Goal: Task Accomplishment & Management: Manage account settings

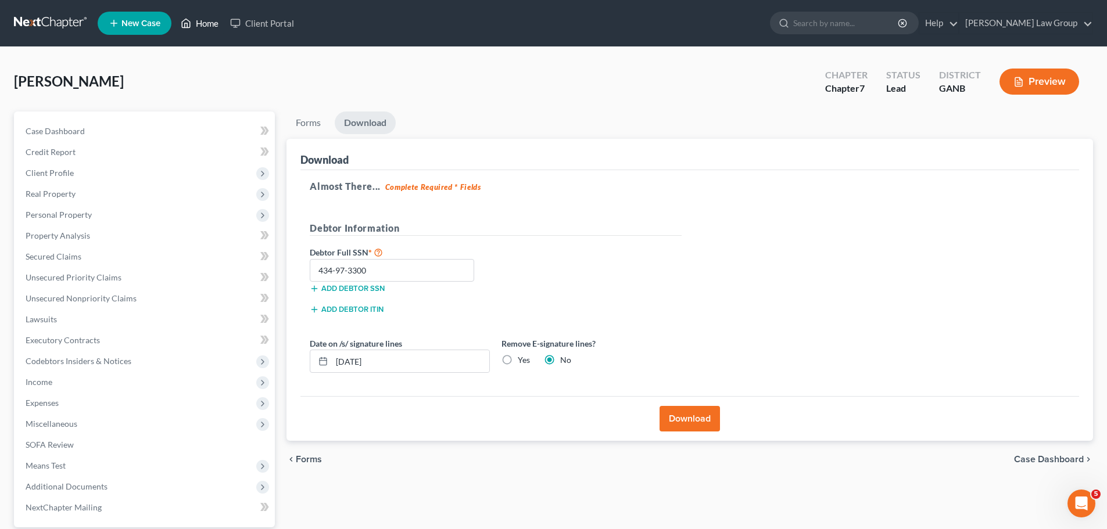
click at [191, 23] on icon at bounding box center [186, 23] width 10 height 14
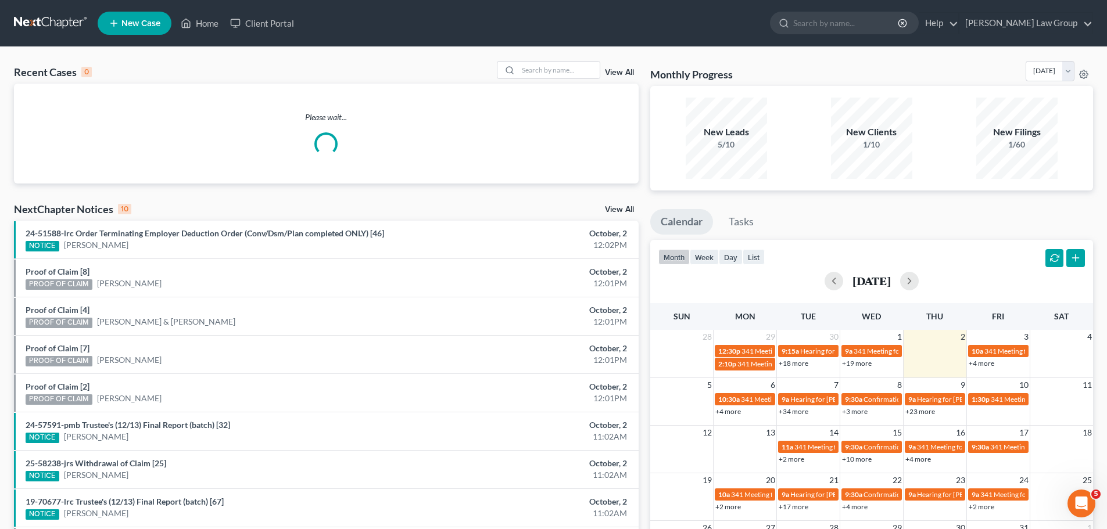
click at [565, 81] on div "Recent Cases 0 View All" at bounding box center [326, 72] width 625 height 23
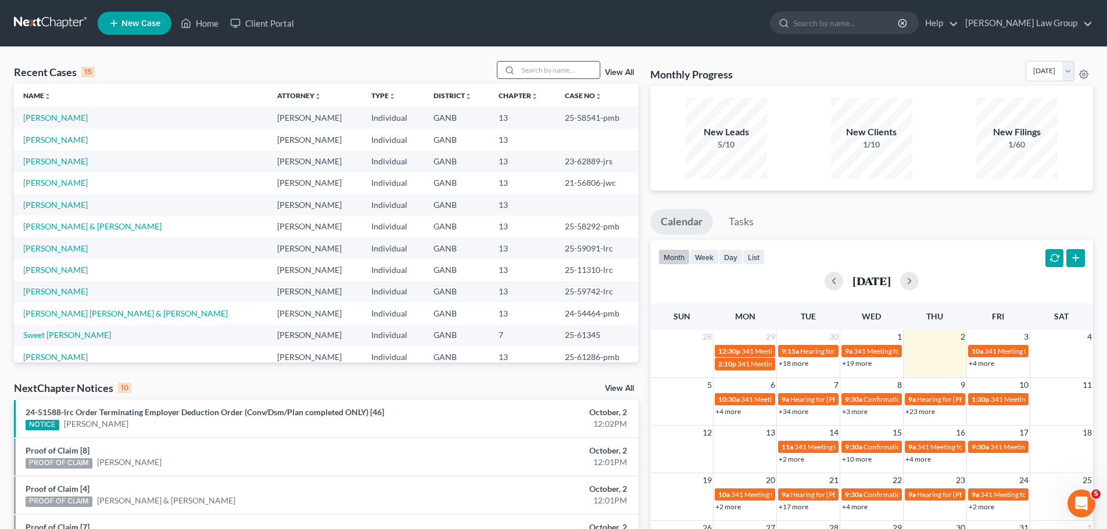
click at [562, 65] on input "search" at bounding box center [558, 70] width 81 height 17
type input "[PERSON_NAME]"
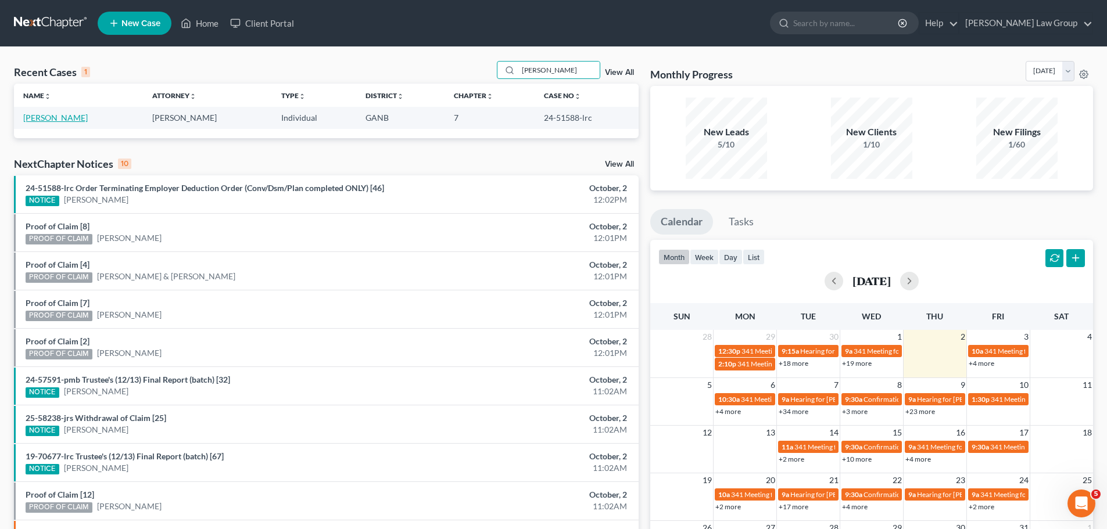
drag, startPoint x: 77, startPoint y: 115, endPoint x: 65, endPoint y: 119, distance: 12.9
click at [73, 118] on td "[PERSON_NAME]" at bounding box center [78, 118] width 129 height 22
click at [64, 119] on link "[PERSON_NAME]" at bounding box center [55, 118] width 65 height 10
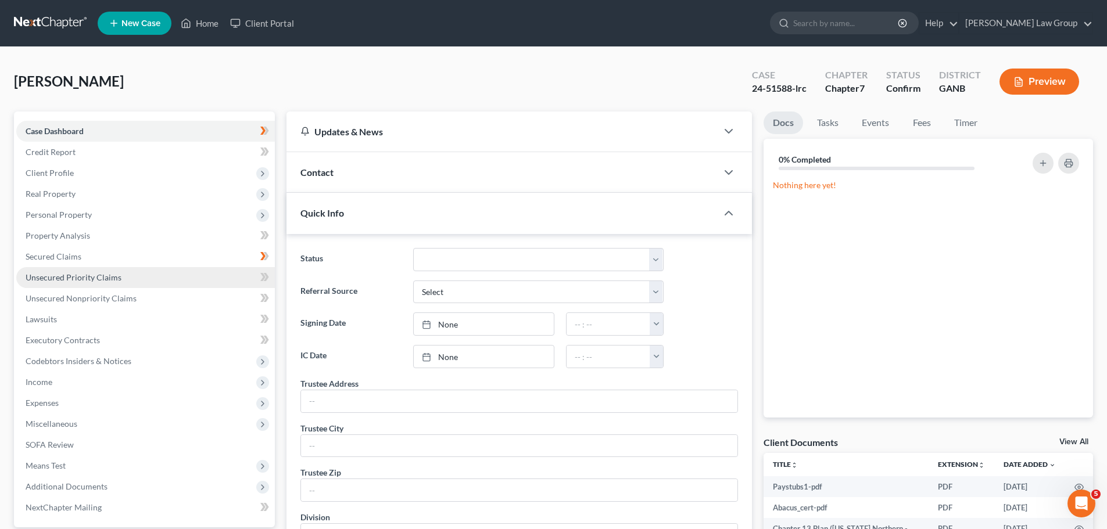
scroll to position [58, 0]
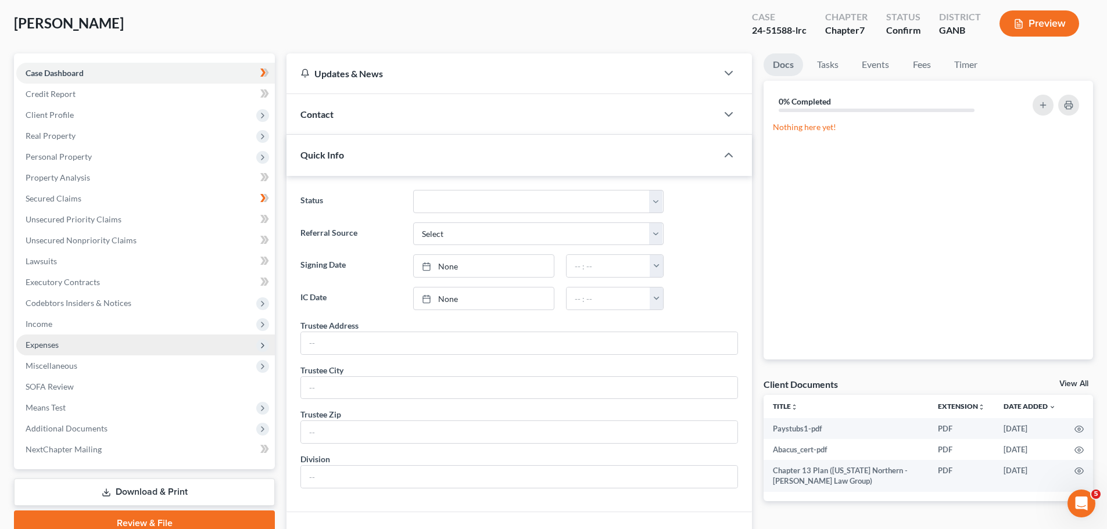
click at [76, 342] on span "Expenses" at bounding box center [145, 345] width 259 height 21
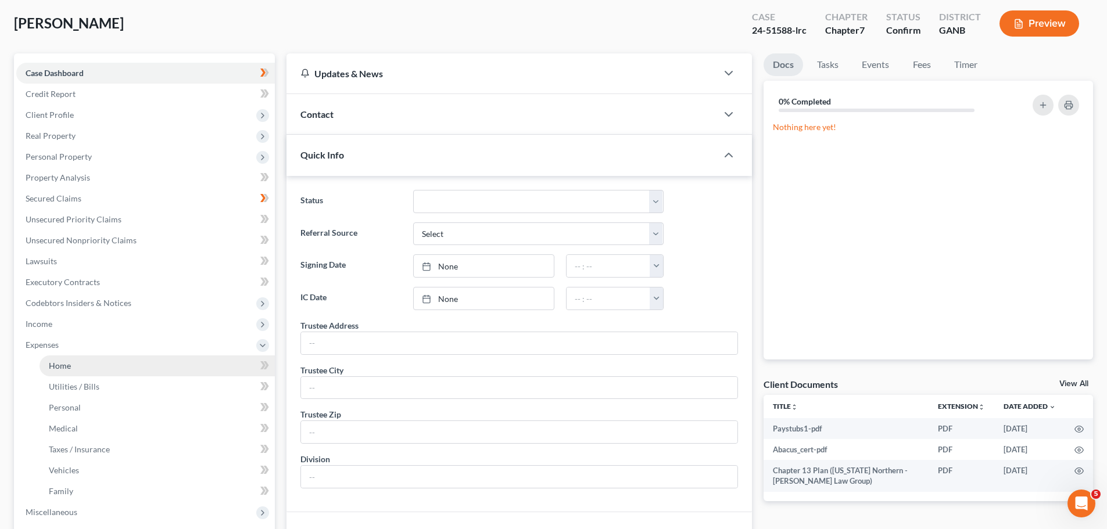
click at [101, 356] on link "Home" at bounding box center [157, 366] width 235 height 21
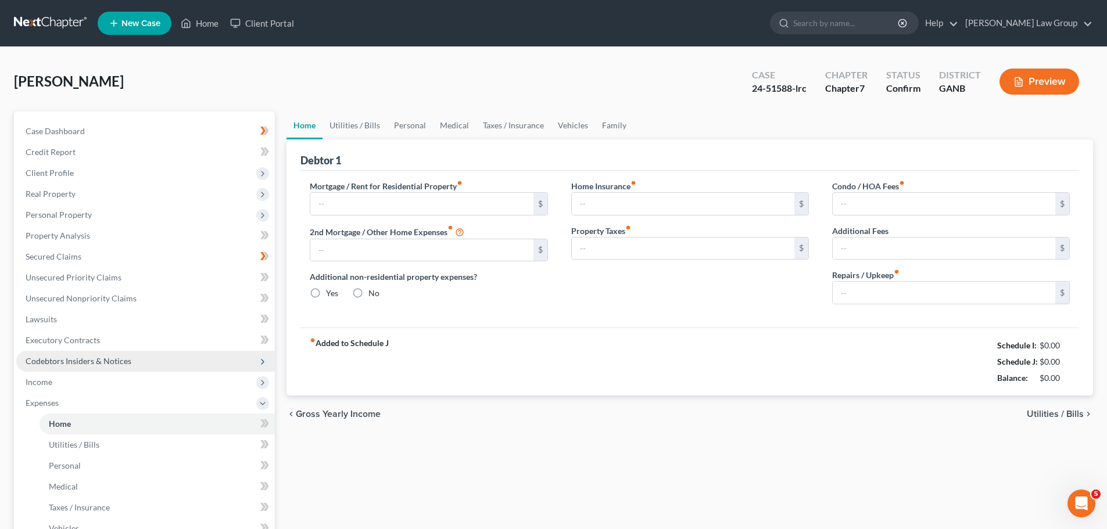
type input "2,500.00"
type input "0.00"
radio input "true"
type input "0.00"
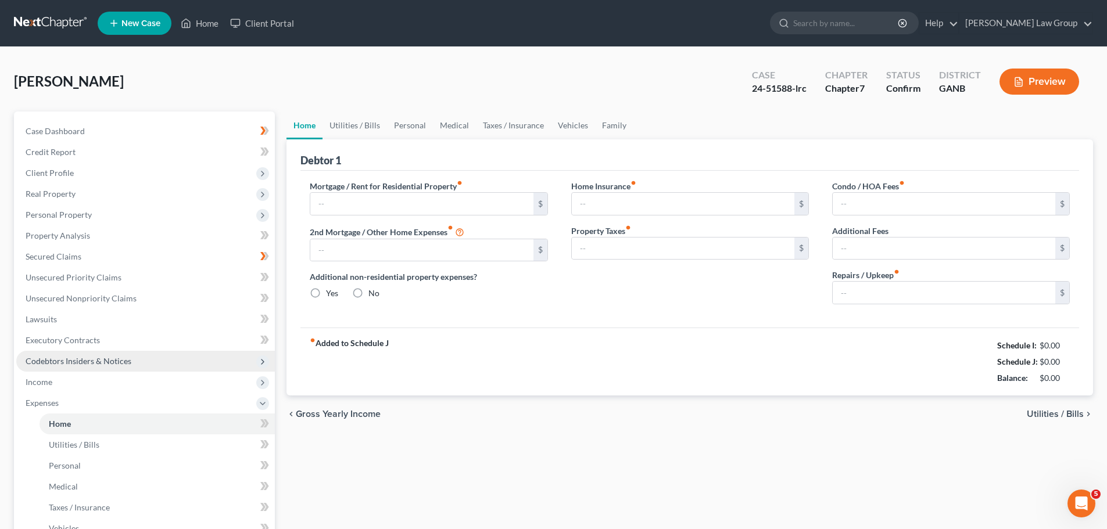
type input "0.00"
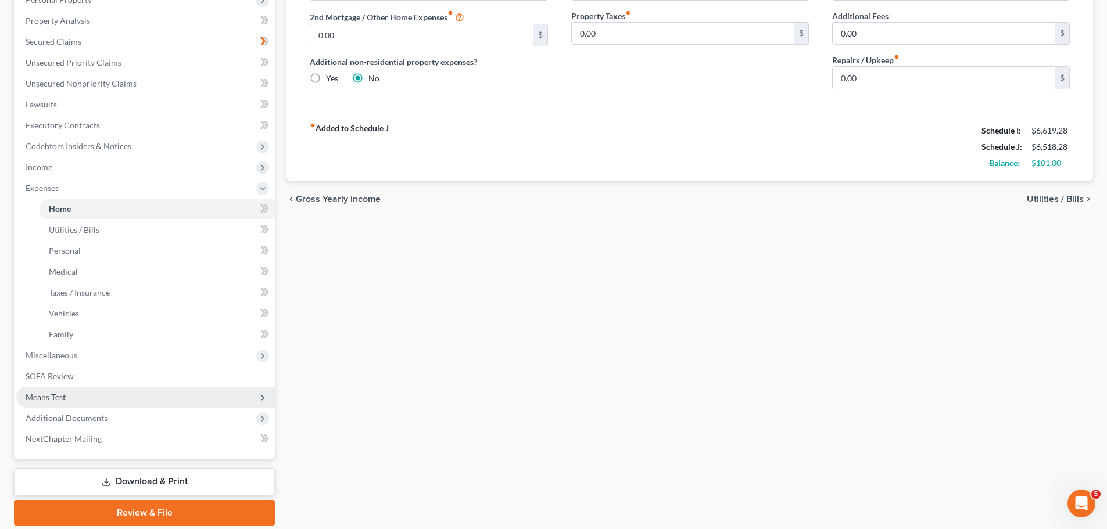
scroll to position [256, 0]
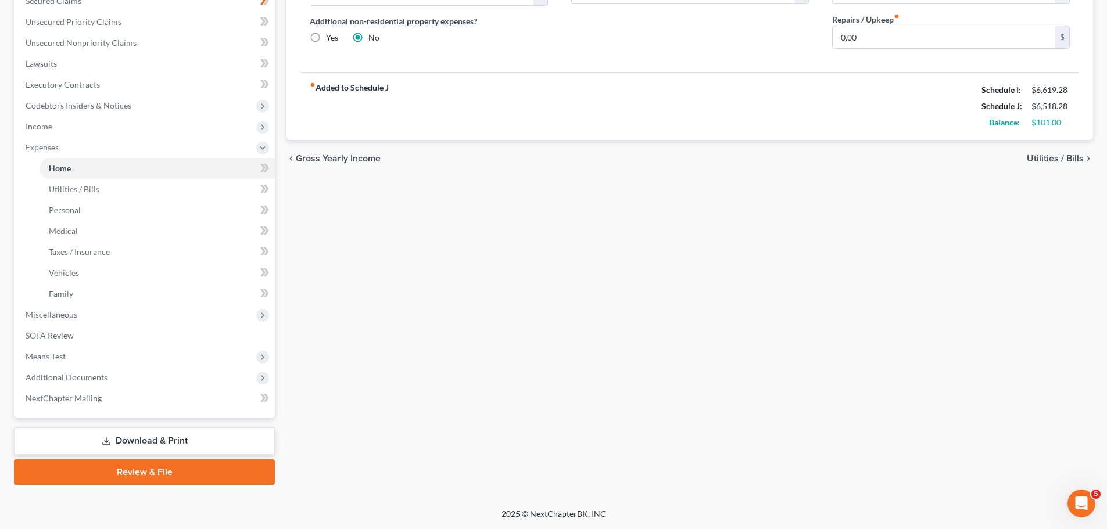
click at [175, 439] on link "Download & Print" at bounding box center [144, 441] width 261 height 27
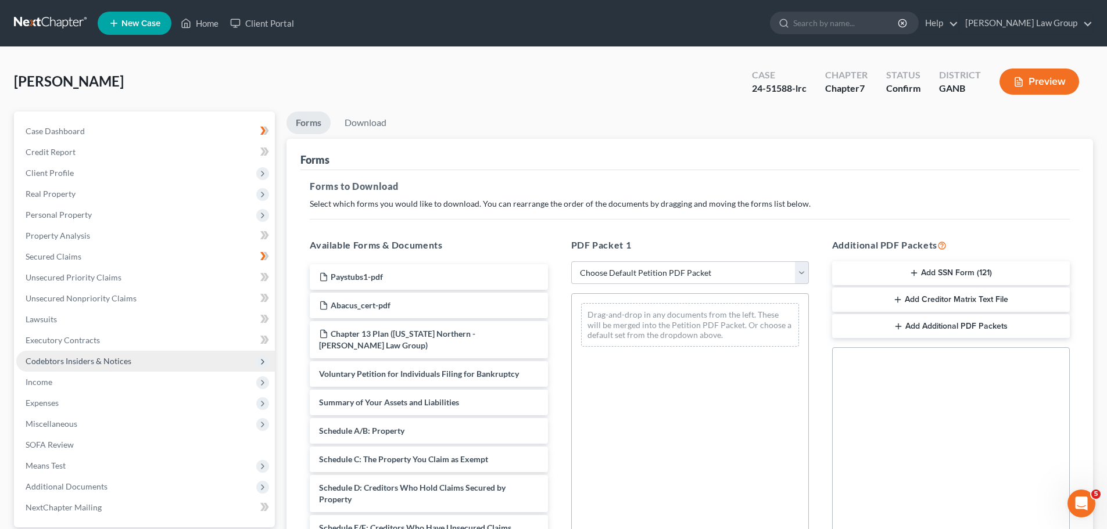
scroll to position [174, 0]
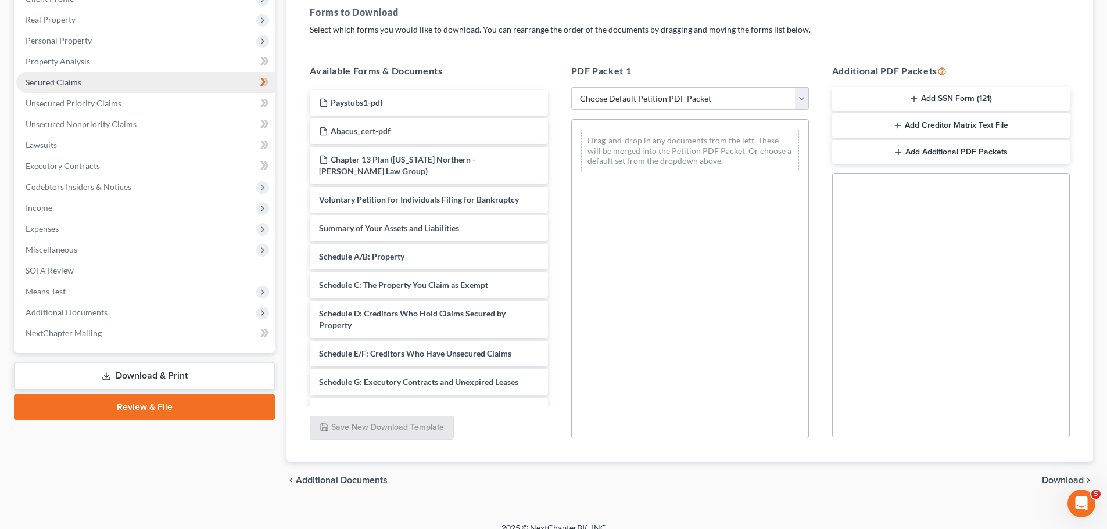
click at [88, 91] on link "Secured Claims" at bounding box center [145, 82] width 259 height 21
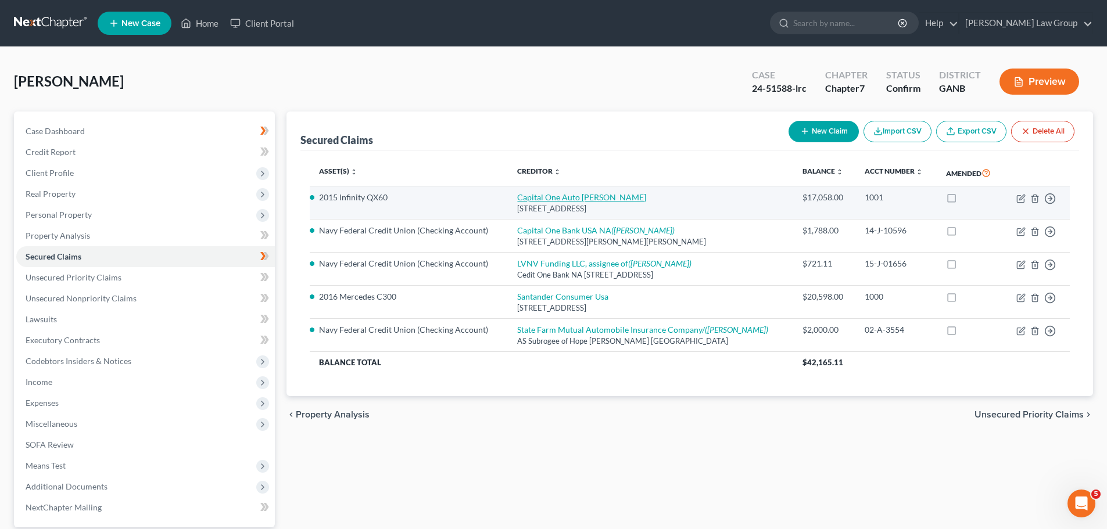
click at [553, 197] on link "Capital One Auto [PERSON_NAME]" at bounding box center [581, 197] width 129 height 10
select select "45"
select select "7"
select select "0"
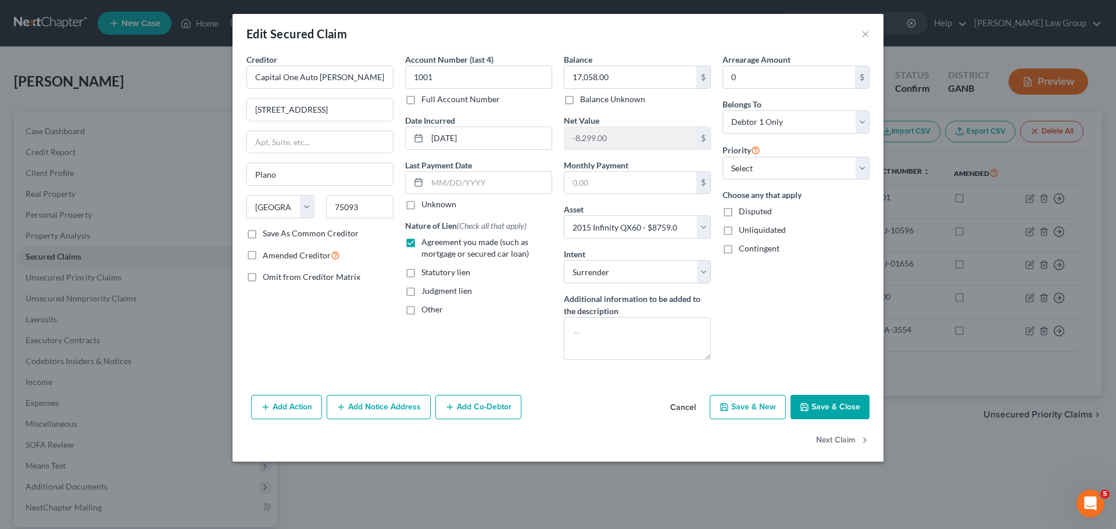
click at [826, 402] on button "Save & Close" at bounding box center [829, 407] width 79 height 24
select select
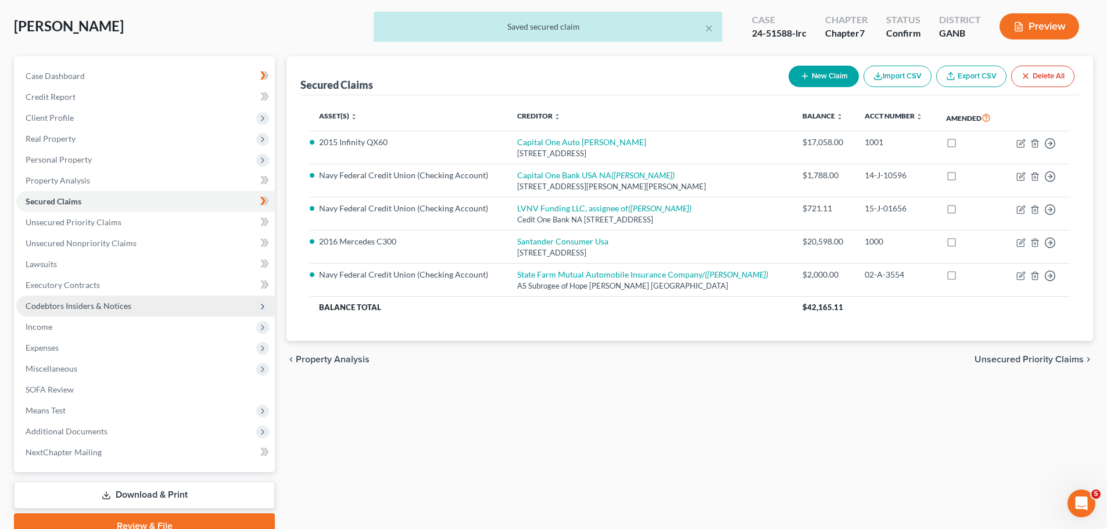
scroll to position [109, 0]
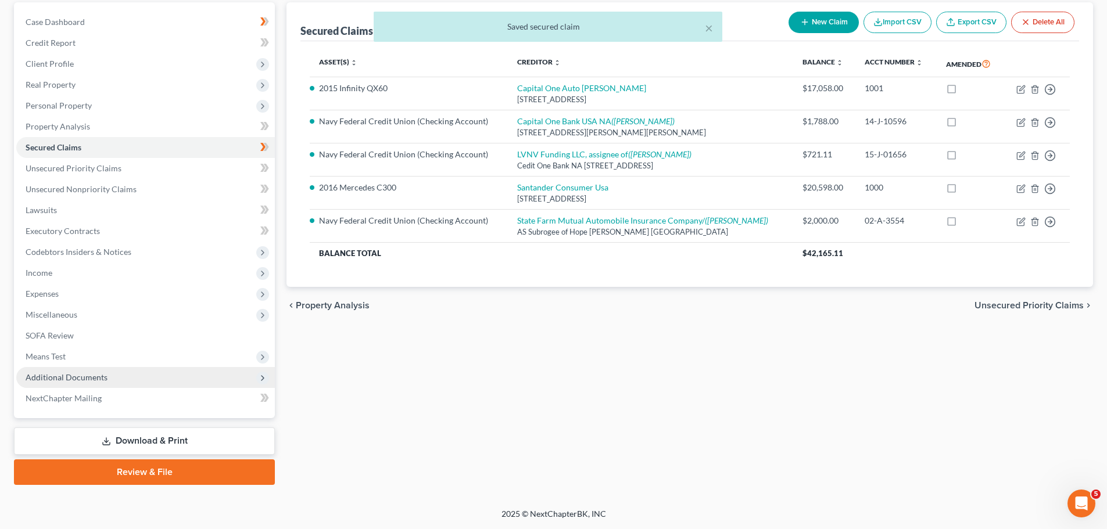
click at [124, 376] on span "Additional Documents" at bounding box center [145, 377] width 259 height 21
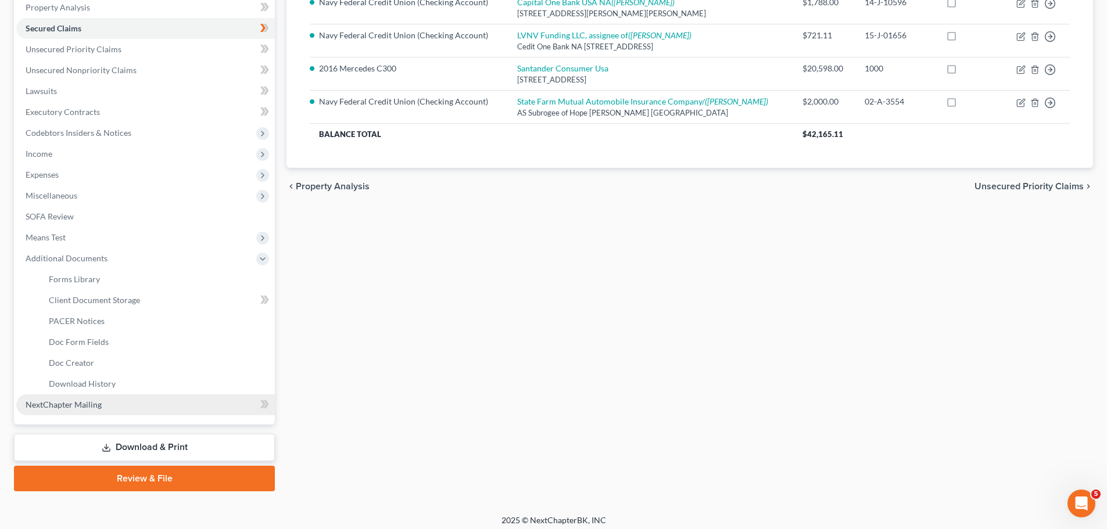
scroll to position [235, 0]
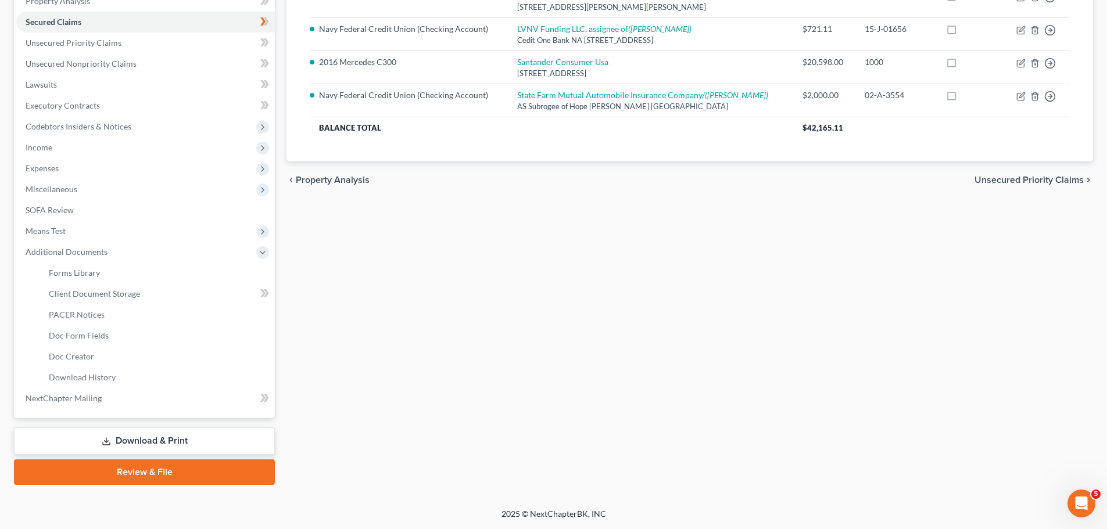
click at [157, 438] on link "Download & Print" at bounding box center [144, 441] width 261 height 27
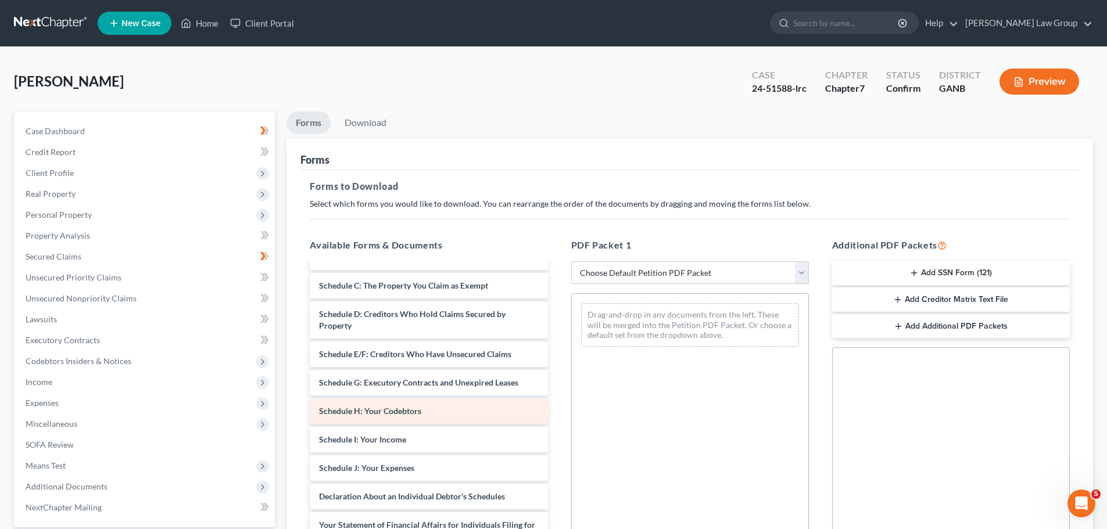
scroll to position [174, 0]
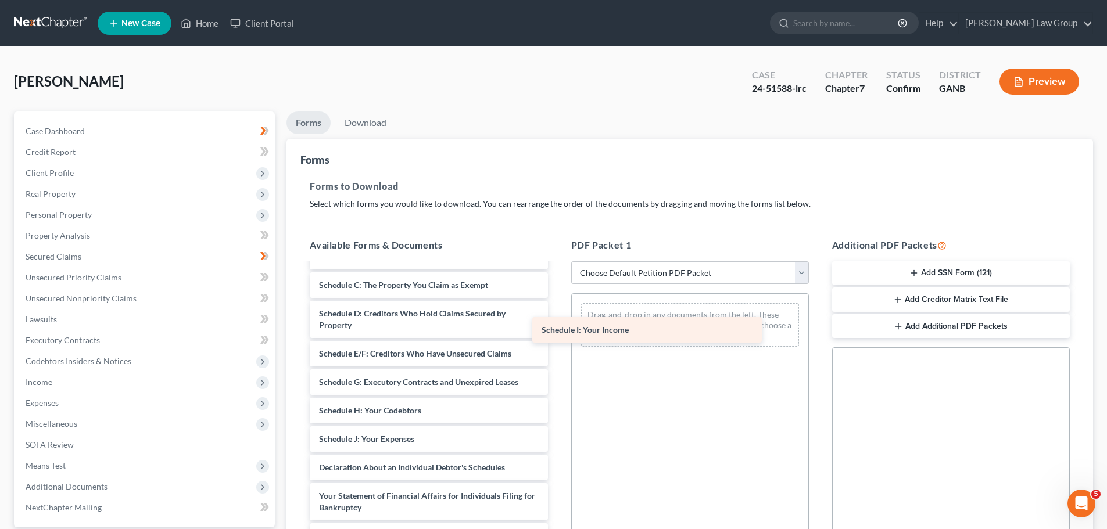
drag, startPoint x: 399, startPoint y: 428, endPoint x: 662, endPoint y: 314, distance: 286.9
click at [557, 314] on div "Schedule I: Your Income Paystubs1-pdf Abacus_cert-pdf Chapter 13 Plan ([US_STAT…" at bounding box center [428, 402] width 256 height 625
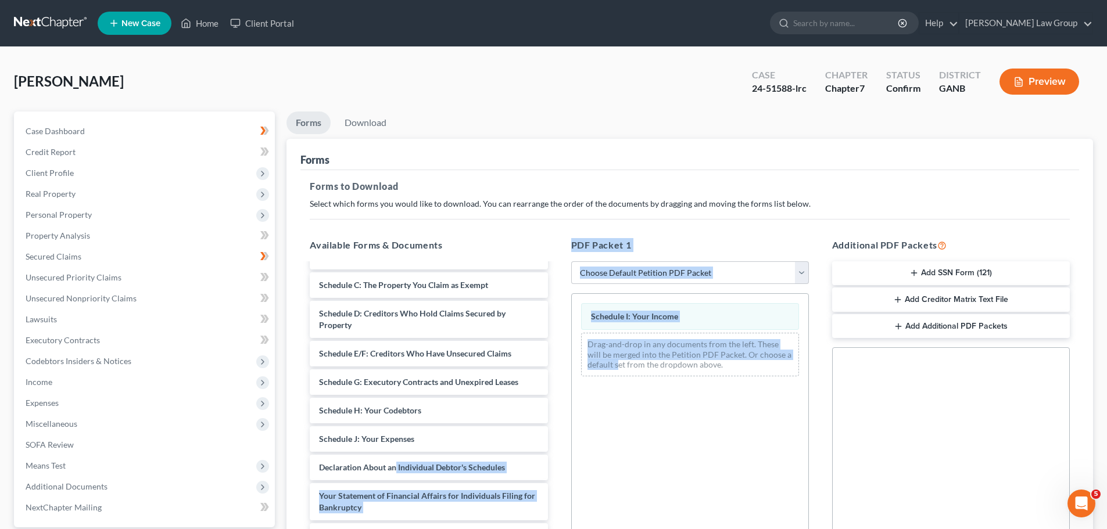
drag, startPoint x: 397, startPoint y: 441, endPoint x: 616, endPoint y: 380, distance: 227.6
click at [616, 380] on div "Available Forms & Documents Paystubs1-pdf Abacus_cert-pdf Chapter 13 Plan ([US_…" at bounding box center [689, 426] width 783 height 394
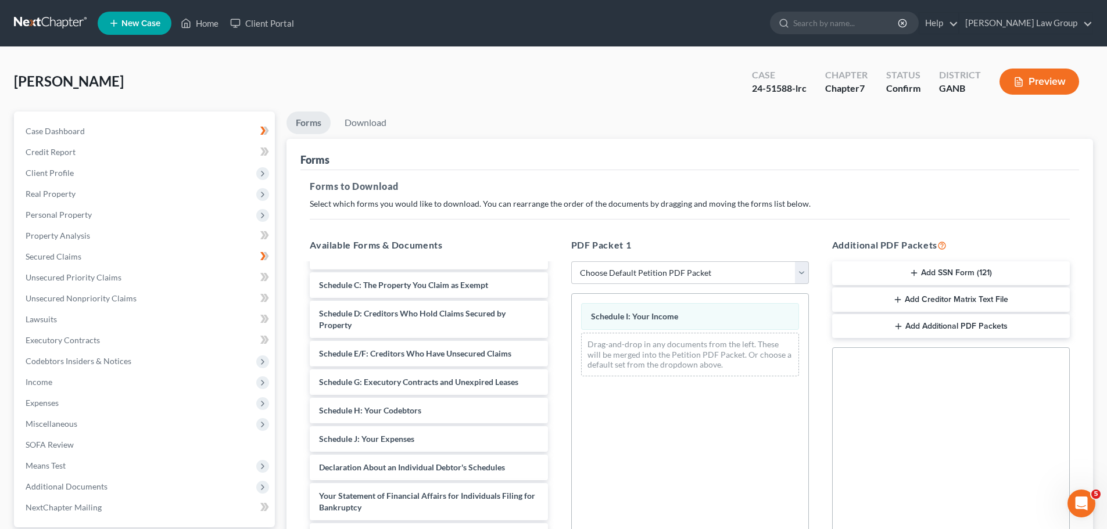
drag, startPoint x: 652, startPoint y: 406, endPoint x: 629, endPoint y: 405, distance: 22.7
click at [651, 406] on div "Schedule I: Your Income Drag-and-drop in any documents from the left. These wil…" at bounding box center [690, 453] width 238 height 320
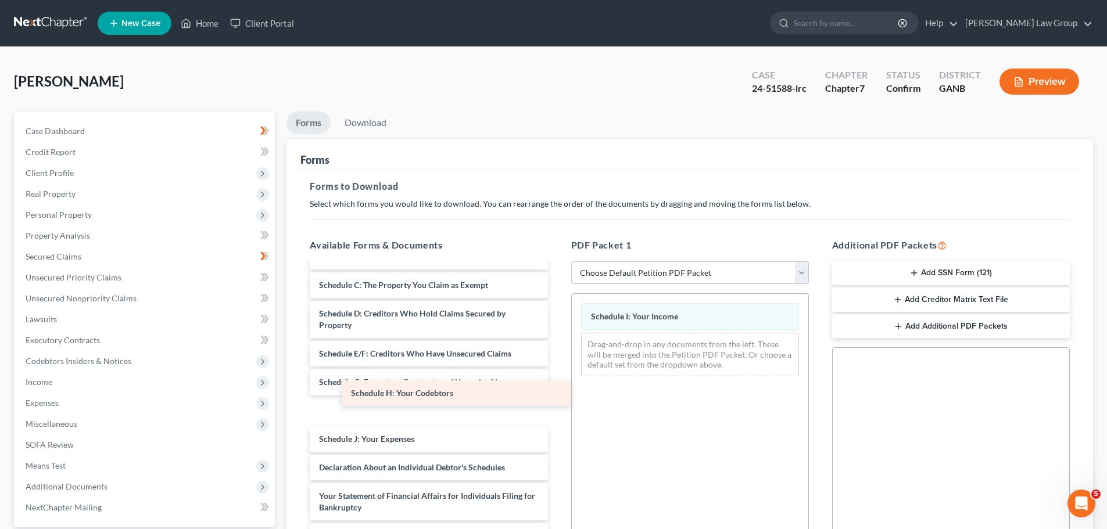
drag, startPoint x: 371, startPoint y: 402, endPoint x: 403, endPoint y: 396, distance: 31.9
click at [403, 396] on div "Schedule H: Your Codebtors Paystubs1-pdf Abacus_cert-pdf Chapter 13 Plan ([US_S…" at bounding box center [428, 402] width 256 height 625
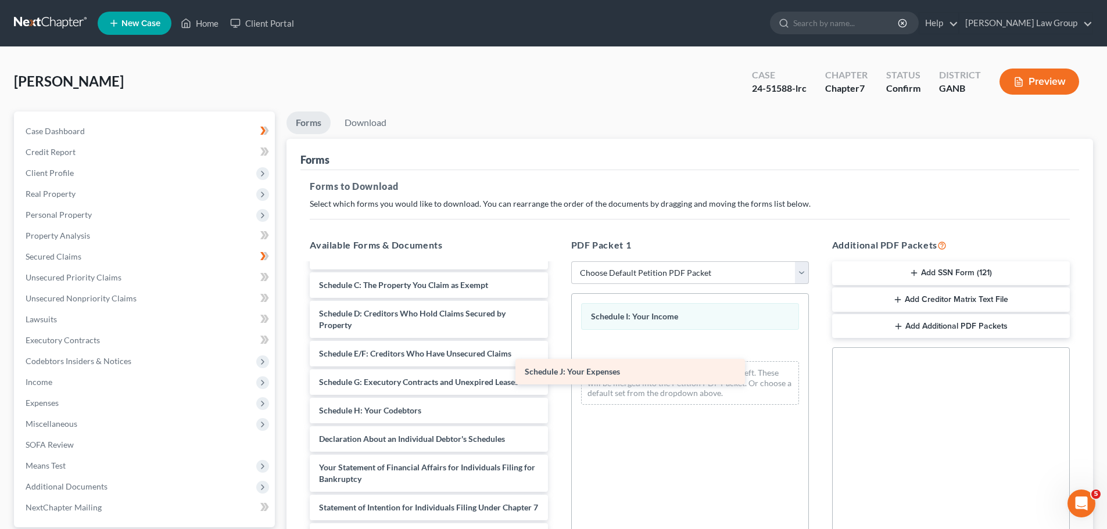
drag, startPoint x: 386, startPoint y: 424, endPoint x: 592, endPoint y: 368, distance: 213.2
click at [557, 368] on div "Schedule J: Your Expenses Paystubs1-pdf Abacus_cert-pdf Chapter 13 Plan ([US_ST…" at bounding box center [428, 388] width 256 height 596
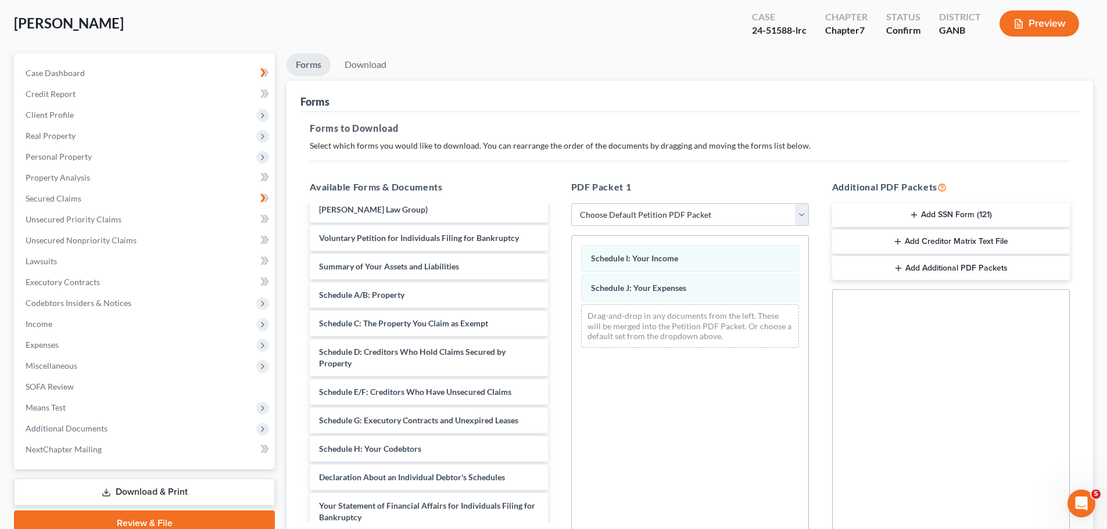
scroll to position [50, 0]
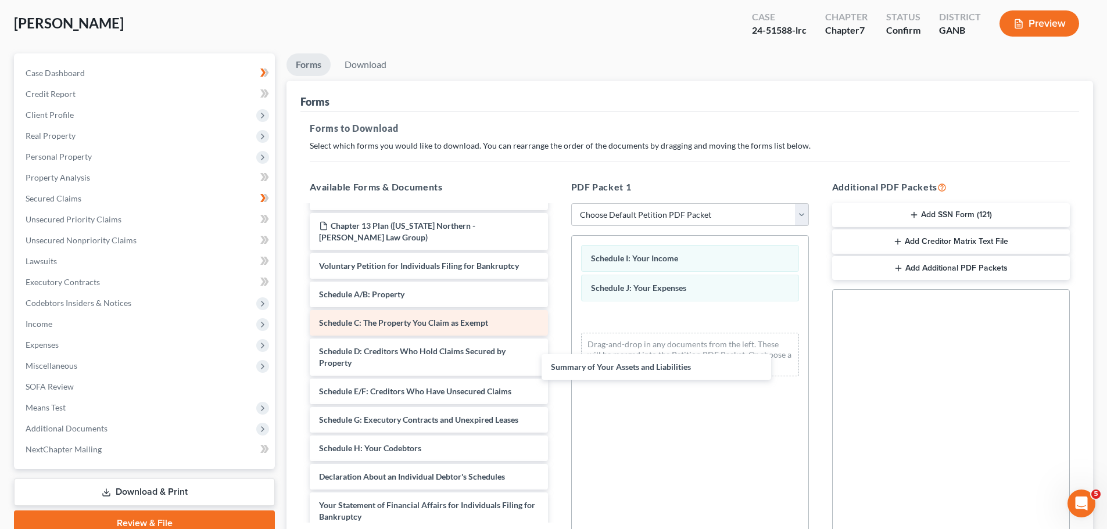
drag, startPoint x: 411, startPoint y: 285, endPoint x: 538, endPoint y: 352, distance: 143.5
click at [557, 369] on div "Summary of Your Assets and Liabilities Paystubs1-pdf Abacus_cert-pdf Chapter 13…" at bounding box center [428, 440] width 256 height 568
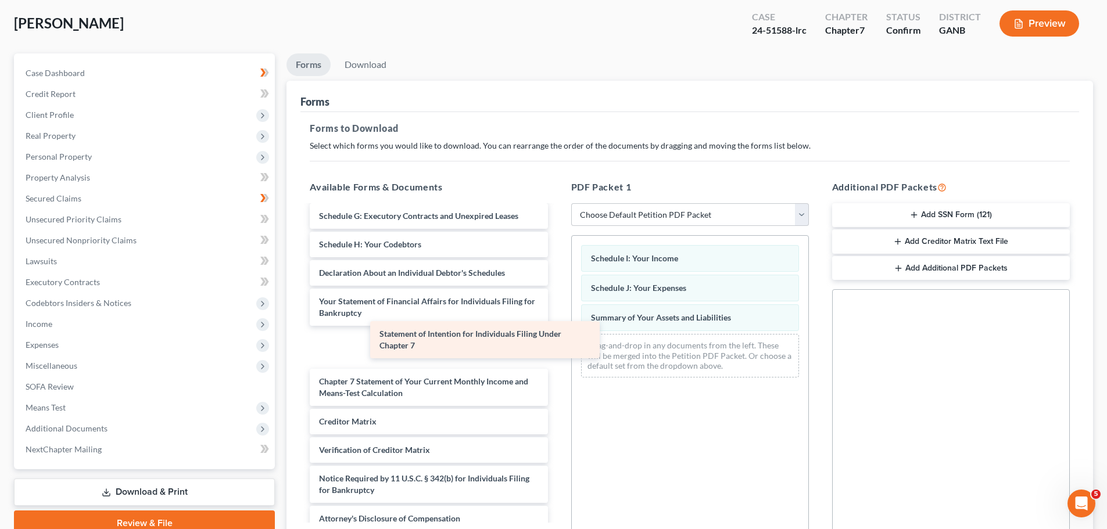
scroll to position [214, 0]
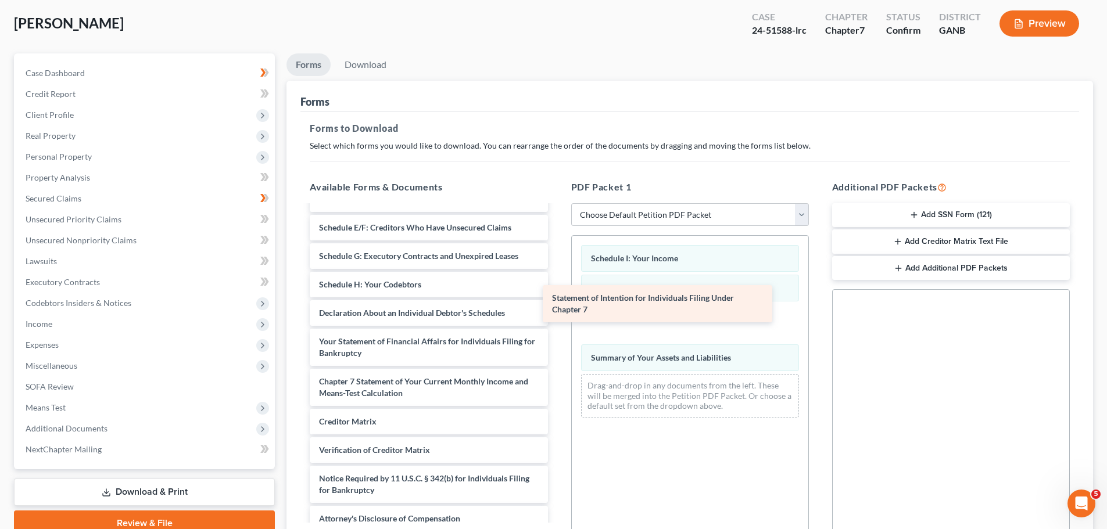
drag, startPoint x: 446, startPoint y: 335, endPoint x: 701, endPoint y: 317, distance: 256.4
click at [557, 317] on div "Statement of Intention for Individuals Filing Under Chapter 7 Paystubs1-pdf Aba…" at bounding box center [428, 261] width 256 height 539
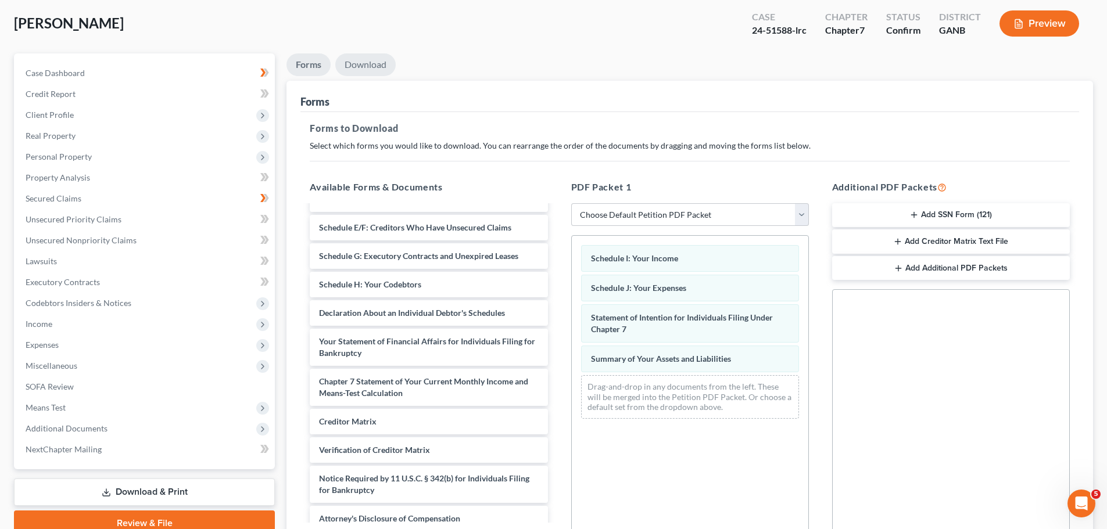
click at [370, 63] on link "Download" at bounding box center [365, 64] width 60 height 23
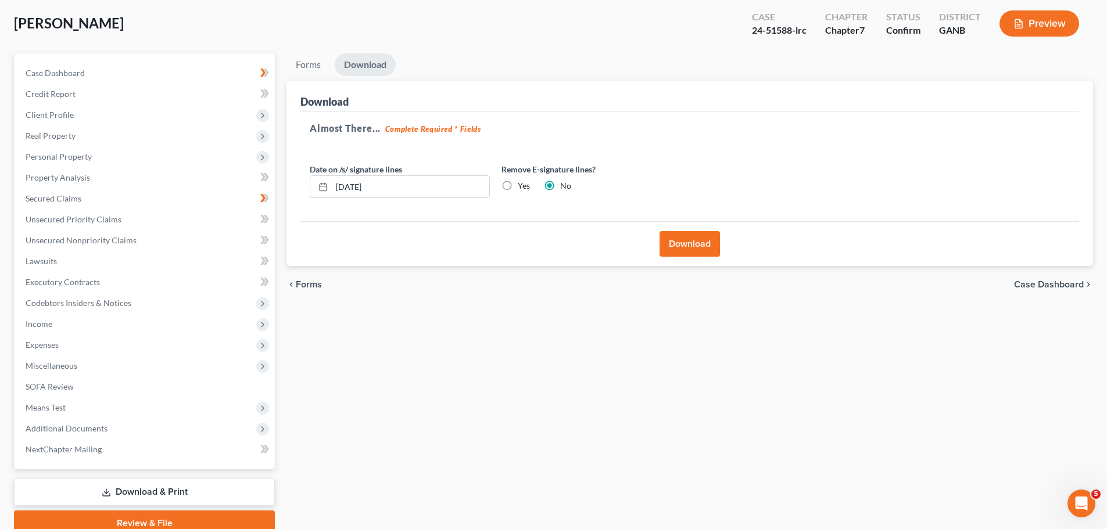
click at [682, 234] on button "Download" at bounding box center [690, 244] width 60 height 26
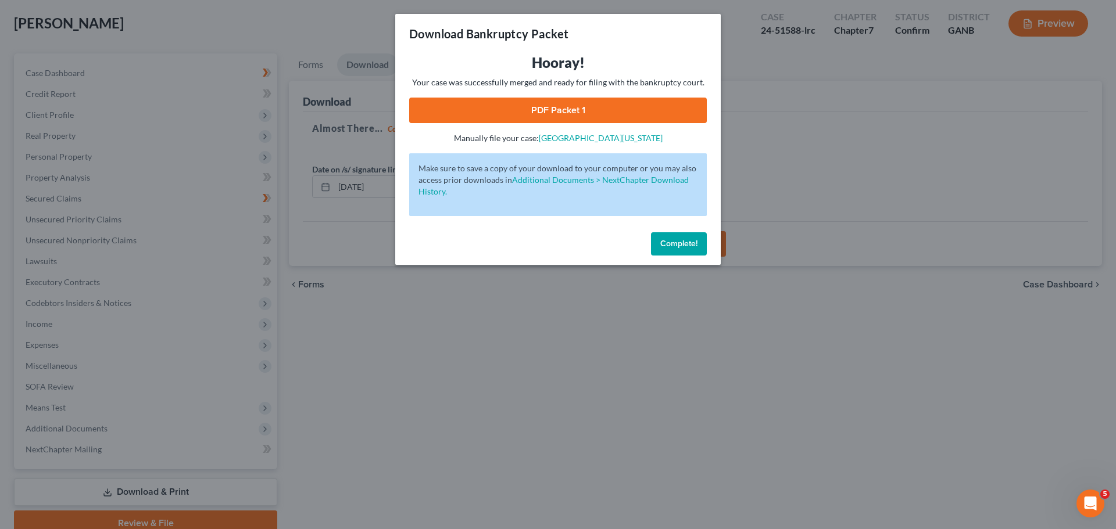
click at [578, 107] on link "PDF Packet 1" at bounding box center [558, 111] width 298 height 26
click at [691, 243] on span "Complete!" at bounding box center [678, 244] width 37 height 10
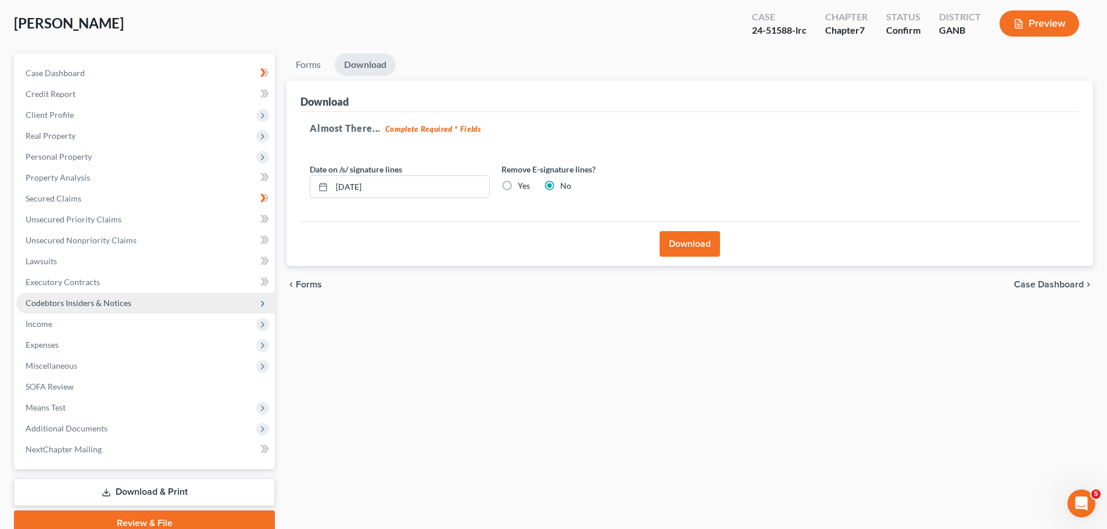
scroll to position [109, 0]
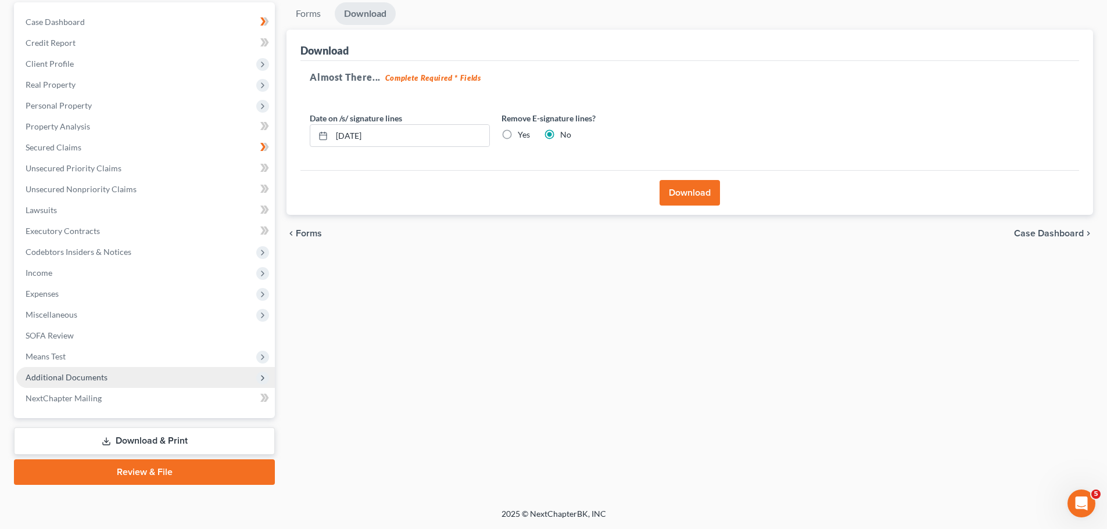
click at [110, 377] on span "Additional Documents" at bounding box center [145, 377] width 259 height 21
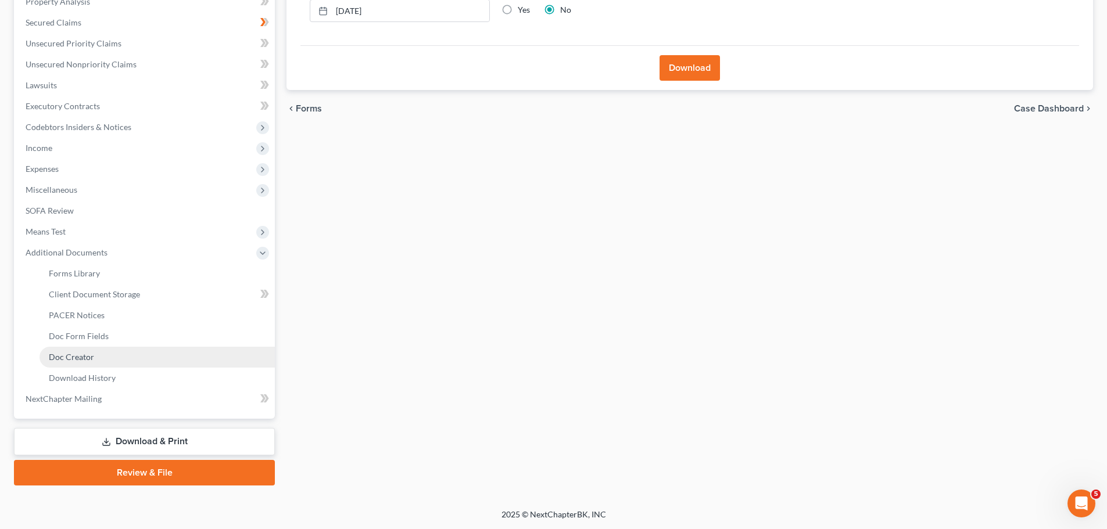
scroll to position [235, 0]
click at [126, 354] on link "Doc Creator" at bounding box center [157, 356] width 235 height 21
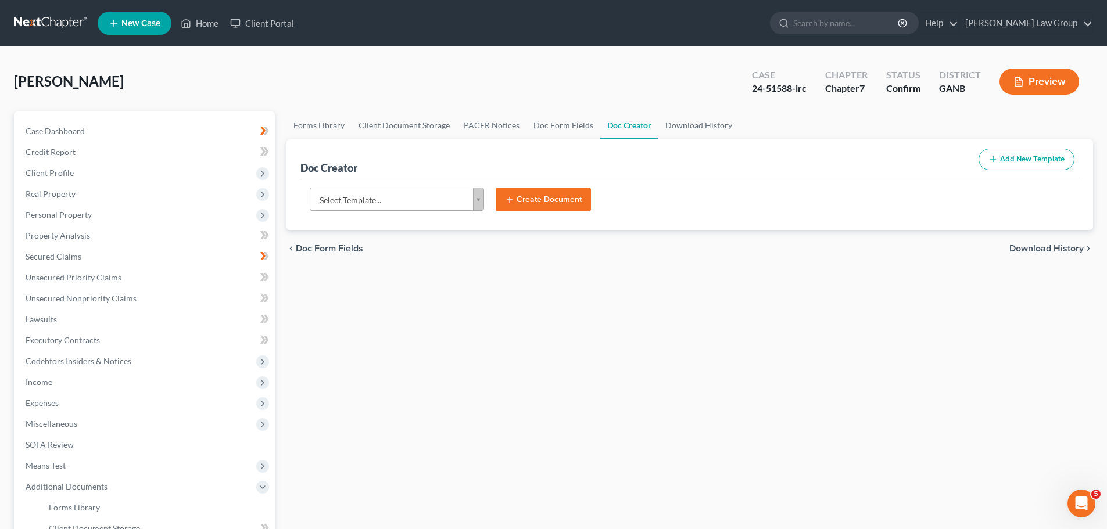
click at [388, 186] on div "Select Template... Select Template... Advesary Answer.docx Affidavit About No P…" at bounding box center [689, 204] width 779 height 52
click at [389, 207] on body "Home New Case Client Portal [PERSON_NAME] Law Group [EMAIL_ADDRESS][DOMAIN_NAME…" at bounding box center [553, 382] width 1107 height 764
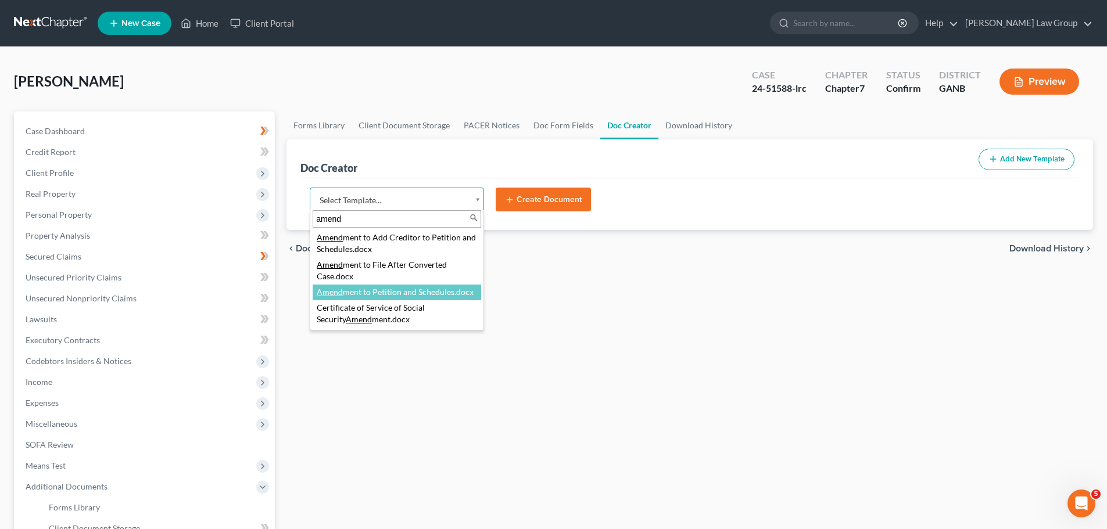
type input "amend"
select select "110999"
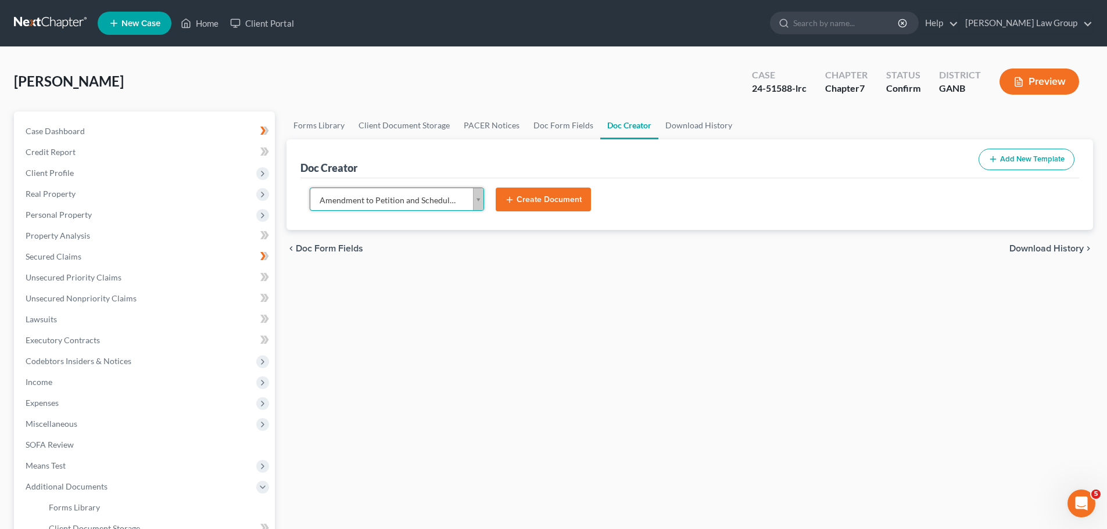
click at [552, 185] on div "Amendment to Petition and Schedules.docx Select Template... Advesary Answer.doc…" at bounding box center [689, 204] width 779 height 52
click at [543, 204] on button "Create Document" at bounding box center [543, 200] width 95 height 24
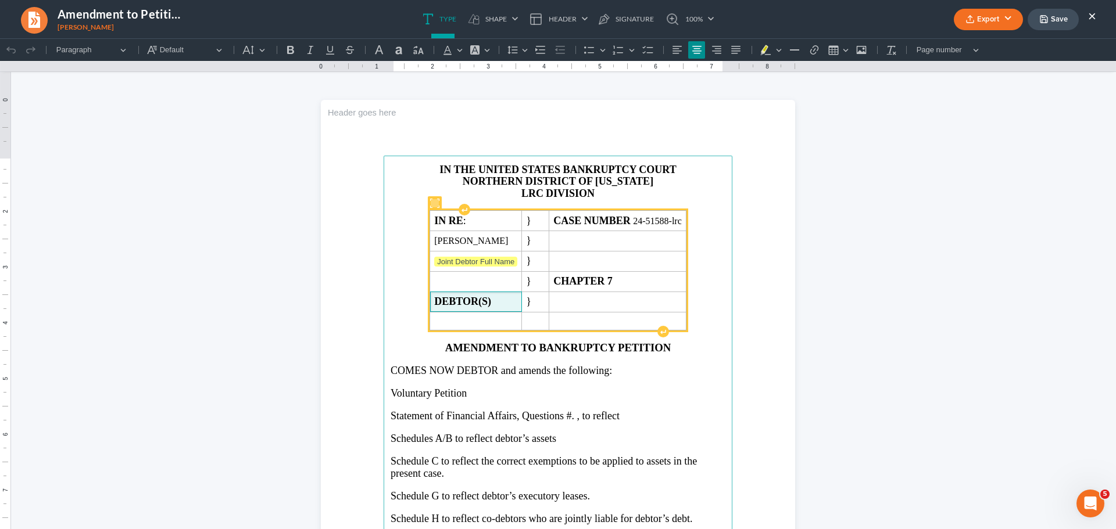
click at [522, 305] on td "DEBTOR(S)" at bounding box center [476, 302] width 92 height 20
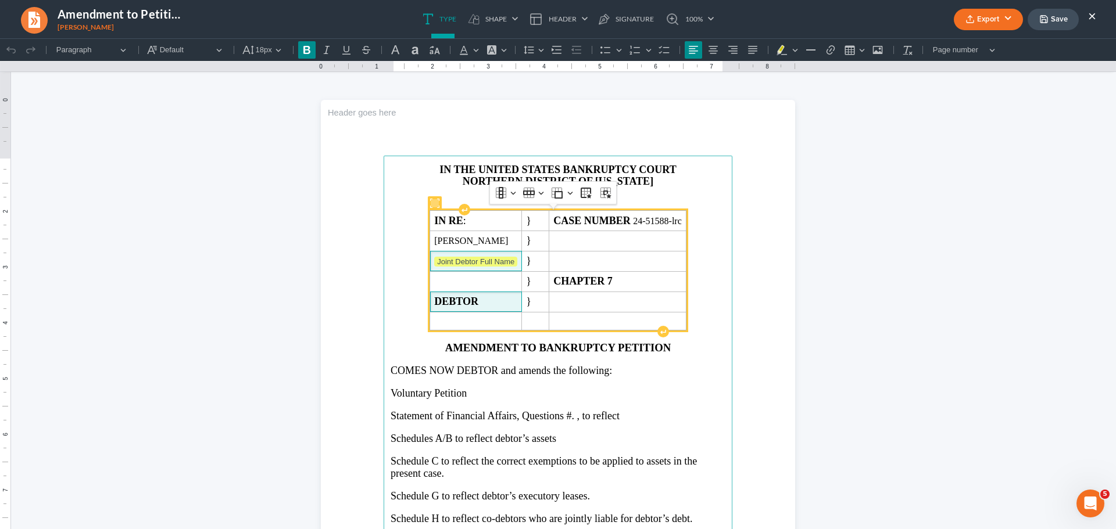
click at [517, 261] on span "Joint Debtor Full Name" at bounding box center [475, 262] width 83 height 12
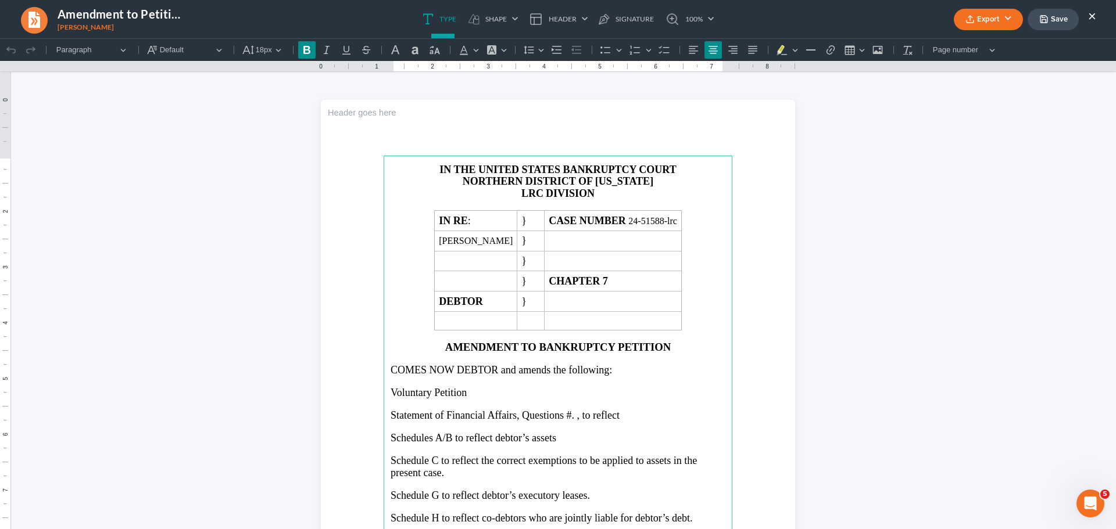
click at [540, 195] on p "LRC DIVISION" at bounding box center [558, 194] width 335 height 12
click at [548, 196] on strong "DIVISION" at bounding box center [570, 194] width 49 height 12
click at [489, 449] on p "Rich Text Editor, page-0-main" at bounding box center [558, 450] width 335 height 10
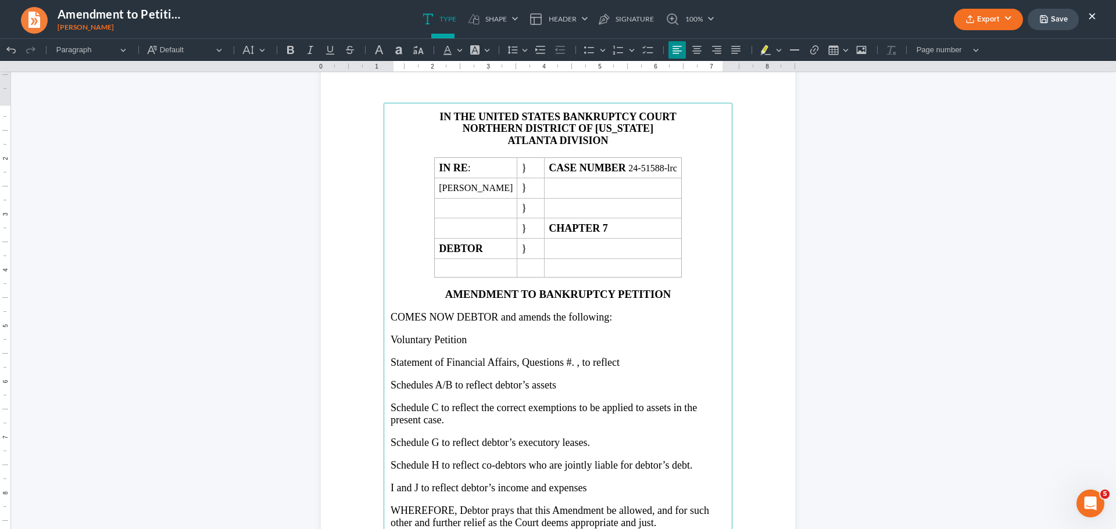
scroll to position [116, 0]
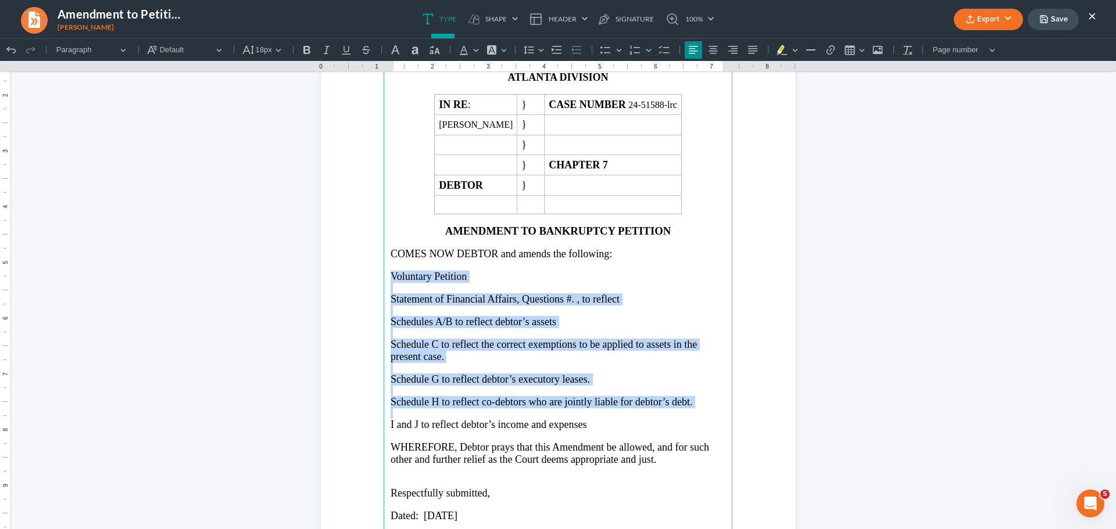
drag, startPoint x: 386, startPoint y: 275, endPoint x: 702, endPoint y: 413, distance: 344.6
click at [702, 413] on main "IN THE UNITED STATES BANKRUPTCY COURT NORTHERN DISTRICT OF [US_STATE] ATLANTA D…" at bounding box center [558, 291] width 349 height 502
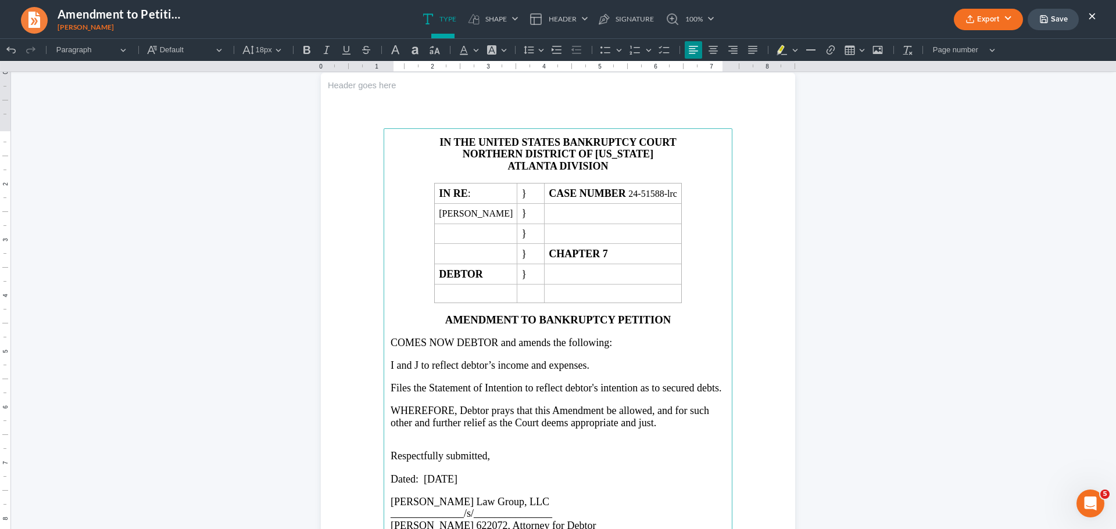
scroll to position [0, 0]
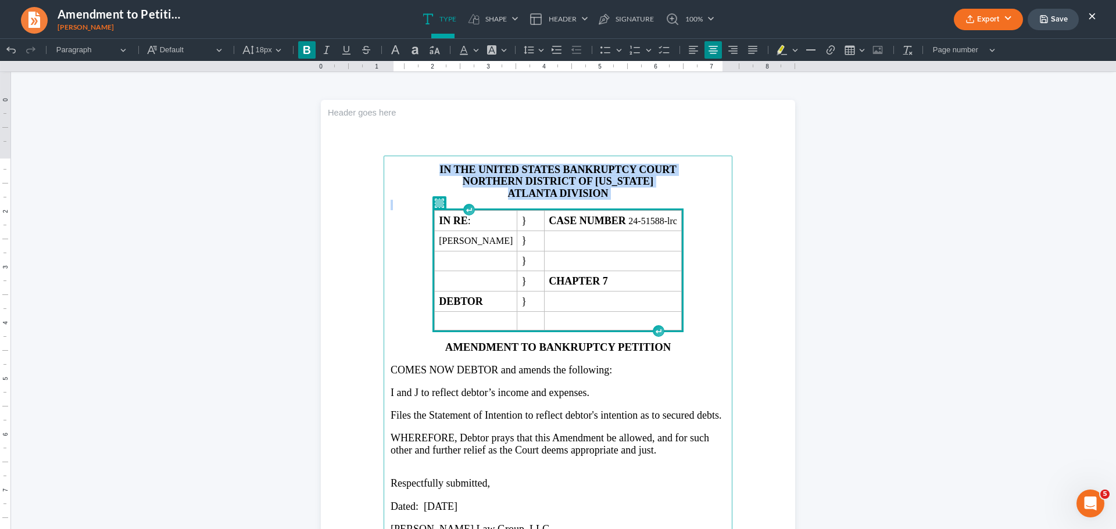
drag, startPoint x: 432, startPoint y: 170, endPoint x: 563, endPoint y: 311, distance: 192.5
click at [563, 312] on main "IN THE UNITED STATES BANKRUPTCY COURT NORTHERN DISTRICT OF [US_STATE] ATLANTA D…" at bounding box center [558, 407] width 349 height 502
copy main "IN THE UNITED STATES BANKRUPTCY COURT NORTHERN DISTRICT OF [US_STATE] ATLANTA D…"
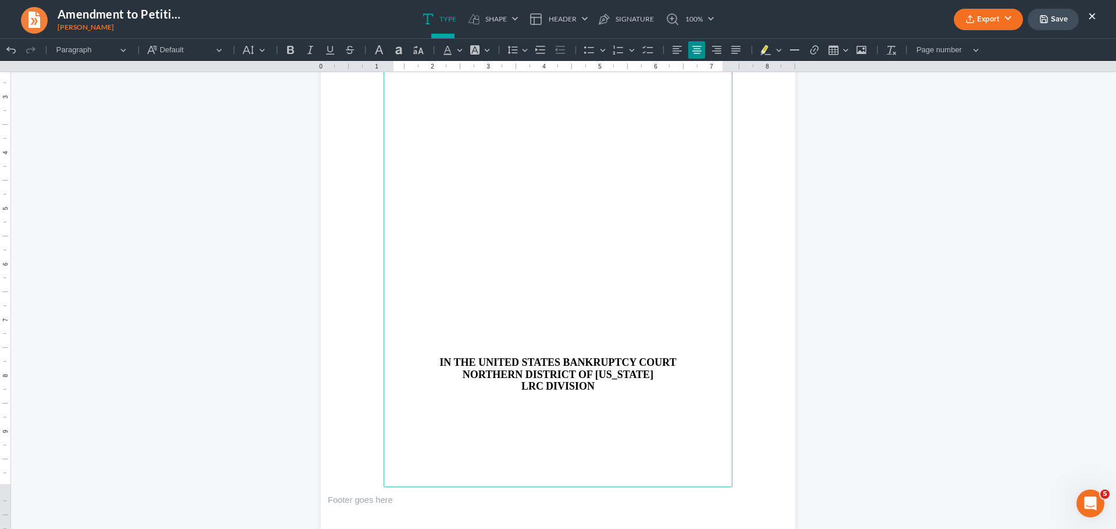
scroll to position [697, 0]
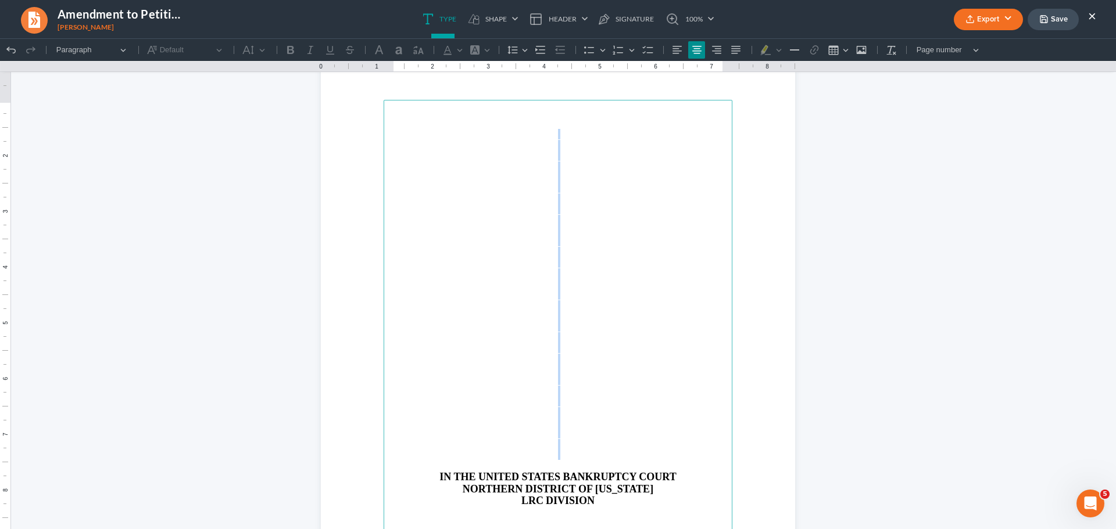
drag, startPoint x: 554, startPoint y: 137, endPoint x: 581, endPoint y: 456, distance: 320.2
click at [581, 456] on main "IN THE UNITED STATES BANKRUPTCY COURT NORTHERN DISTRICT OF [US_STATE] LRC DIVIS…" at bounding box center [558, 351] width 349 height 502
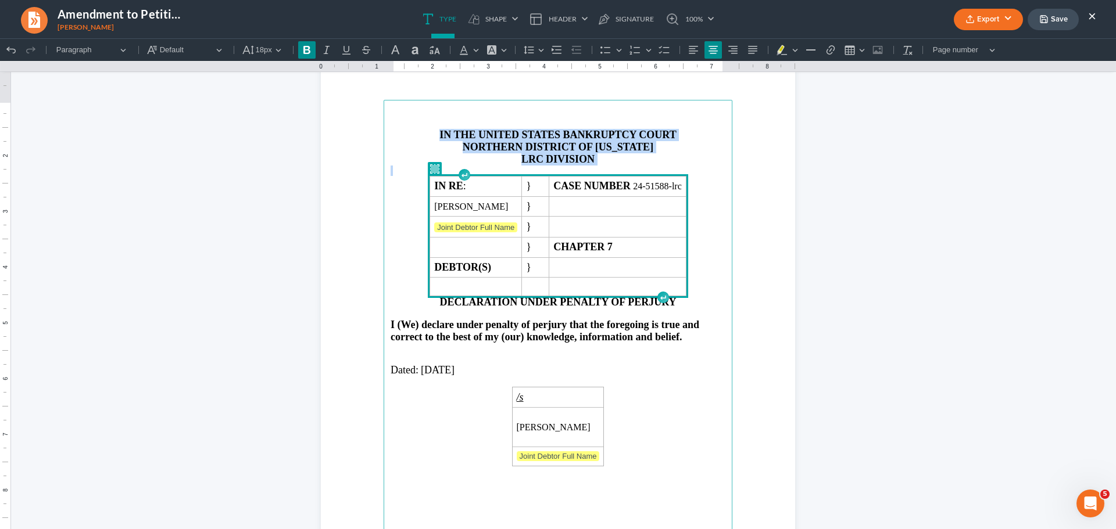
drag, startPoint x: 434, startPoint y: 133, endPoint x: 582, endPoint y: 282, distance: 210.0
click at [582, 282] on main "IN THE UNITED STATES BANKRUPTCY COURT NORTHERN DISTRICT OF [US_STATE] LRC DIVIS…" at bounding box center [558, 351] width 349 height 502
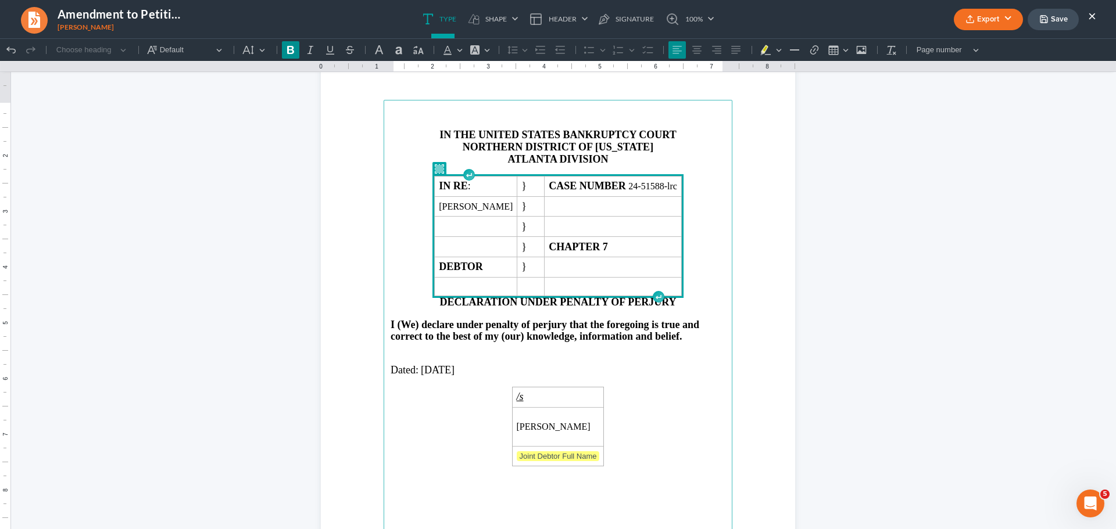
click at [669, 416] on main "IN THE UNITED STATES BANKRUPTCY COURT NORTHERN DISTRICT OF [US_STATE] ATLANTA D…" at bounding box center [558, 351] width 349 height 502
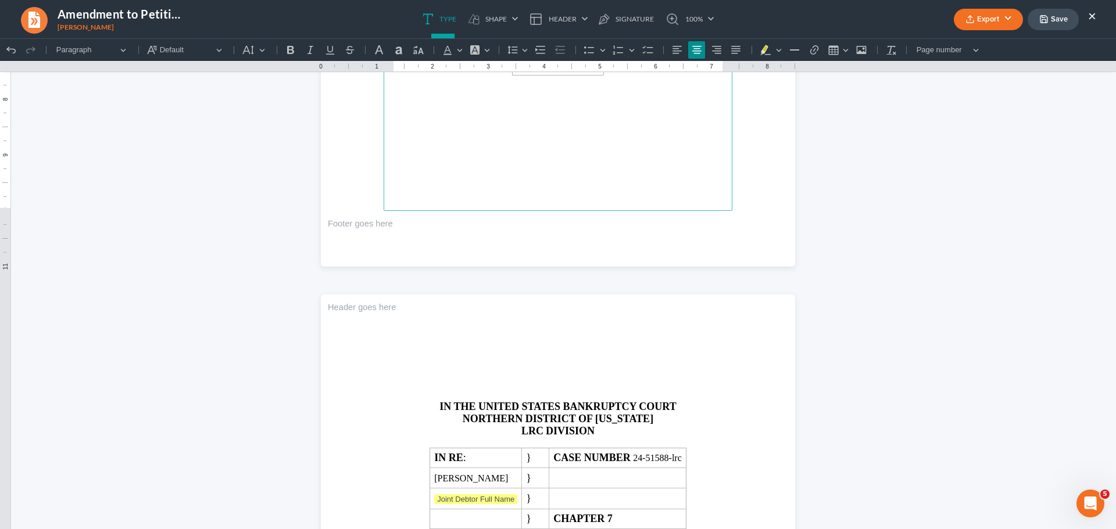
scroll to position [1162, 0]
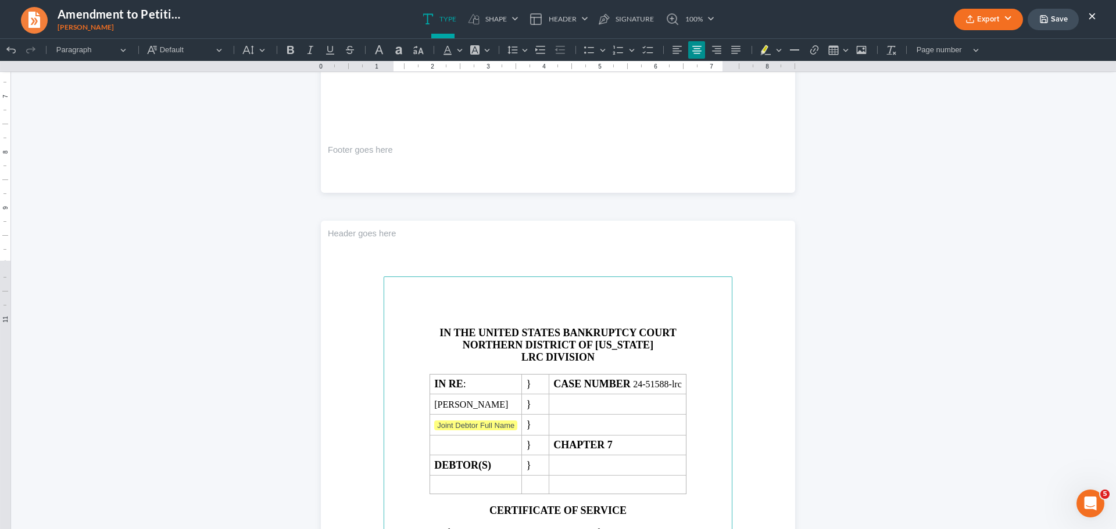
click at [543, 266] on header "Rich Text Editor, page-2-header" at bounding box center [558, 249] width 474 height 56
drag, startPoint x: 547, startPoint y: 298, endPoint x: 540, endPoint y: 321, distance: 24.3
click at [540, 321] on main "IN THE UNITED STATES BANKRUPTCY COURT NORTHERN DISTRICT OF [US_STATE] LRC DIVIS…" at bounding box center [558, 528] width 349 height 502
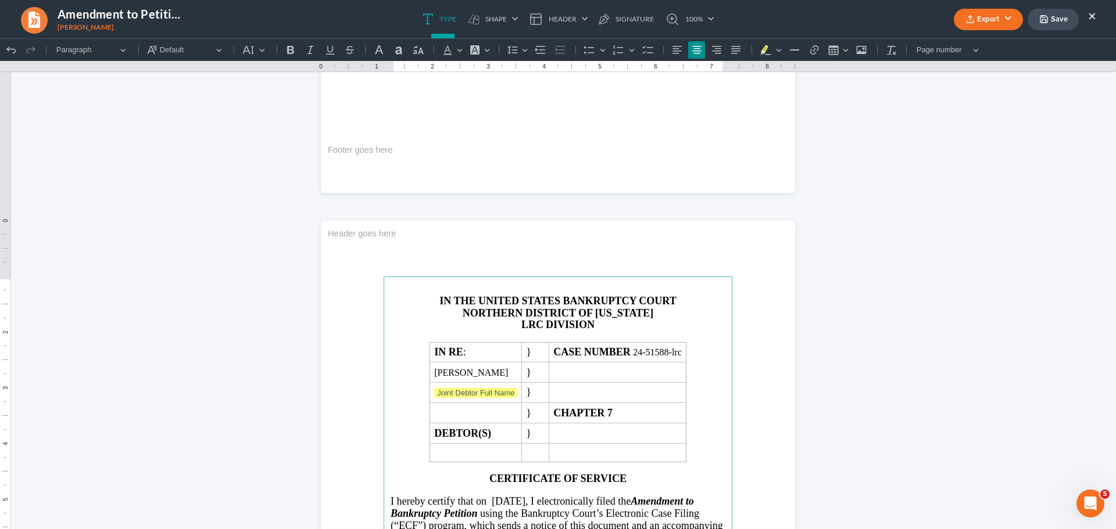
scroll to position [1152, 0]
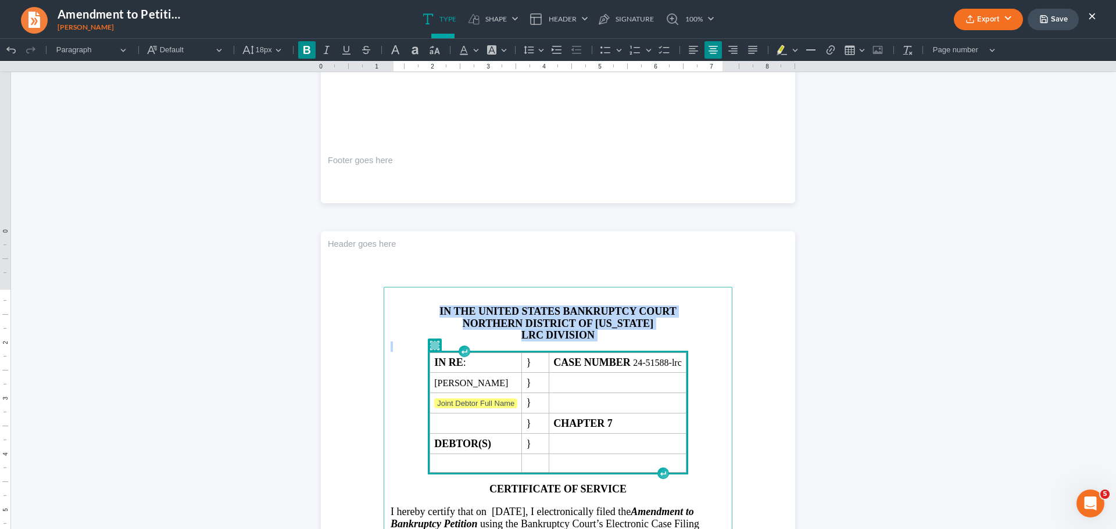
drag, startPoint x: 424, startPoint y: 311, endPoint x: 509, endPoint y: 413, distance: 132.8
click at [509, 413] on main "IN THE UNITED STATES BANKRUPTCY COURT NORTHERN DISTRICT OF [US_STATE] LRC DIVIS…" at bounding box center [558, 538] width 349 height 502
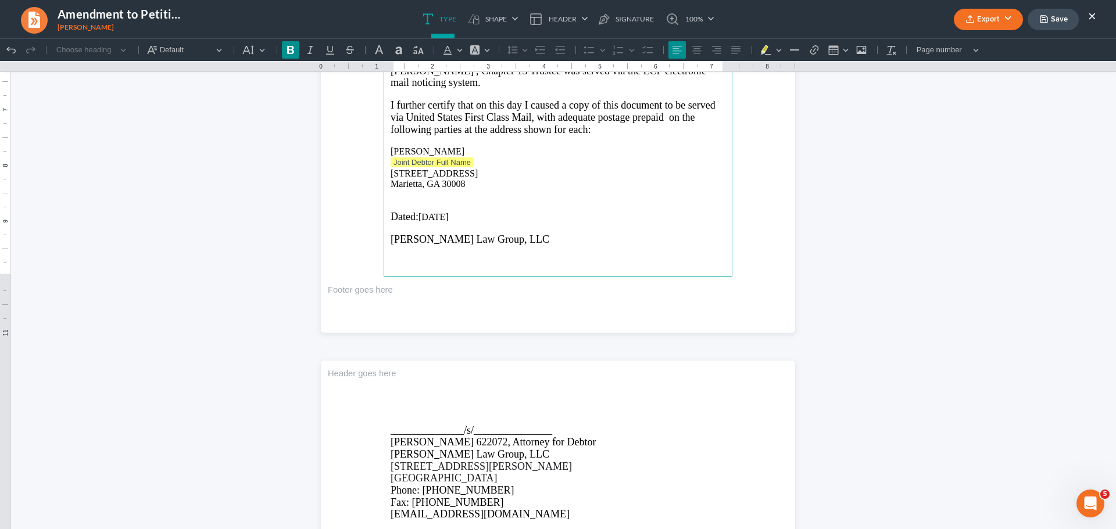
scroll to position [1675, 0]
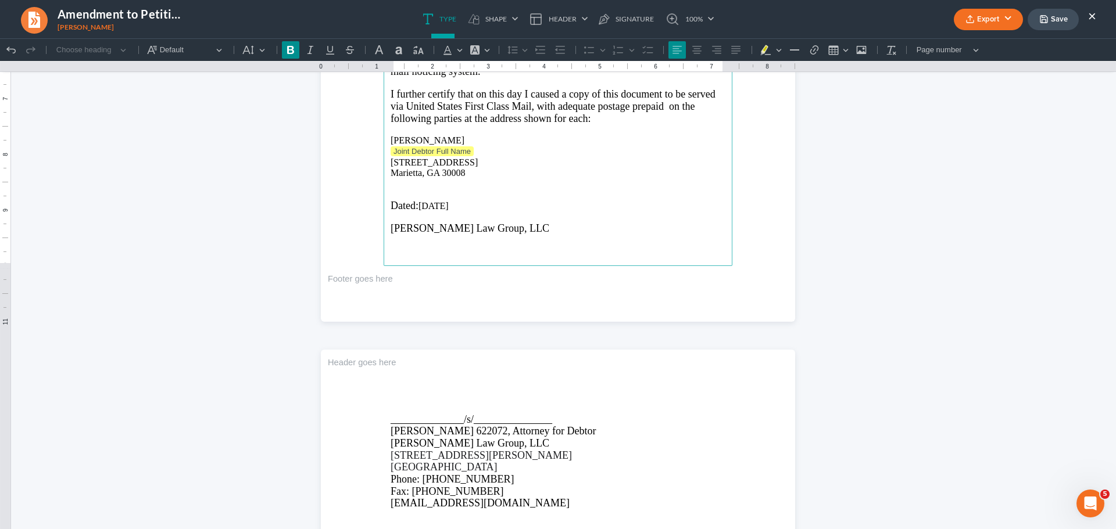
click at [474, 156] on p "Joint Debtor Full Name" at bounding box center [558, 152] width 335 height 12
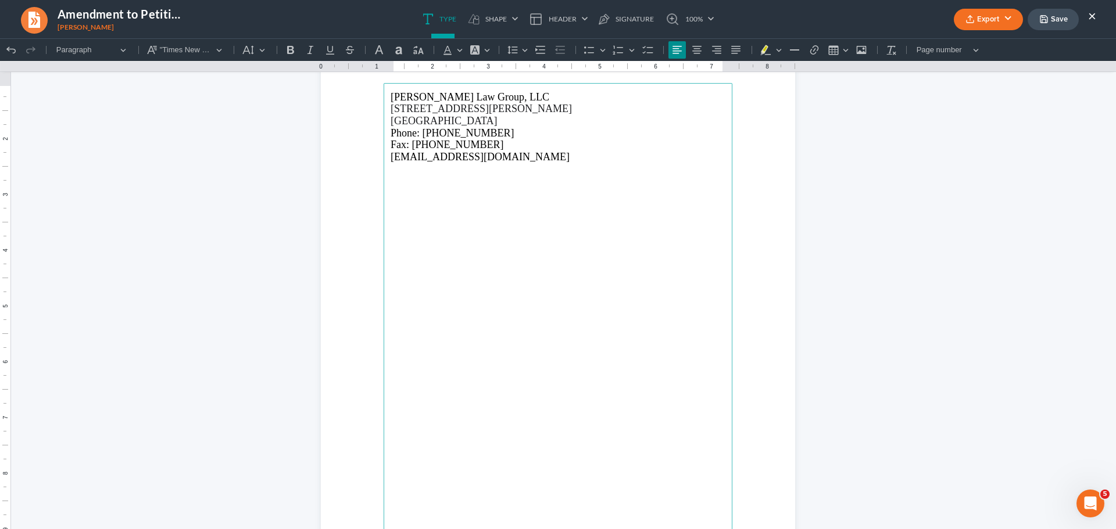
scroll to position [1907, 0]
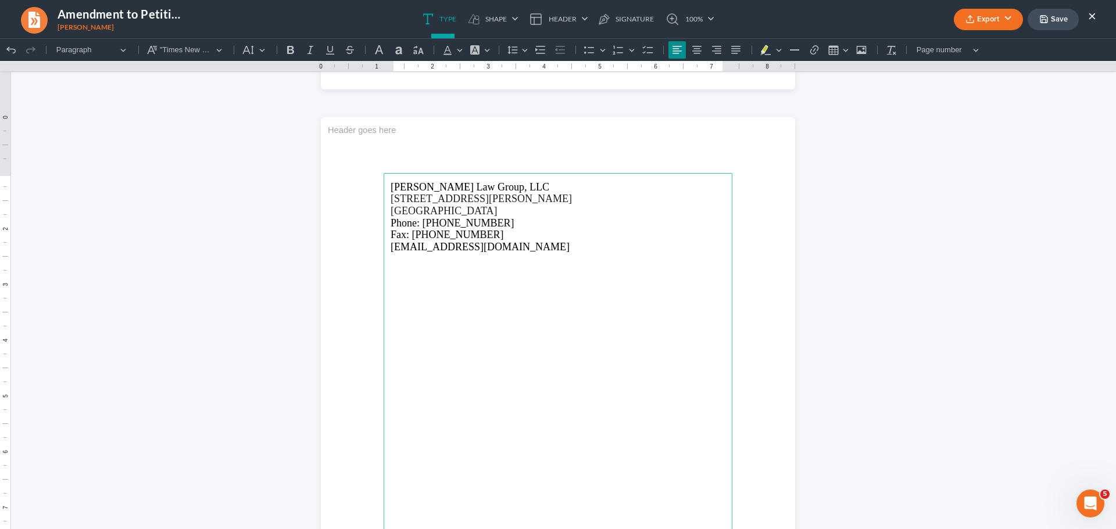
click at [977, 23] on button "Export" at bounding box center [988, 20] width 69 height 22
click at [966, 42] on link "PDF" at bounding box center [987, 47] width 90 height 20
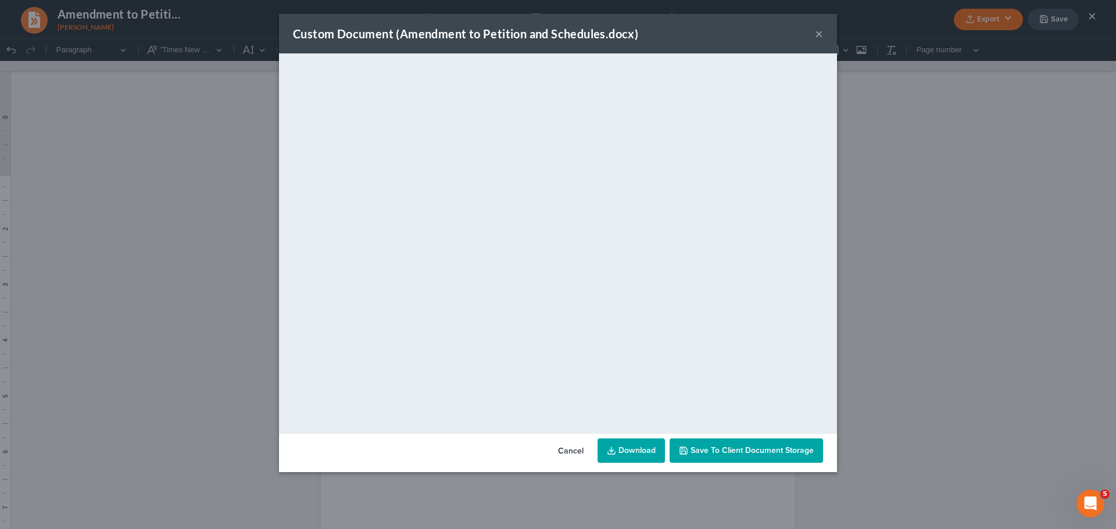
click at [636, 451] on link "Download" at bounding box center [630, 451] width 67 height 24
click at [818, 33] on button "×" at bounding box center [819, 34] width 8 height 14
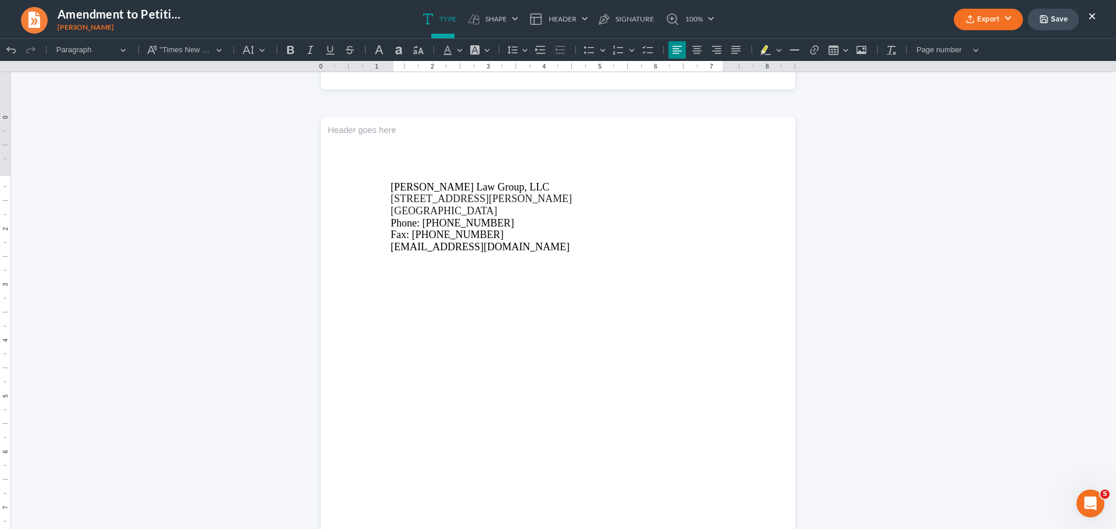
click at [1098, 14] on div "Export PDF Word Client Doc Storage Save ×" at bounding box center [1025, 19] width 166 height 25
click at [1089, 17] on button "×" at bounding box center [1092, 16] width 8 height 14
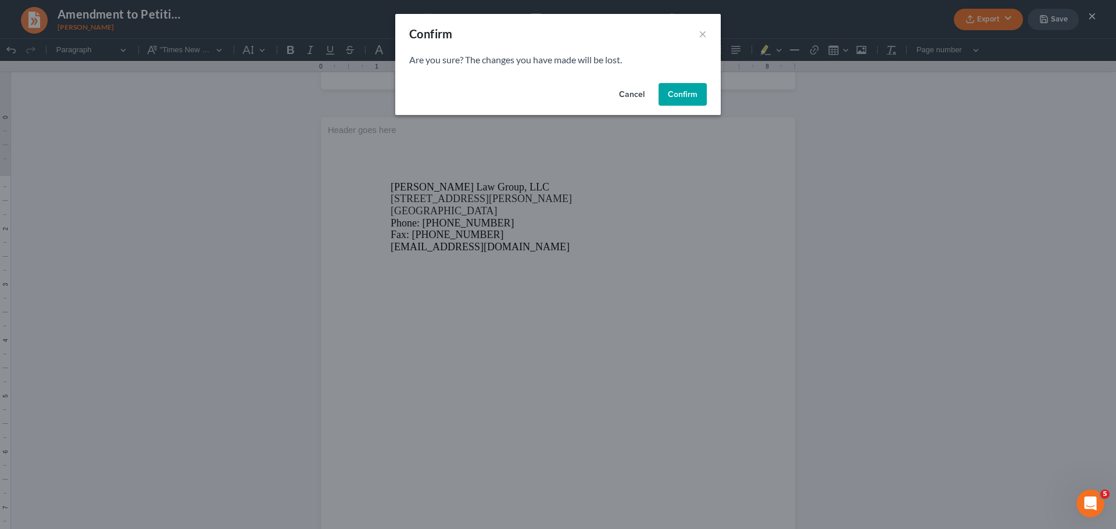
click at [689, 95] on button "Confirm" at bounding box center [682, 94] width 48 height 23
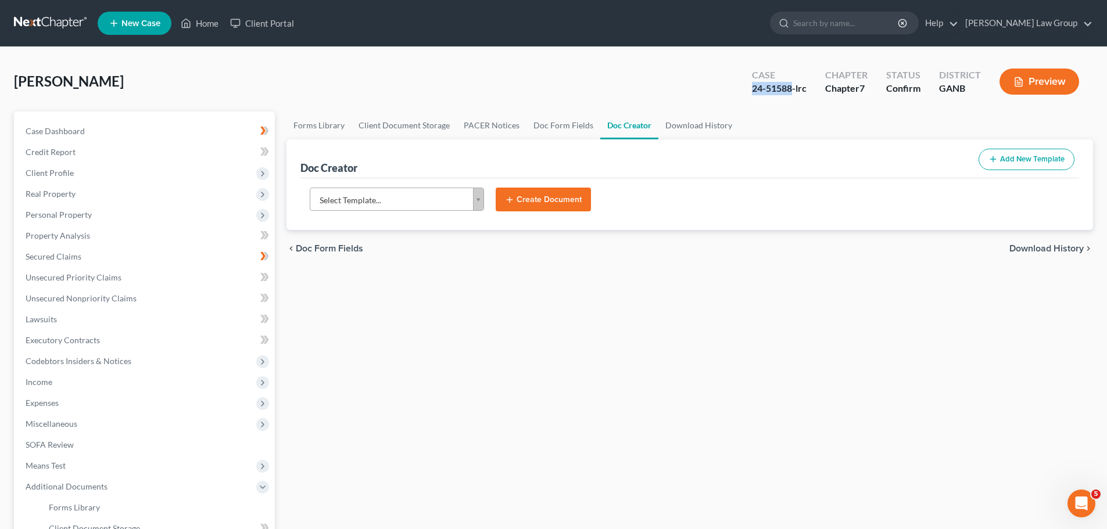
drag, startPoint x: 794, startPoint y: 87, endPoint x: 740, endPoint y: 90, distance: 54.7
click at [742, 90] on div "Case 24-51588-lrc Chapter Chapter 7 Status Confirm District GANB Preview" at bounding box center [915, 81] width 355 height 41
copy div "24-51588"
click at [1037, 81] on button "Preview" at bounding box center [1040, 82] width 80 height 26
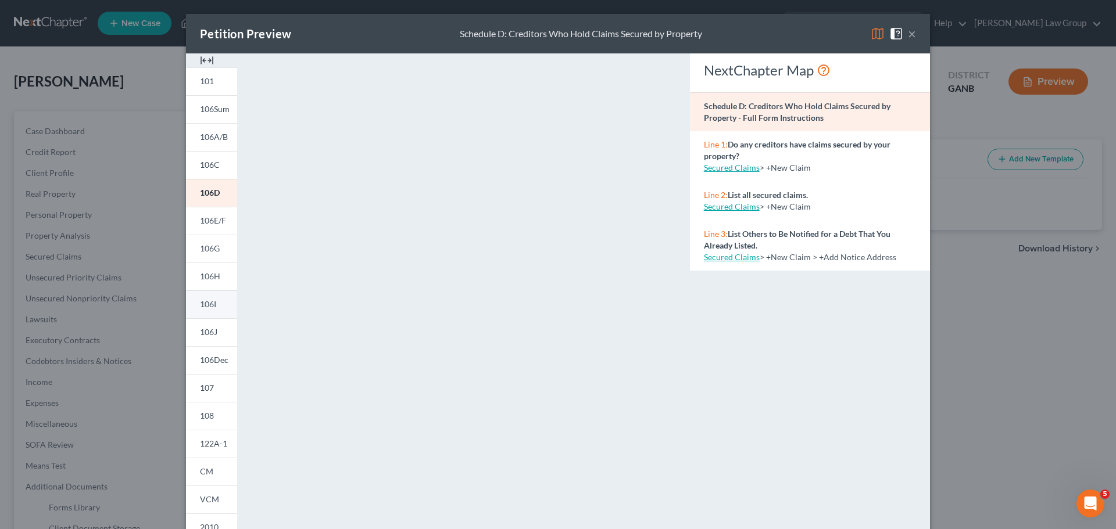
click at [206, 309] on span "106I" at bounding box center [208, 304] width 16 height 10
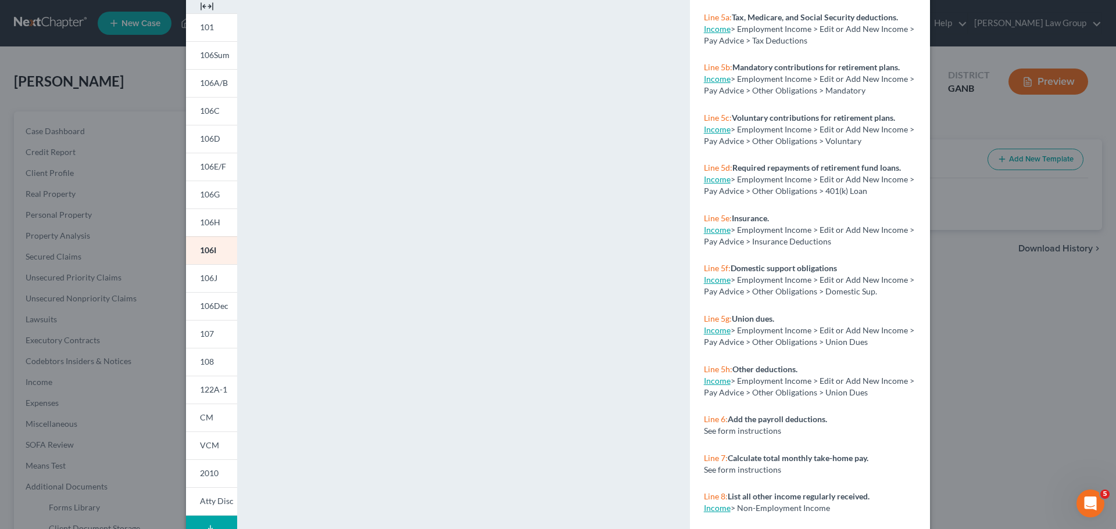
scroll to position [126, 0]
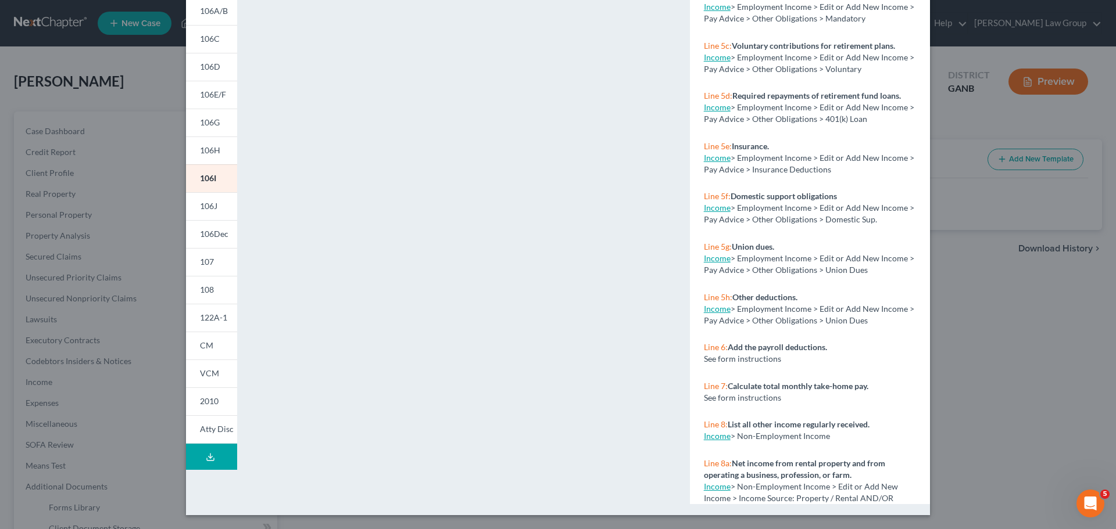
drag, startPoint x: 935, startPoint y: 170, endPoint x: 936, endPoint y: 128, distance: 41.9
click at [936, 128] on div "Petition Preview Schedule I: Your Income × 101 106Sum 106A/B 106C 106D 106E/F 1…" at bounding box center [558, 264] width 1116 height 529
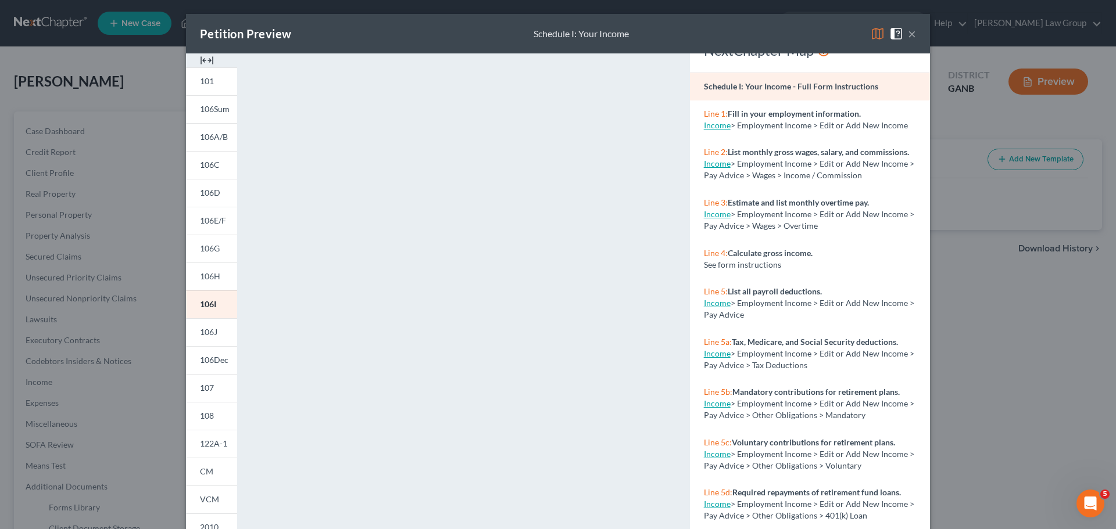
scroll to position [0, 0]
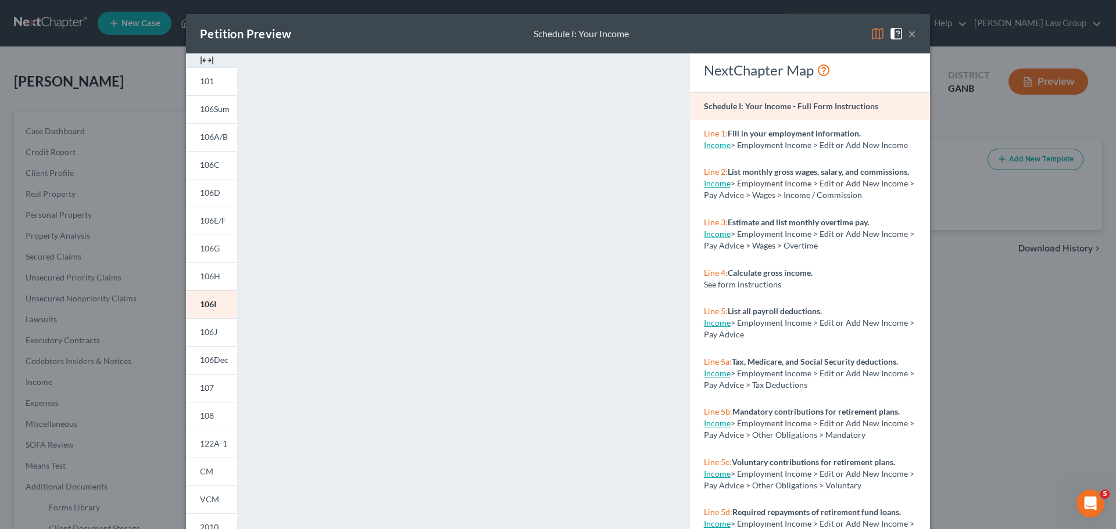
click at [878, 37] on img at bounding box center [878, 34] width 14 height 14
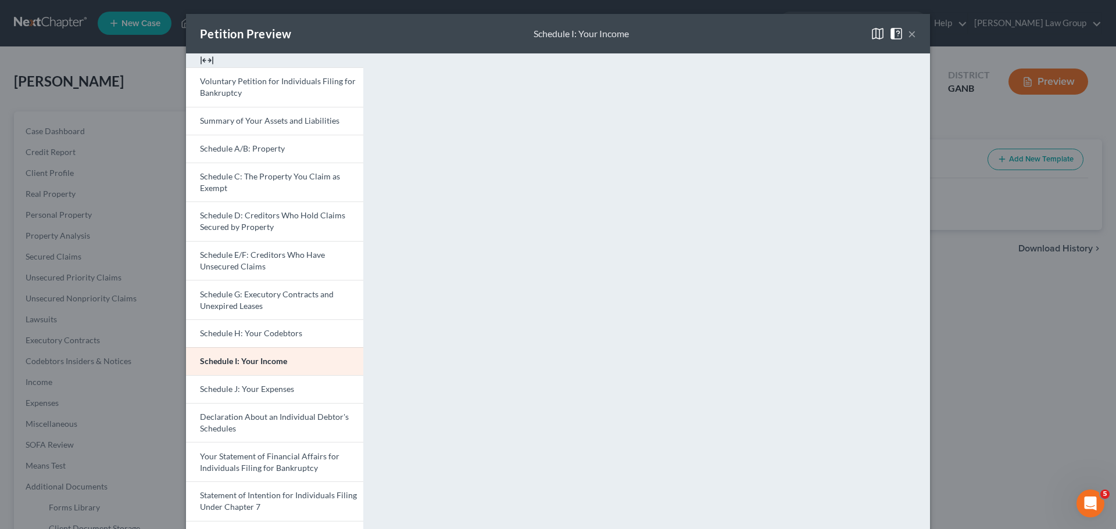
scroll to position [116, 0]
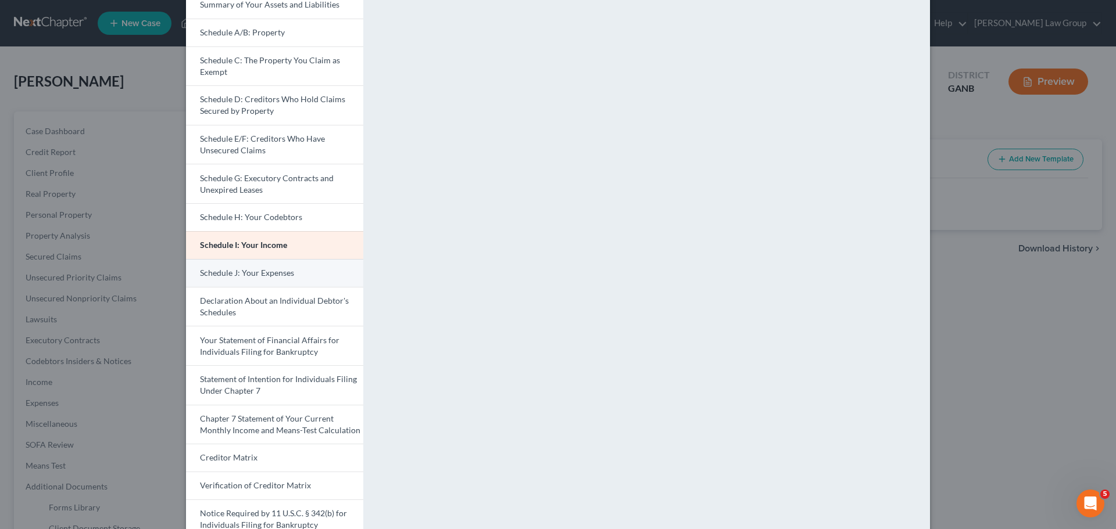
click at [258, 265] on link "Schedule J: Your Expenses" at bounding box center [274, 273] width 177 height 28
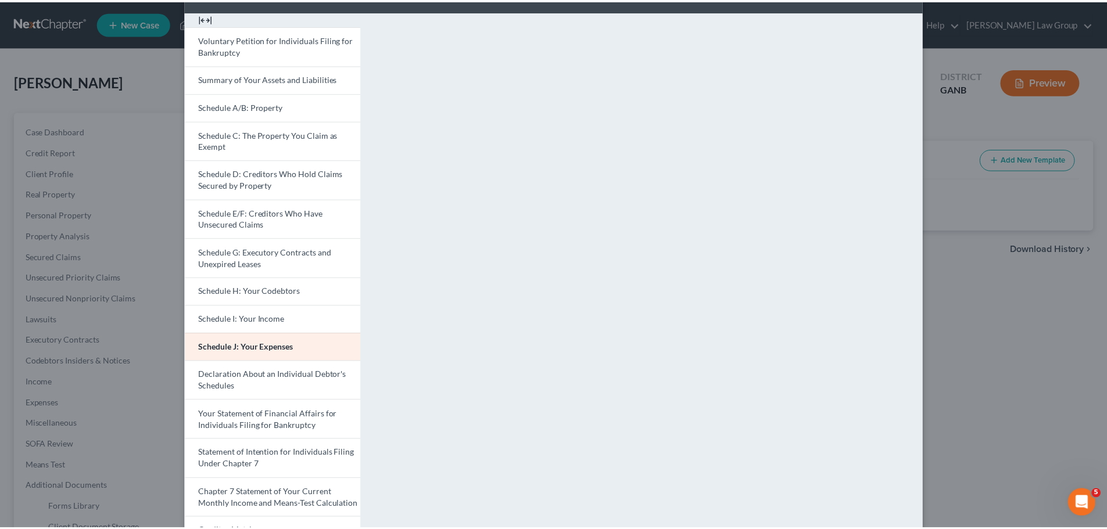
scroll to position [0, 0]
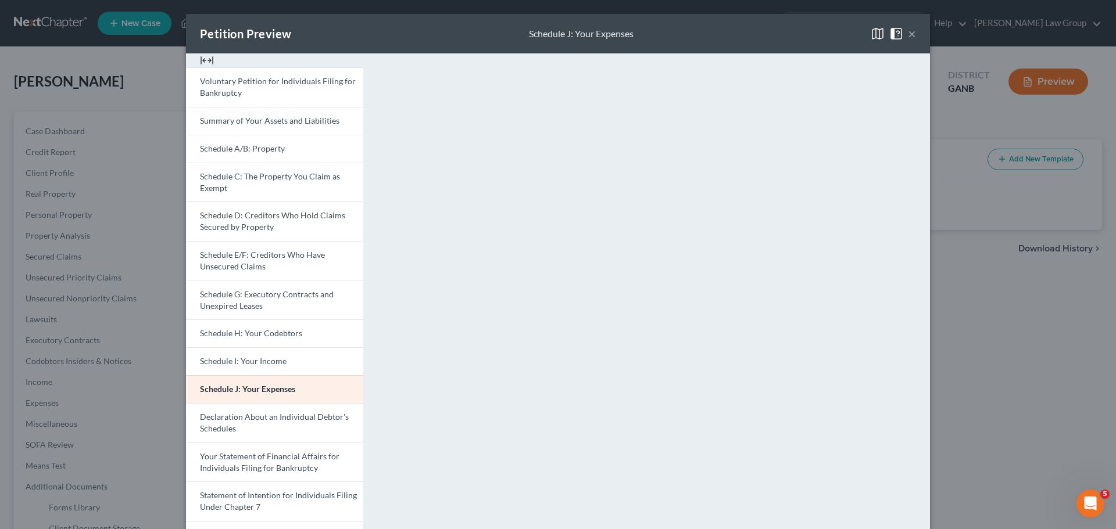
click at [911, 35] on button "×" at bounding box center [912, 34] width 8 height 14
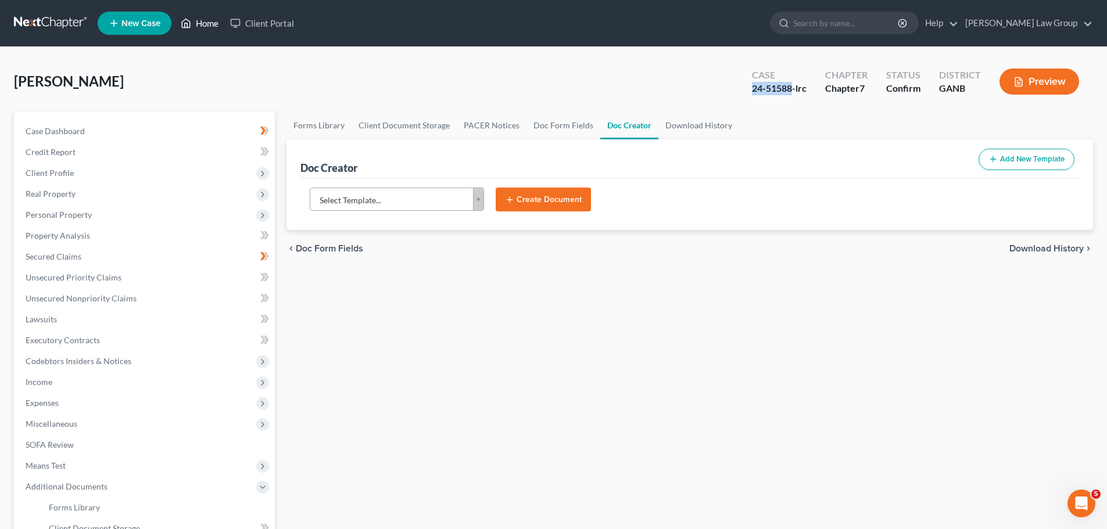
drag, startPoint x: 201, startPoint y: 24, endPoint x: 230, endPoint y: 35, distance: 30.5
click at [203, 24] on link "Home" at bounding box center [199, 23] width 49 height 21
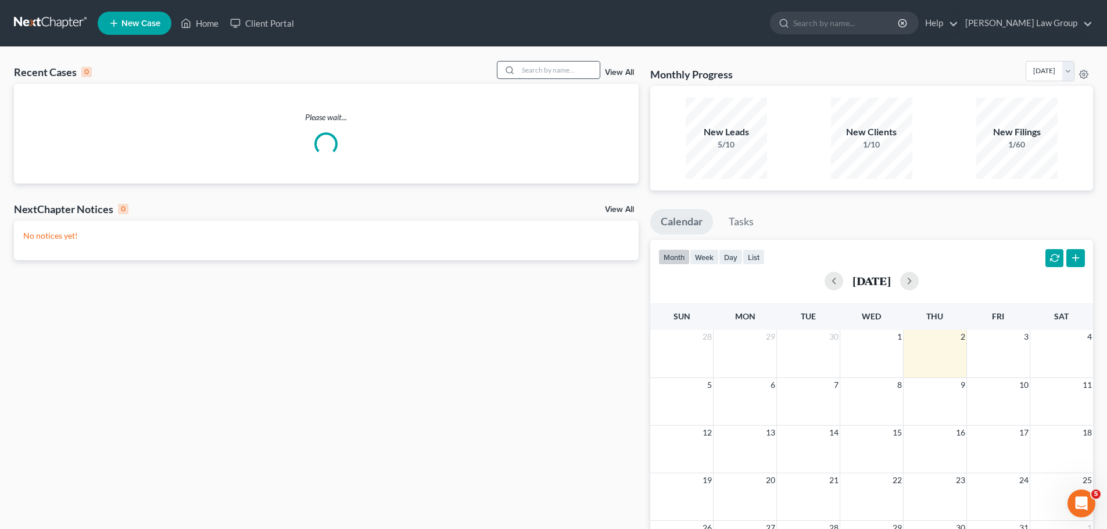
click at [551, 72] on input "search" at bounding box center [558, 70] width 81 height 17
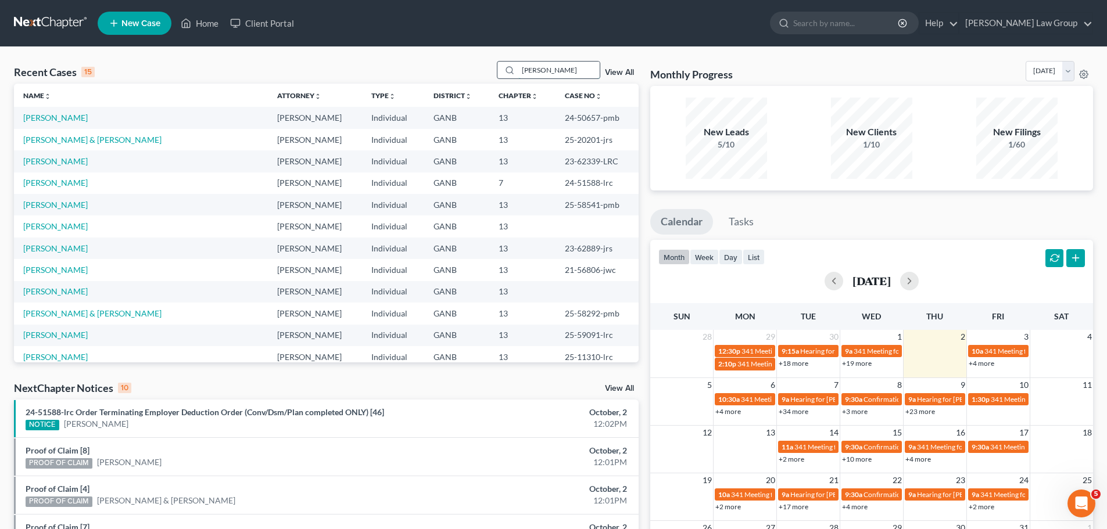
type input "[PERSON_NAME]"
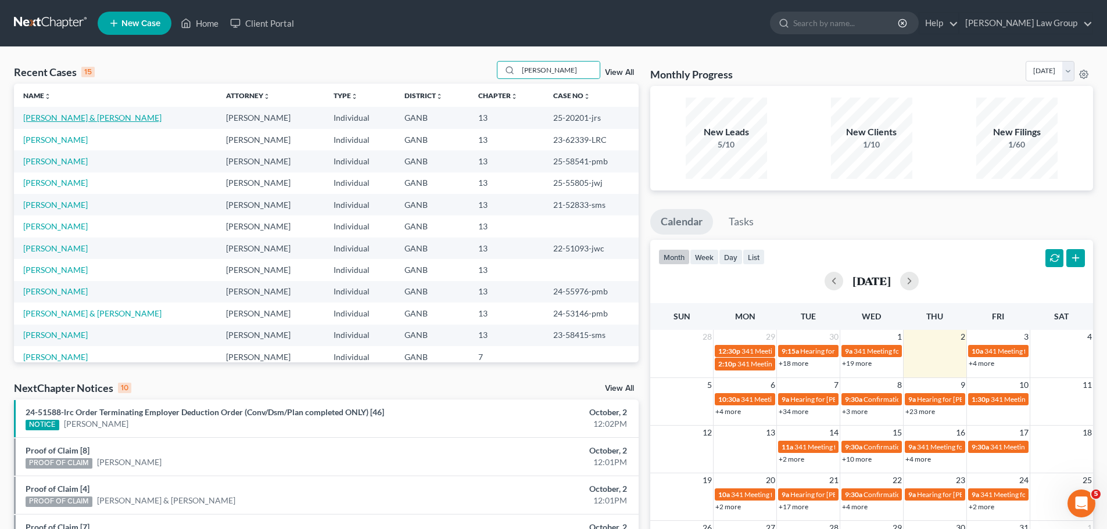
click at [75, 120] on link "[PERSON_NAME] & [PERSON_NAME]" at bounding box center [92, 118] width 138 height 10
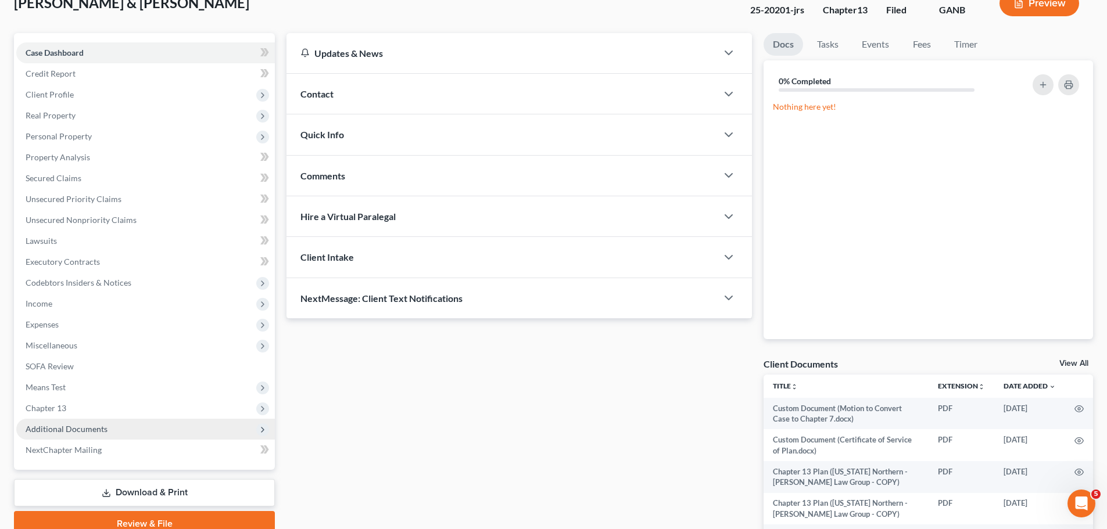
scroll to position [174, 0]
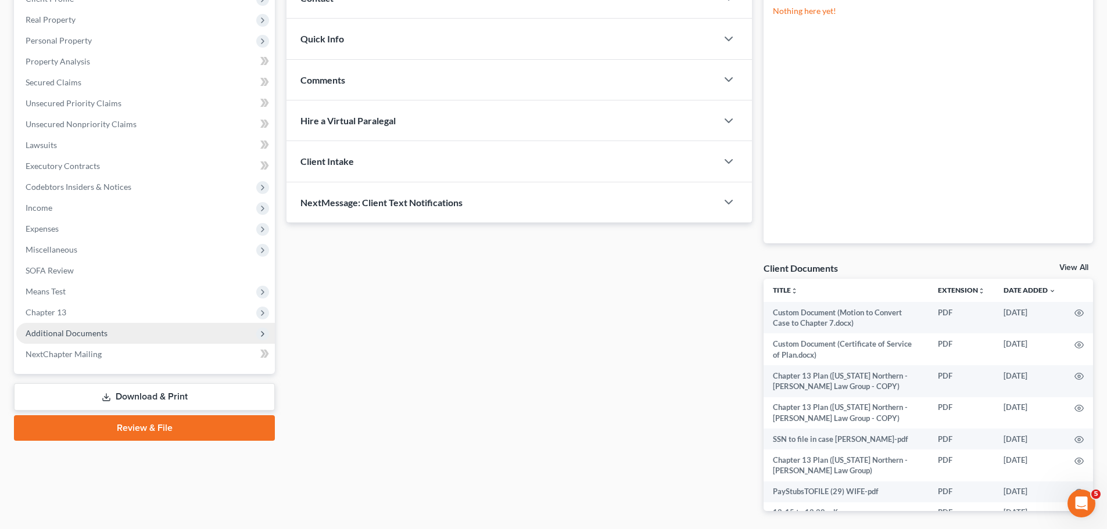
click at [112, 336] on span "Additional Documents" at bounding box center [145, 333] width 259 height 21
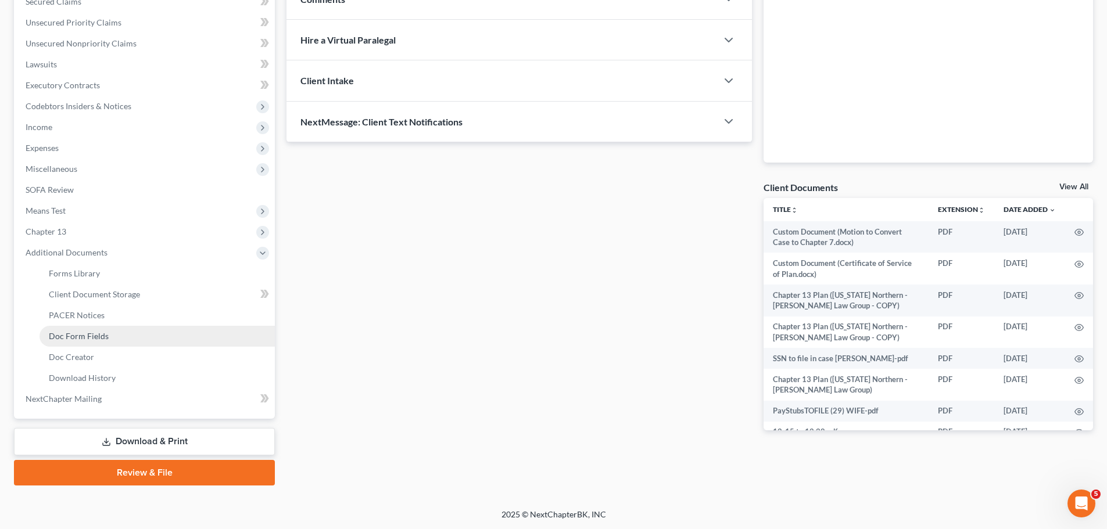
scroll to position [256, 0]
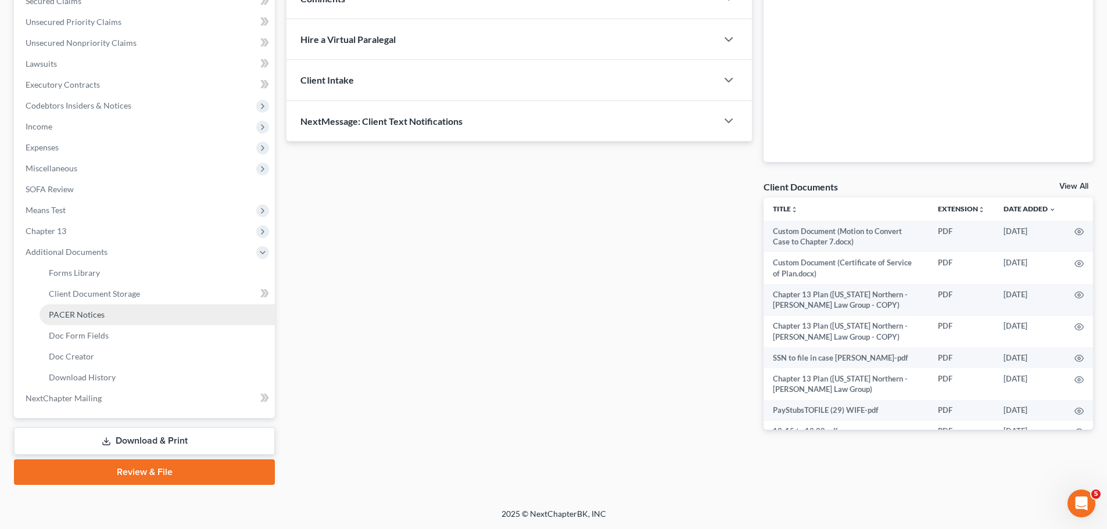
click at [84, 318] on span "PACER Notices" at bounding box center [77, 315] width 56 height 10
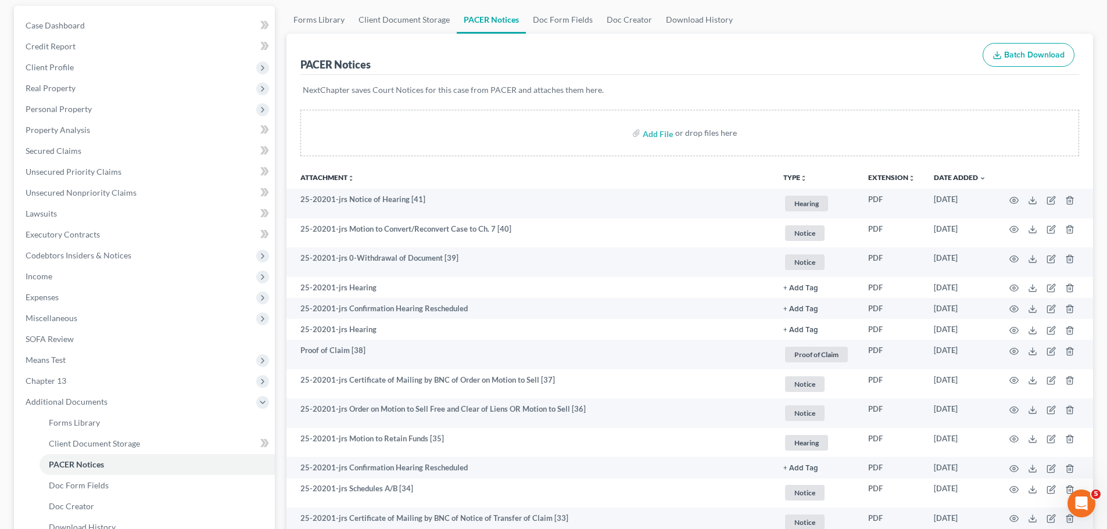
scroll to position [291, 0]
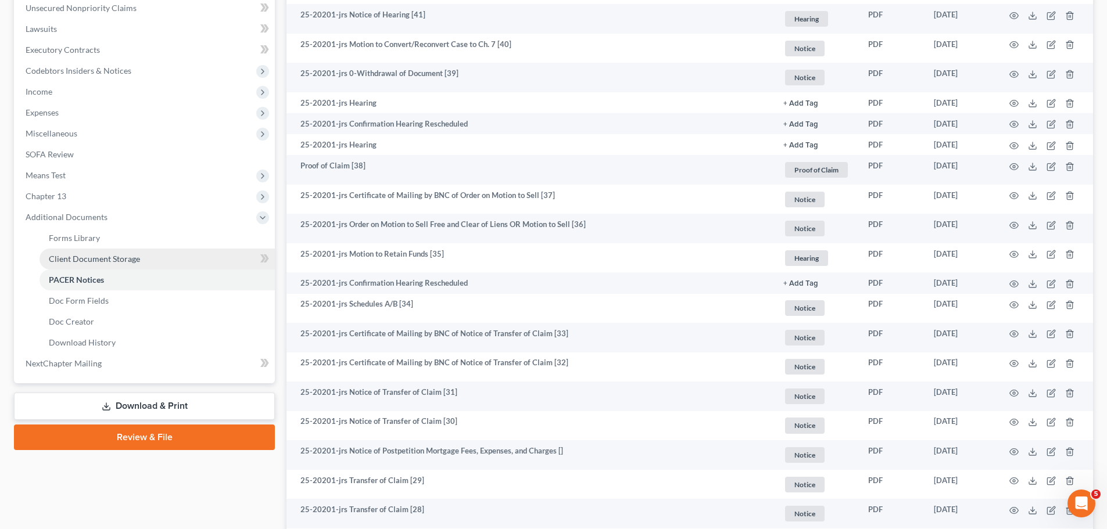
click at [223, 249] on link "Client Document Storage" at bounding box center [157, 259] width 235 height 21
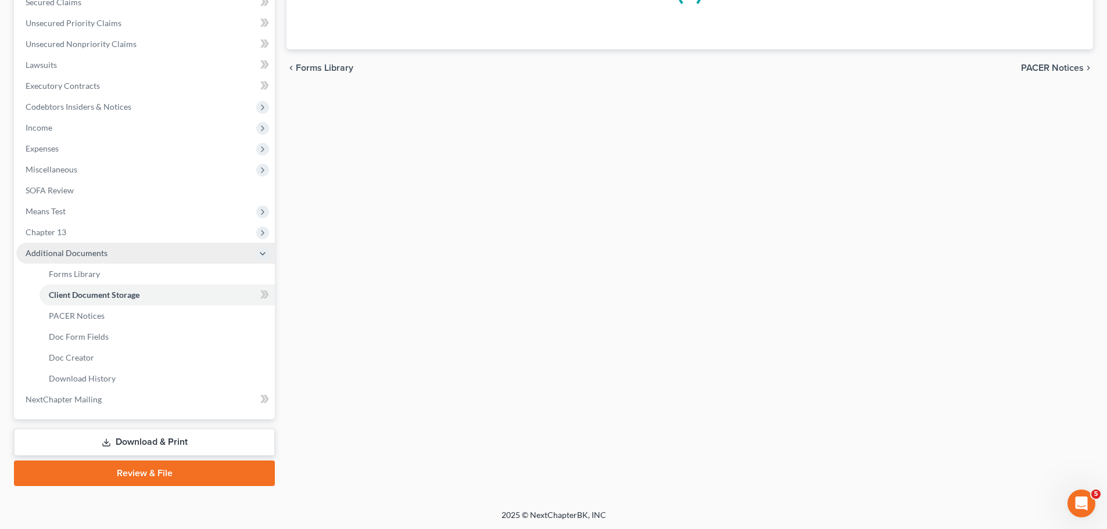
scroll to position [40, 0]
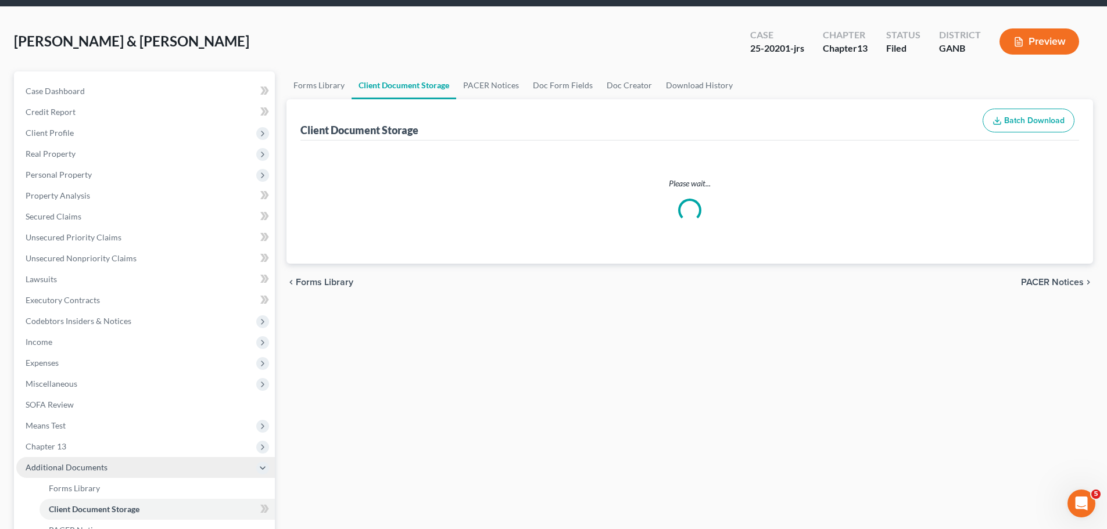
select select "5"
select select "35"
select select "0"
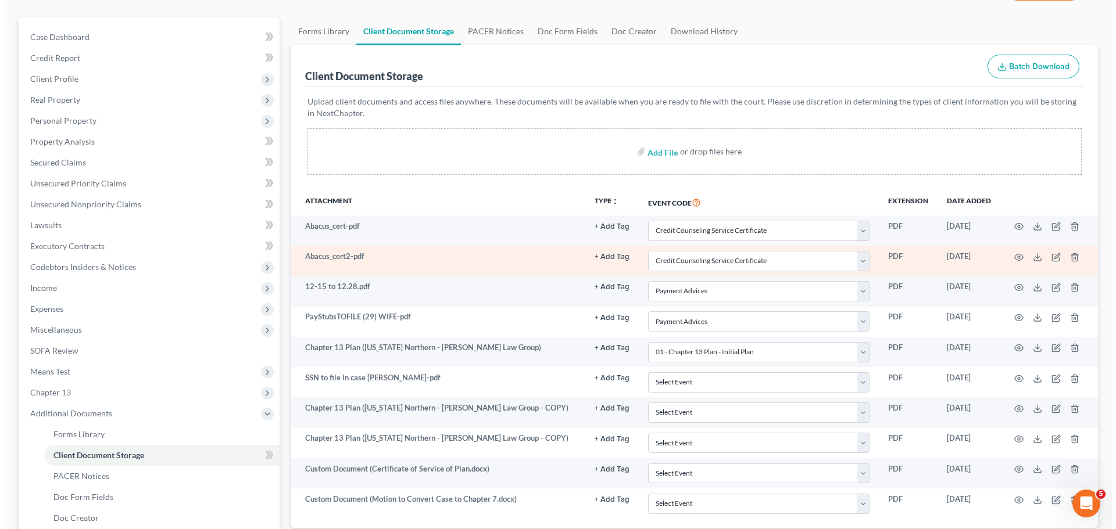
scroll to position [0, 0]
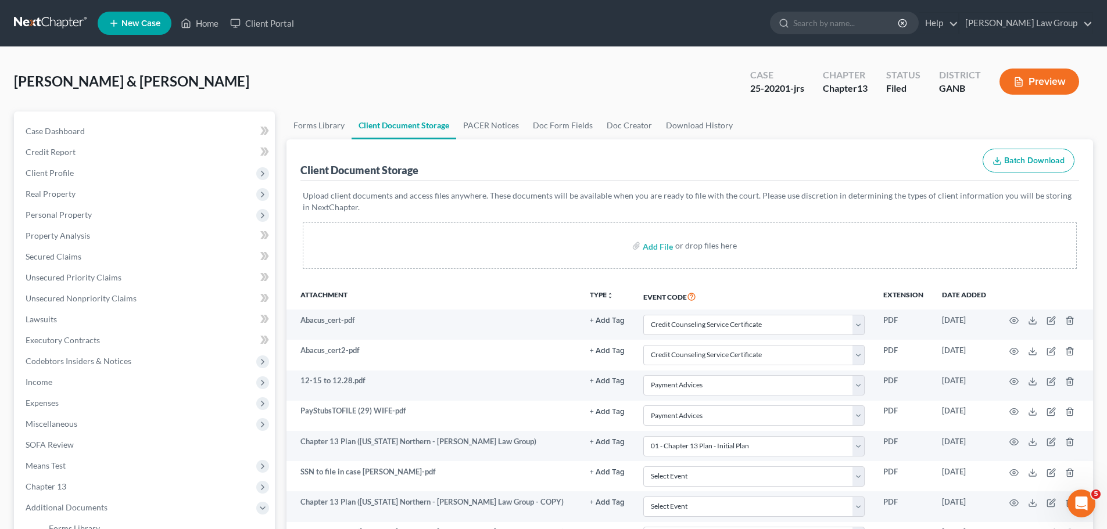
click at [794, 87] on div "25-20201-jrs" at bounding box center [777, 88] width 54 height 13
drag, startPoint x: 790, startPoint y: 87, endPoint x: 740, endPoint y: 87, distance: 50.0
click at [741, 87] on div "Case 25-20201-jrs" at bounding box center [777, 83] width 73 height 34
copy div "25-20201"
click at [207, 23] on link "Home" at bounding box center [199, 23] width 49 height 21
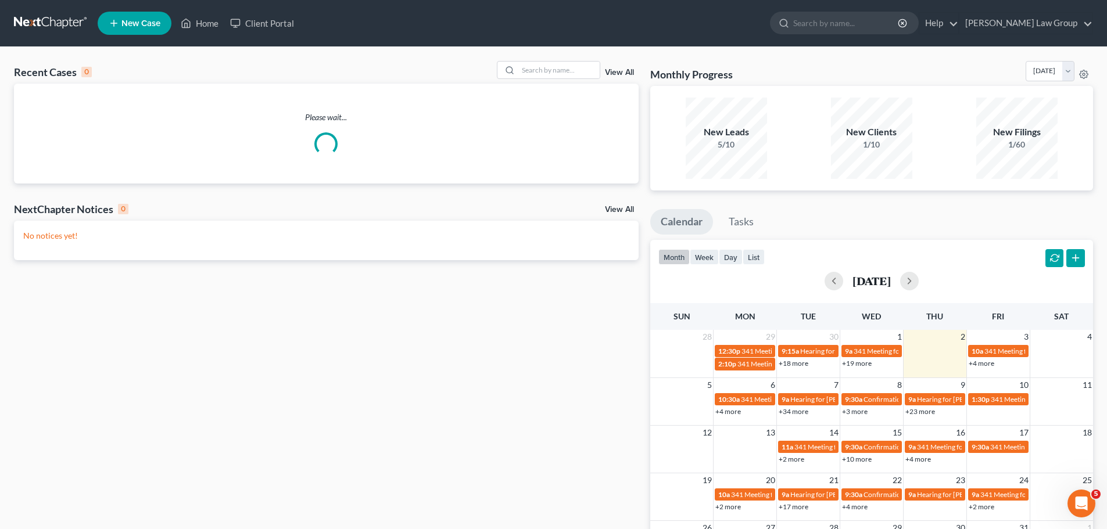
click at [557, 60] on div "Recent Cases 0 View All Please wait... NextChapter Notices 0 View All No notice…" at bounding box center [553, 348] width 1107 height 603
click at [554, 70] on input "search" at bounding box center [558, 70] width 81 height 17
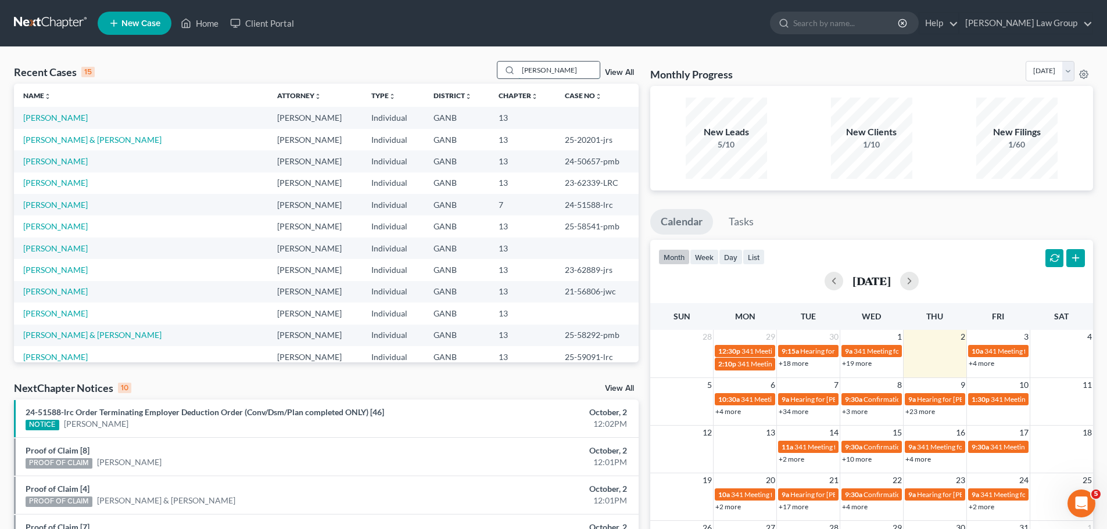
type input "[PERSON_NAME]"
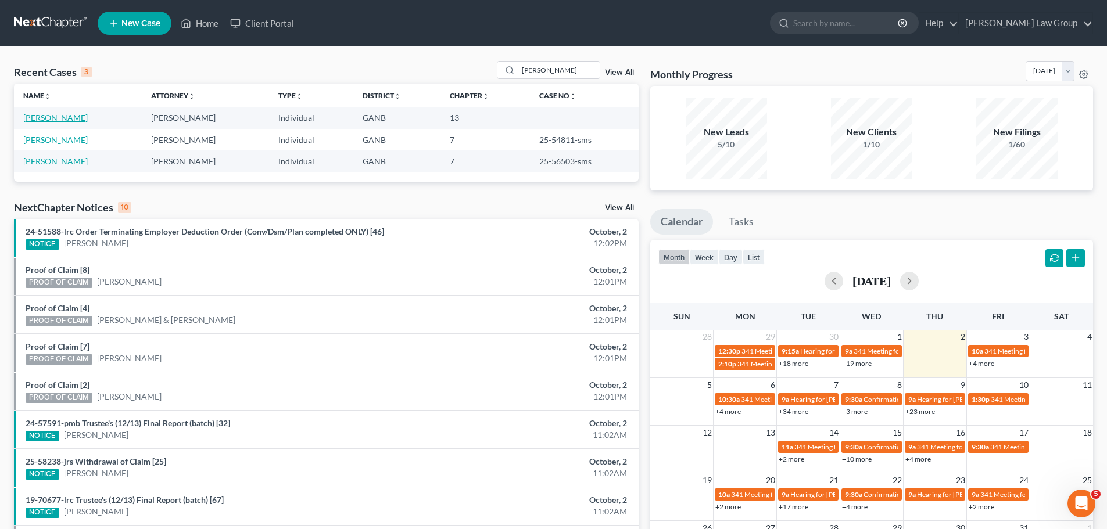
click at [62, 117] on link "[PERSON_NAME]" at bounding box center [55, 118] width 65 height 10
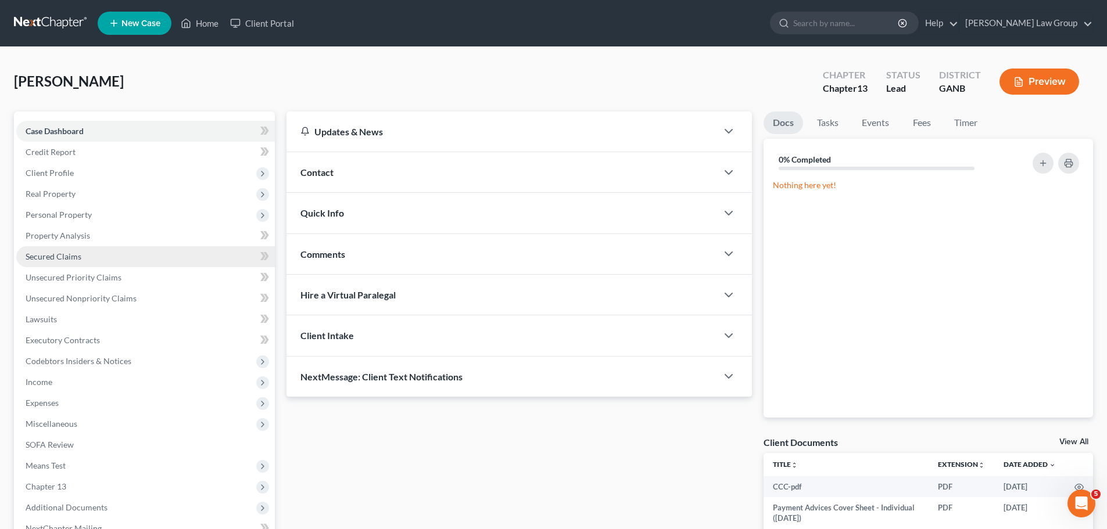
click at [94, 253] on link "Secured Claims" at bounding box center [145, 256] width 259 height 21
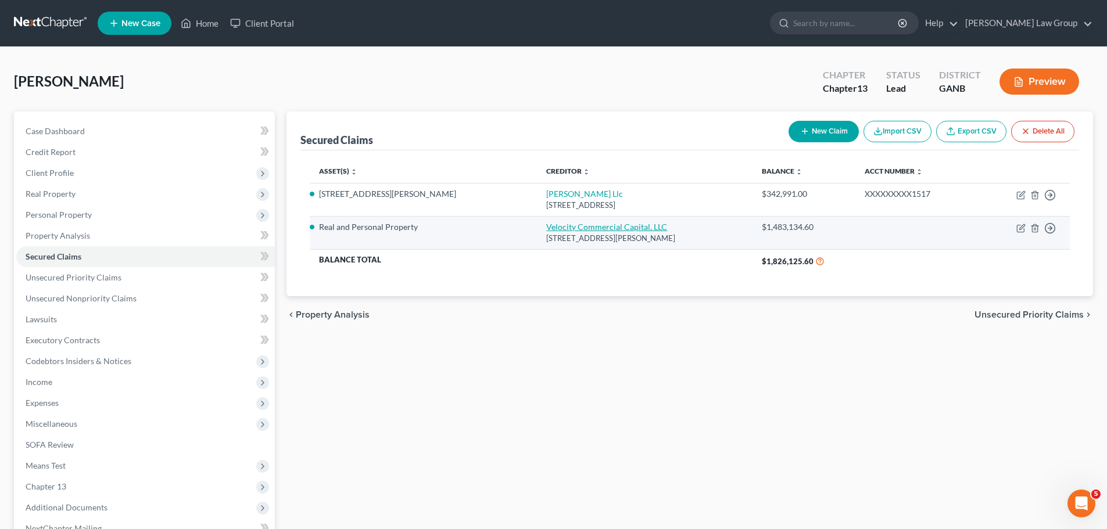
click at [546, 230] on link "Velocity Commercial Capital, LLC" at bounding box center [606, 227] width 121 height 10
select select "4"
select select "3"
select select "0"
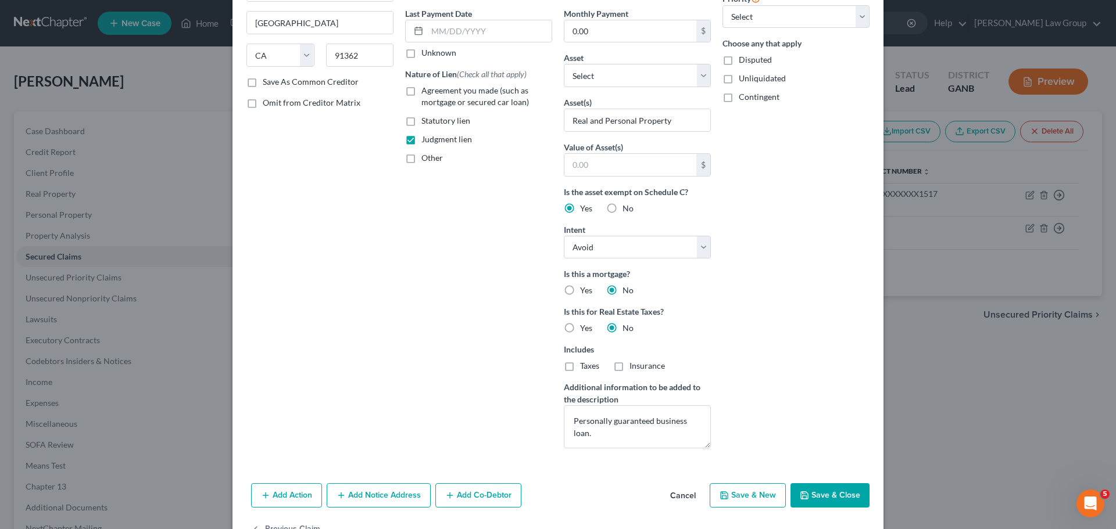
scroll to position [187, 0]
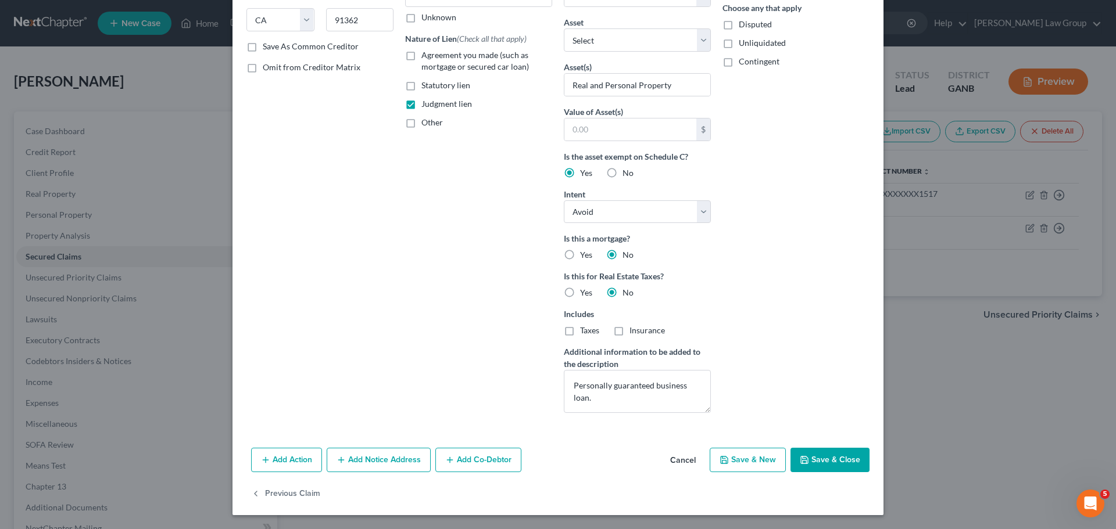
click at [829, 466] on button "Save & Close" at bounding box center [829, 460] width 79 height 24
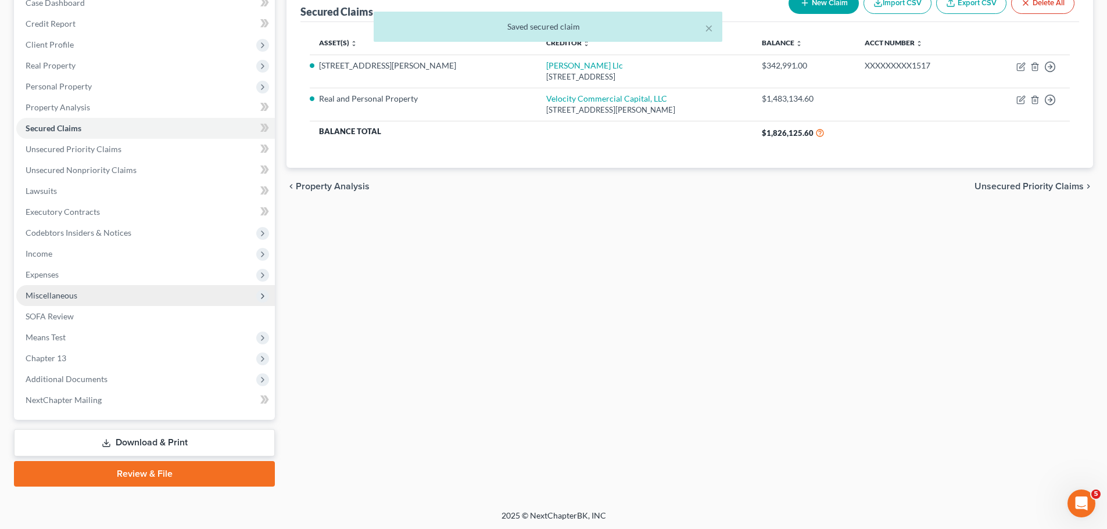
scroll to position [130, 0]
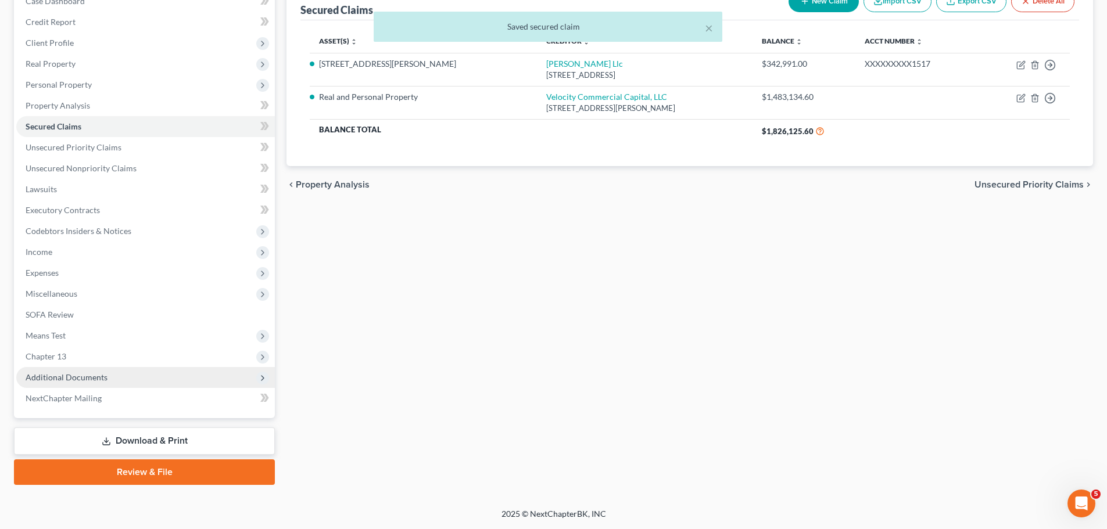
click at [147, 380] on span "Additional Documents" at bounding box center [145, 377] width 259 height 21
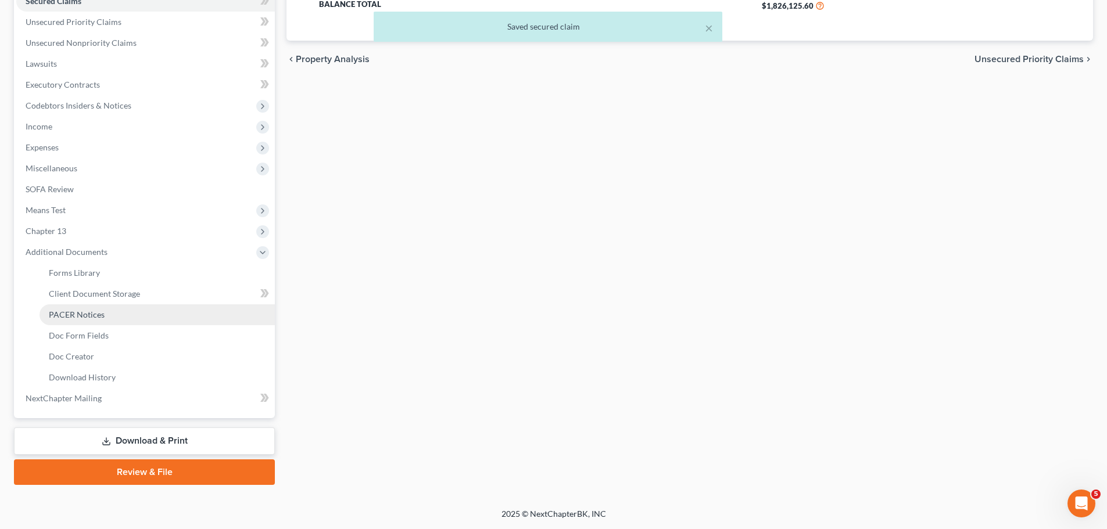
click at [117, 316] on link "PACER Notices" at bounding box center [157, 315] width 235 height 21
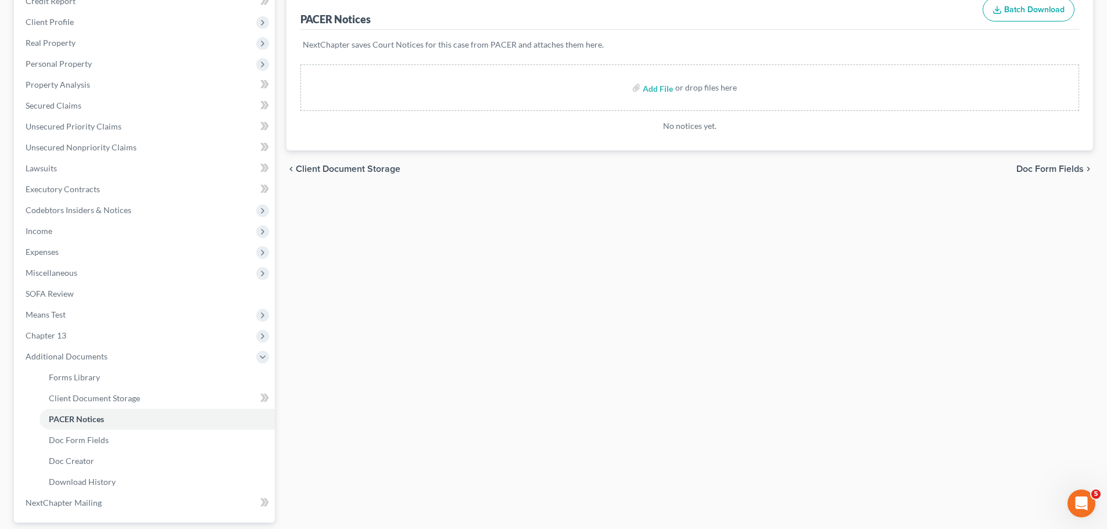
scroll to position [58, 0]
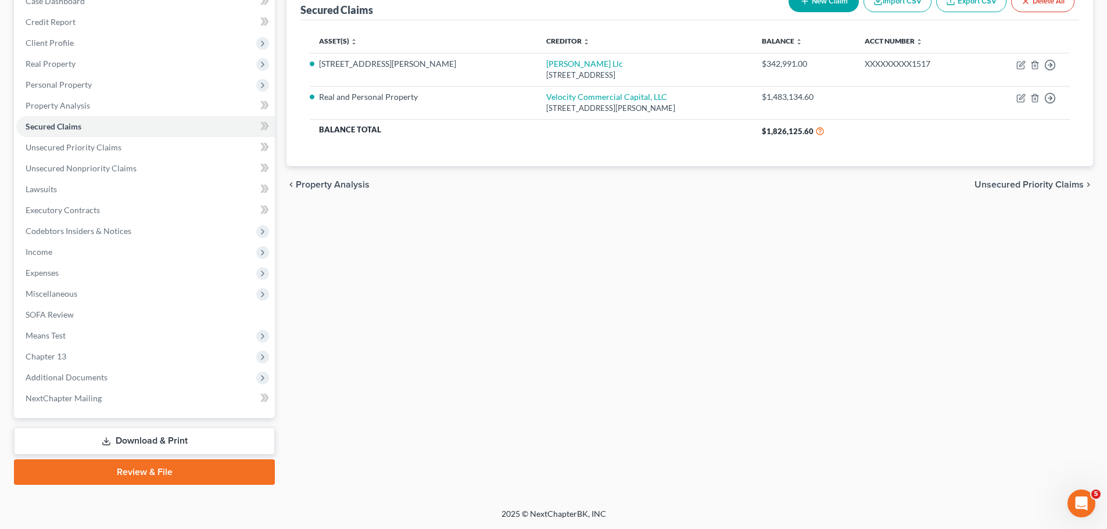
scroll to position [130, 0]
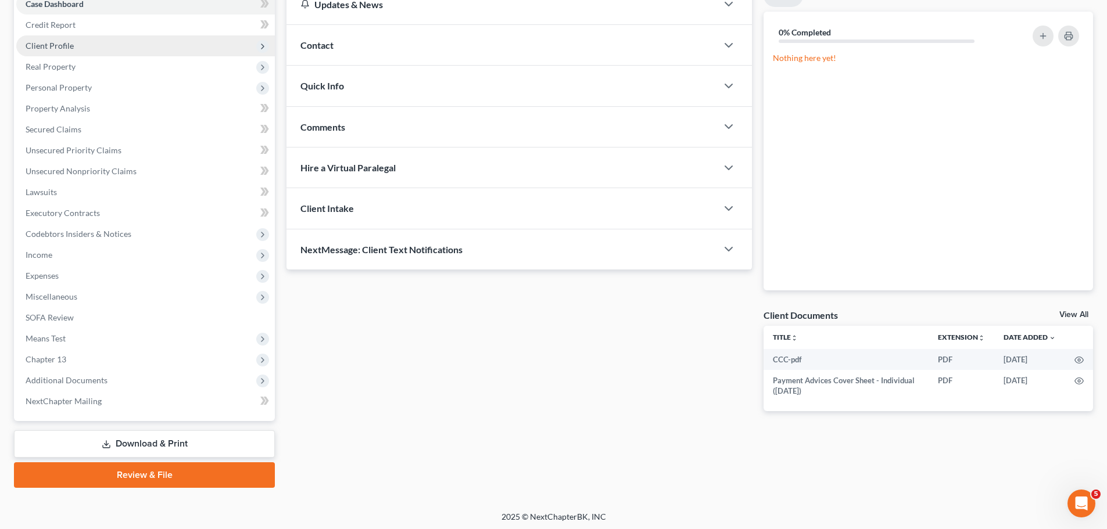
scroll to position [130, 0]
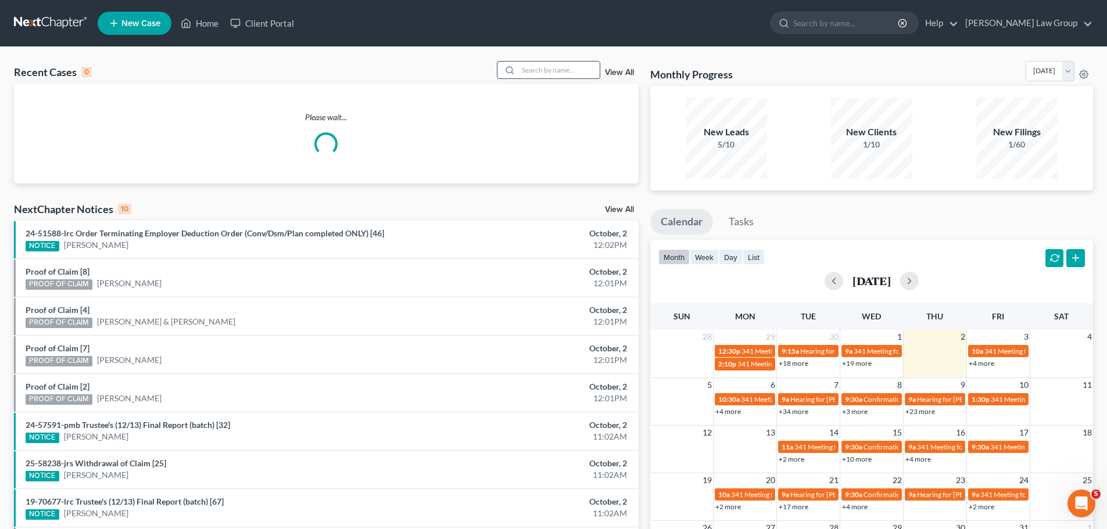
click at [549, 66] on input "search" at bounding box center [558, 70] width 81 height 17
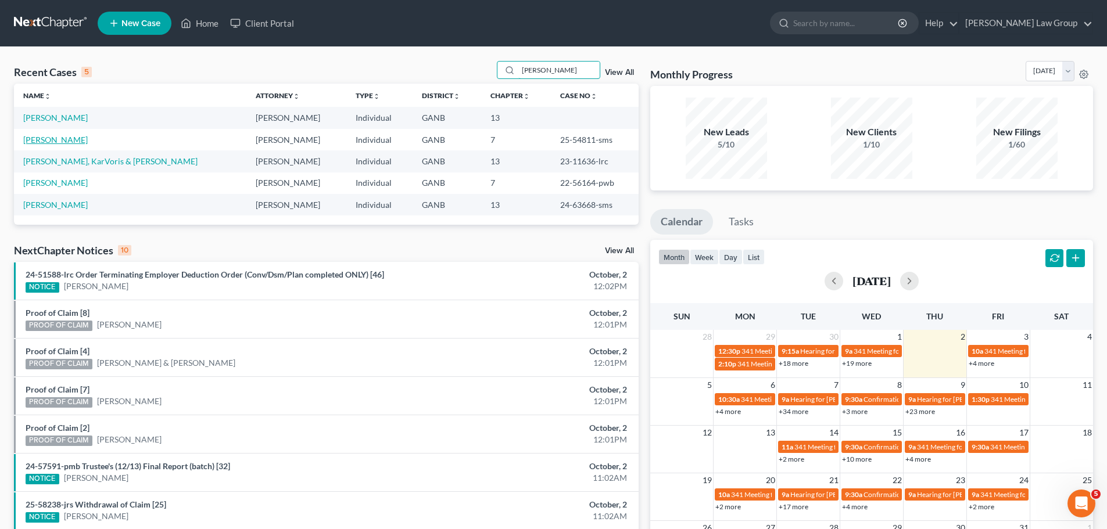
type input "[PERSON_NAME]"
click at [58, 141] on link "[PERSON_NAME]" at bounding box center [55, 140] width 65 height 10
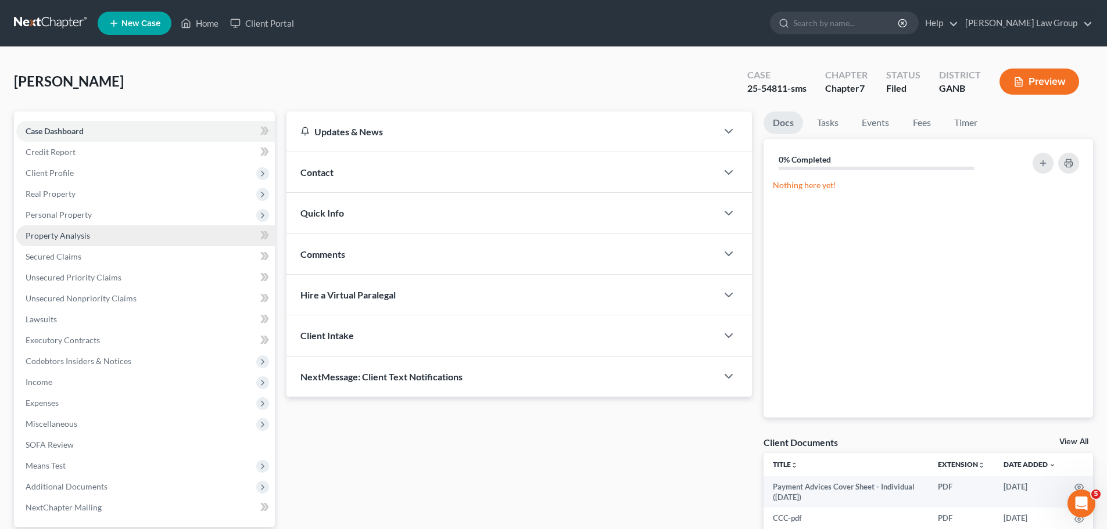
scroll to position [109, 0]
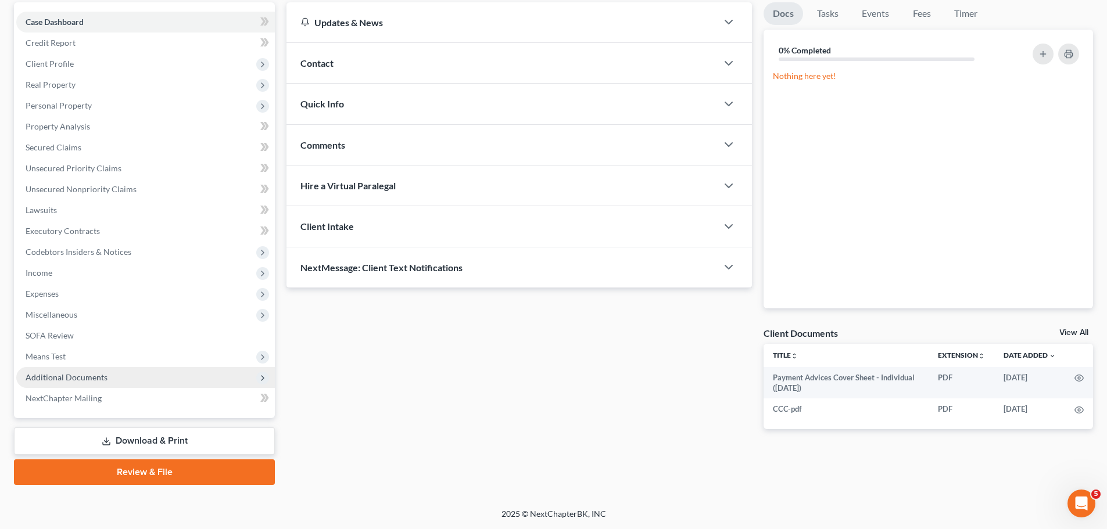
click at [154, 381] on span "Additional Documents" at bounding box center [145, 377] width 259 height 21
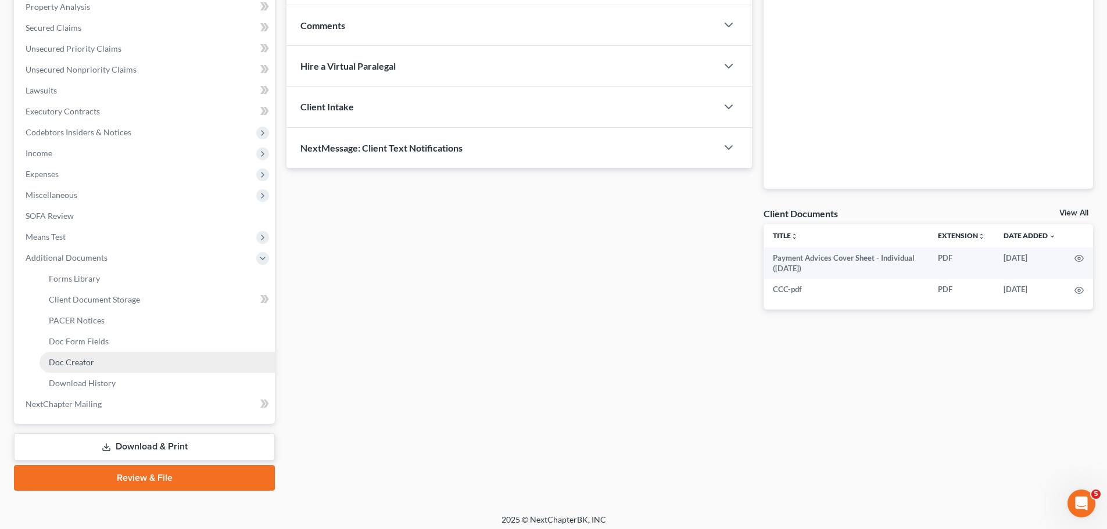
scroll to position [235, 0]
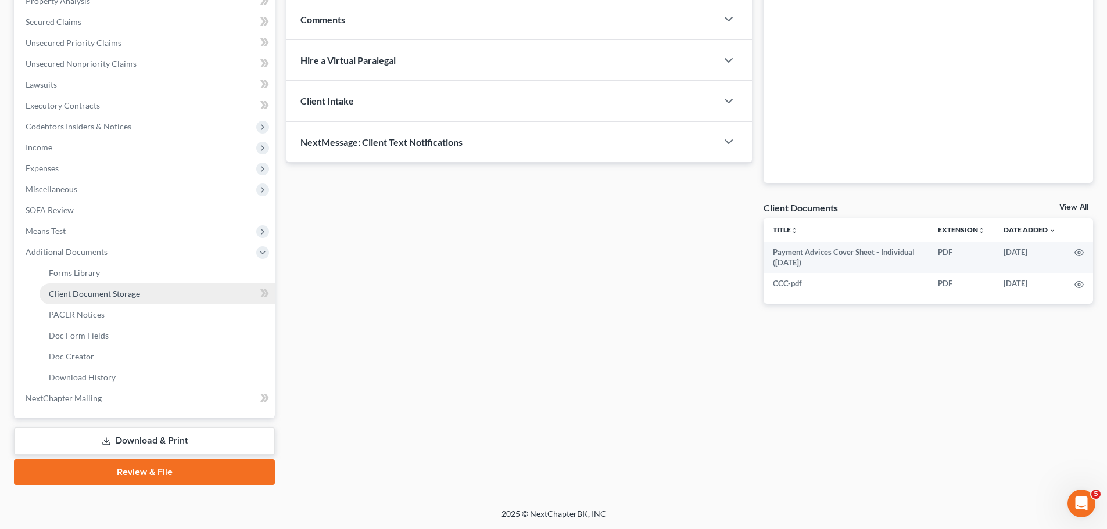
click at [142, 288] on link "Client Document Storage" at bounding box center [157, 294] width 235 height 21
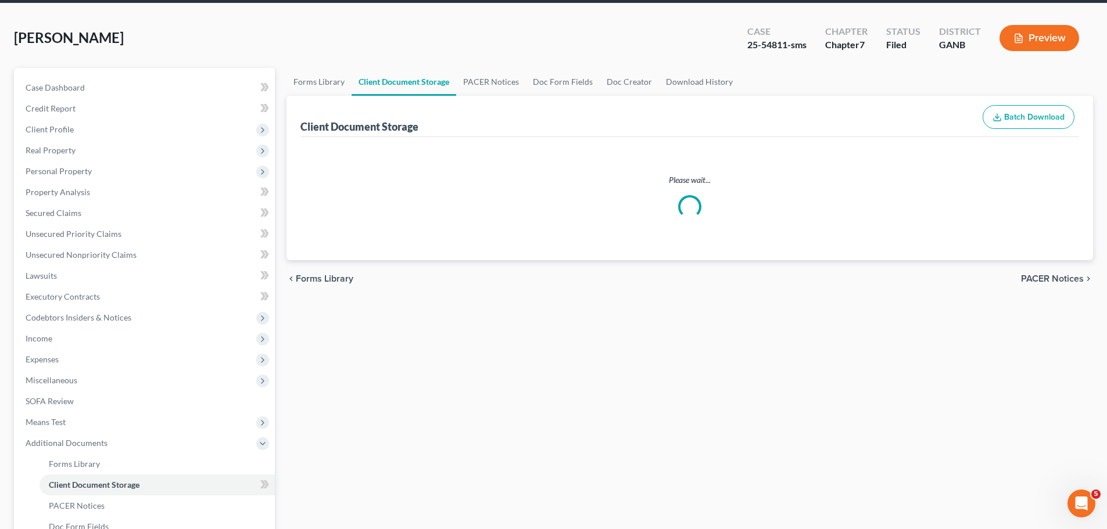
select select "5"
select select "35"
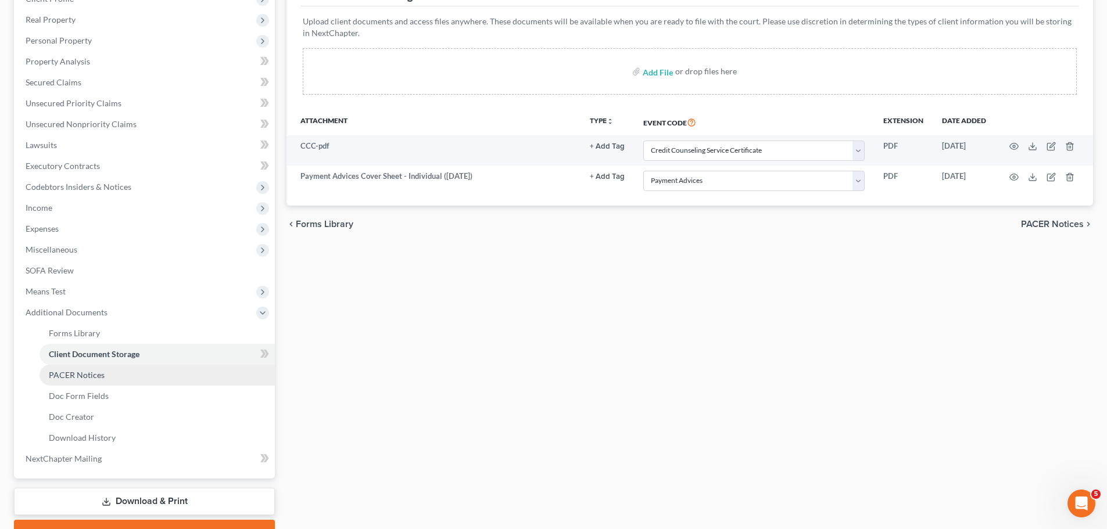
click at [119, 377] on link "PACER Notices" at bounding box center [157, 375] width 235 height 21
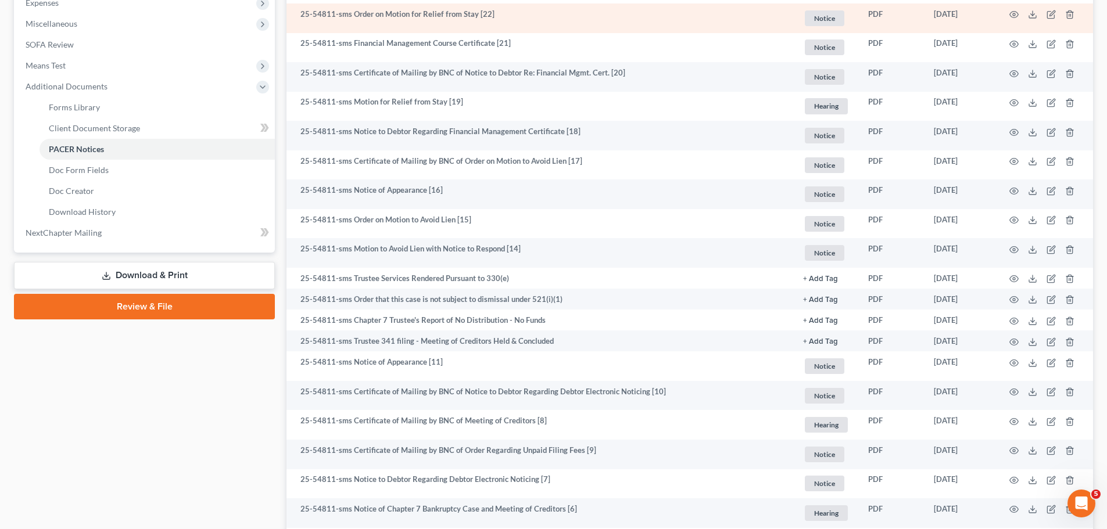
scroll to position [407, 0]
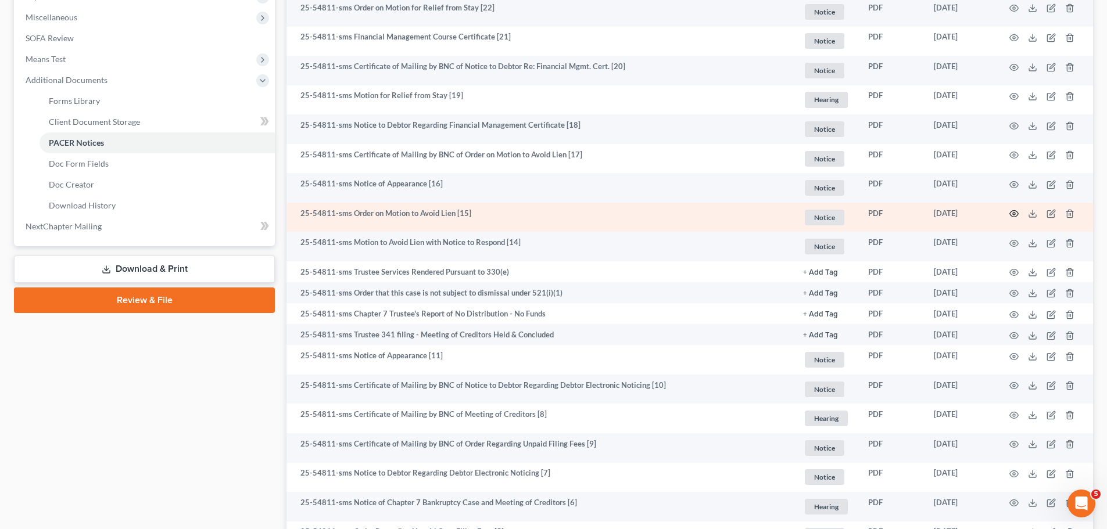
click at [1018, 218] on icon "button" at bounding box center [1014, 213] width 9 height 9
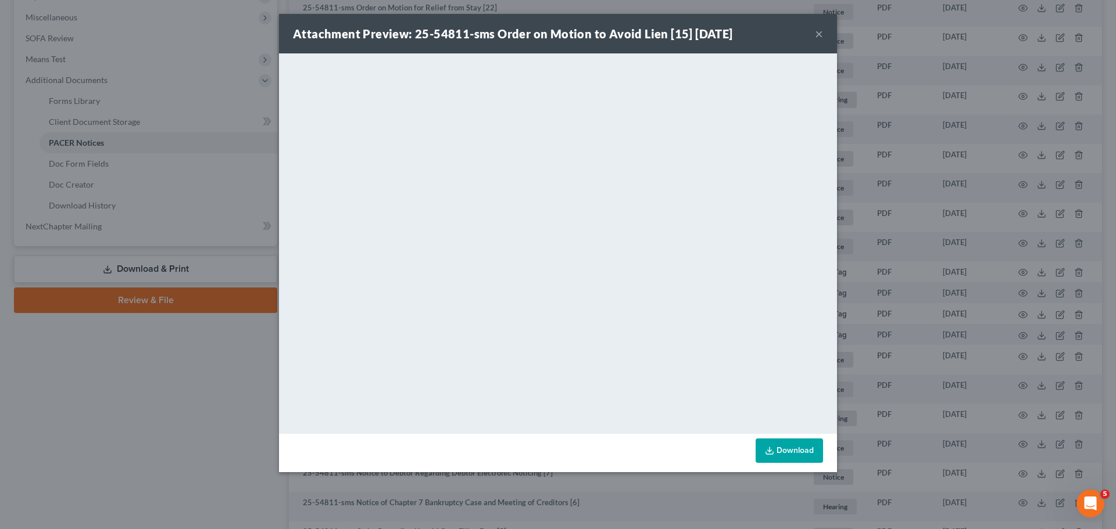
click at [819, 34] on button "×" at bounding box center [819, 34] width 8 height 14
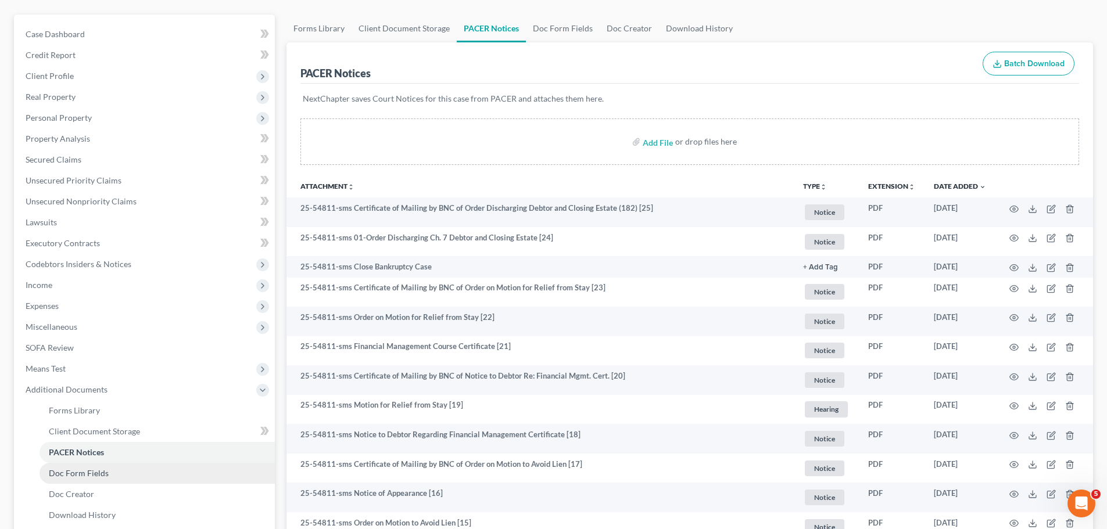
scroll to position [0, 0]
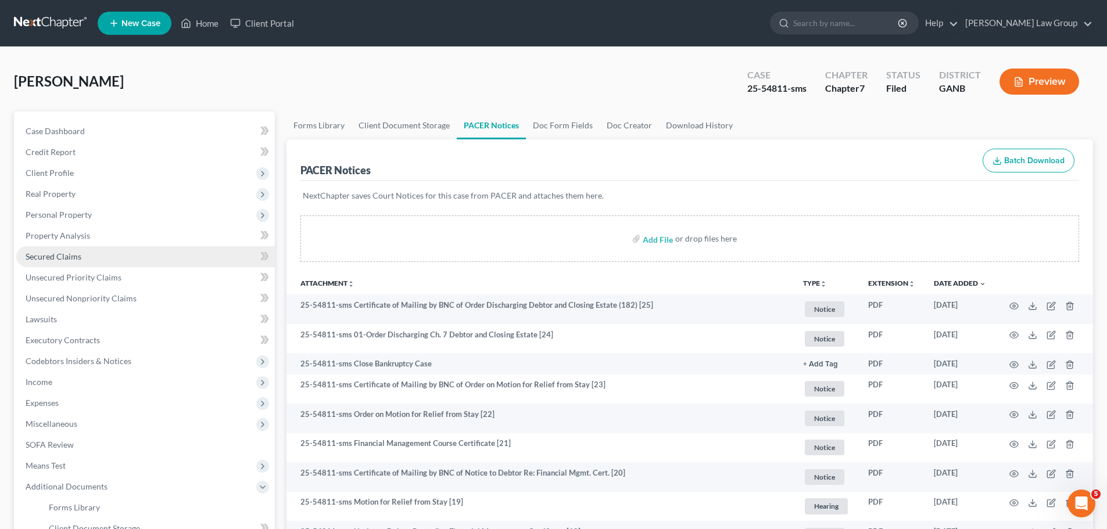
click at [71, 260] on span "Secured Claims" at bounding box center [54, 257] width 56 height 10
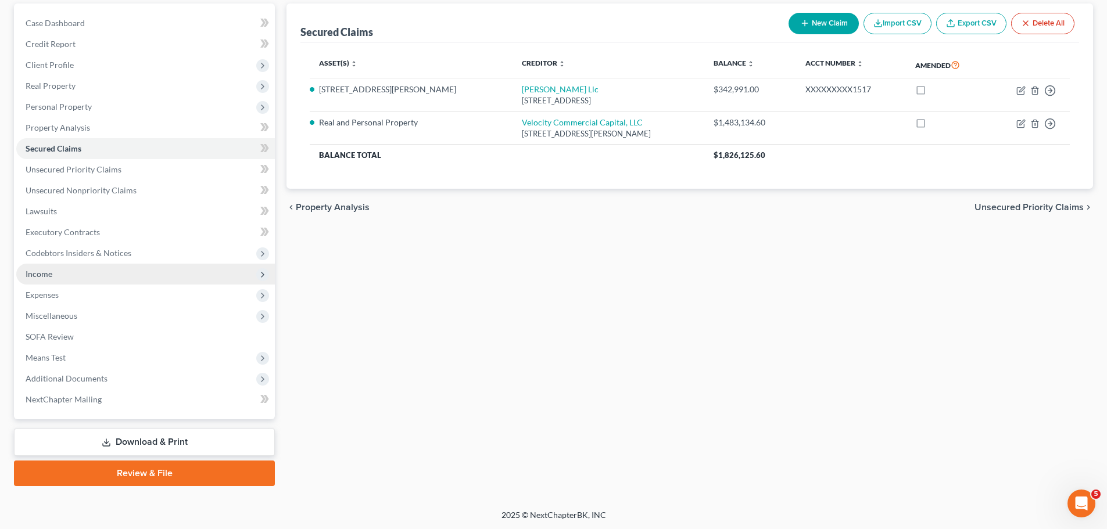
scroll to position [109, 0]
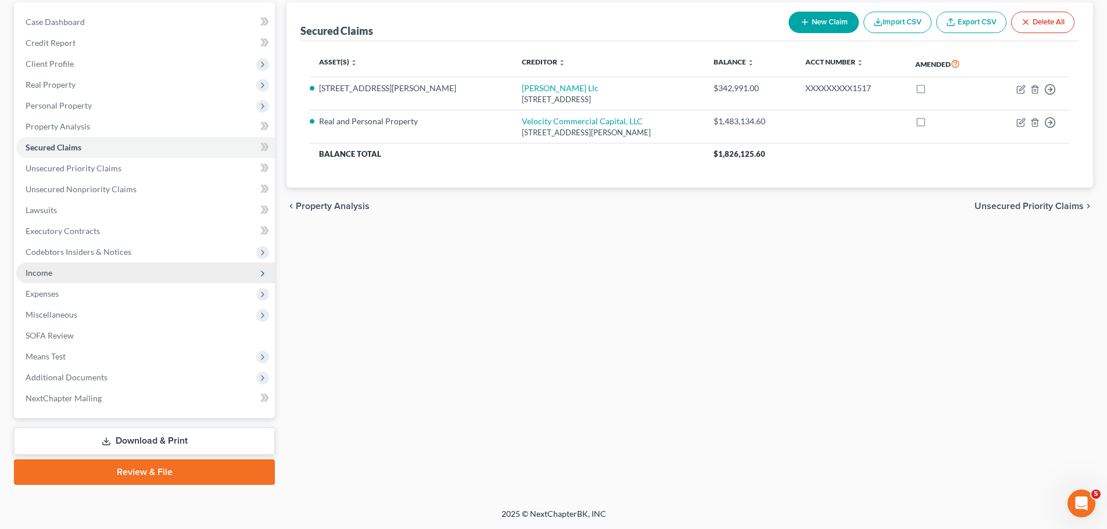
click at [100, 276] on span "Income" at bounding box center [145, 273] width 259 height 21
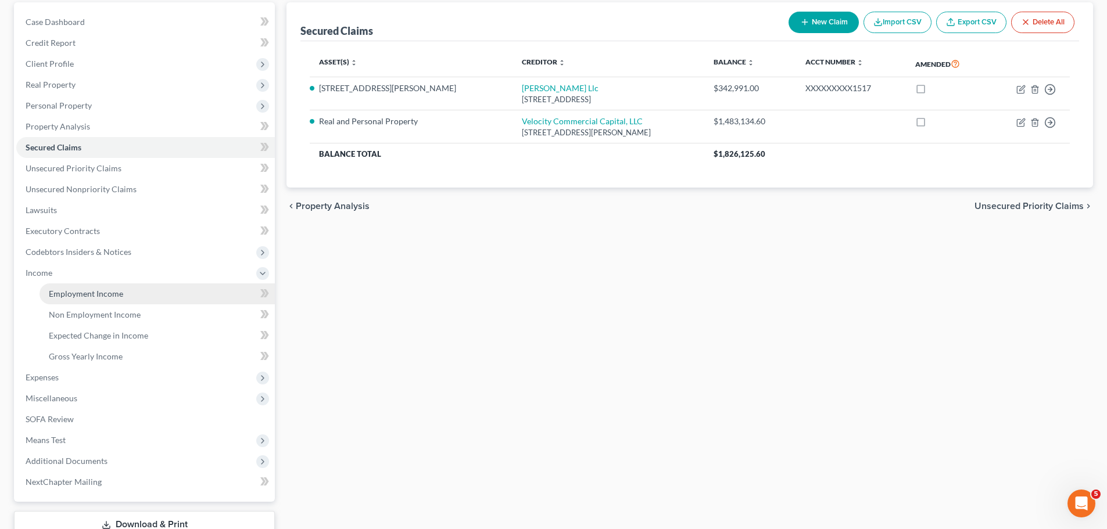
click at [136, 297] on link "Employment Income" at bounding box center [157, 294] width 235 height 21
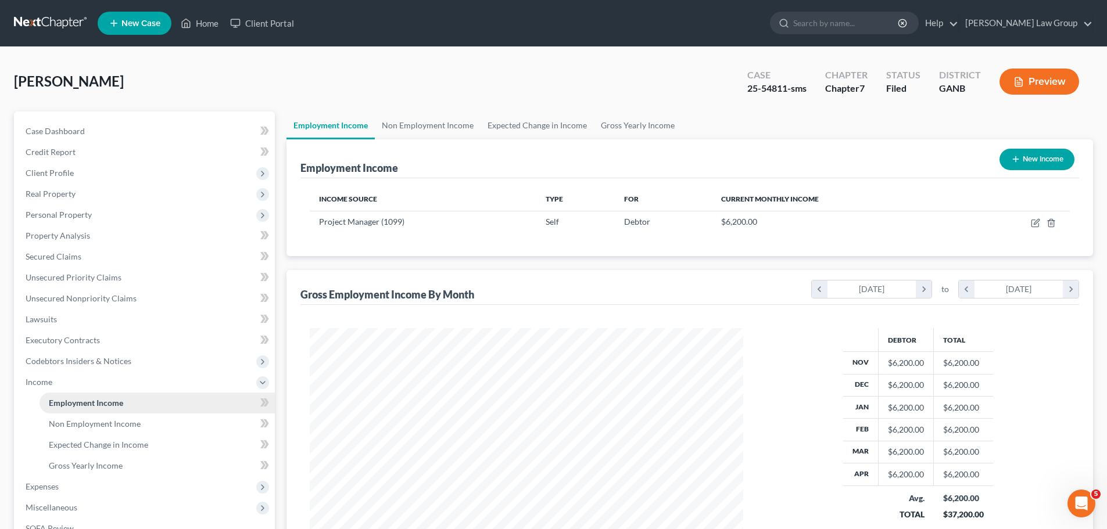
scroll to position [217, 457]
click at [196, 26] on link "Home" at bounding box center [199, 23] width 49 height 21
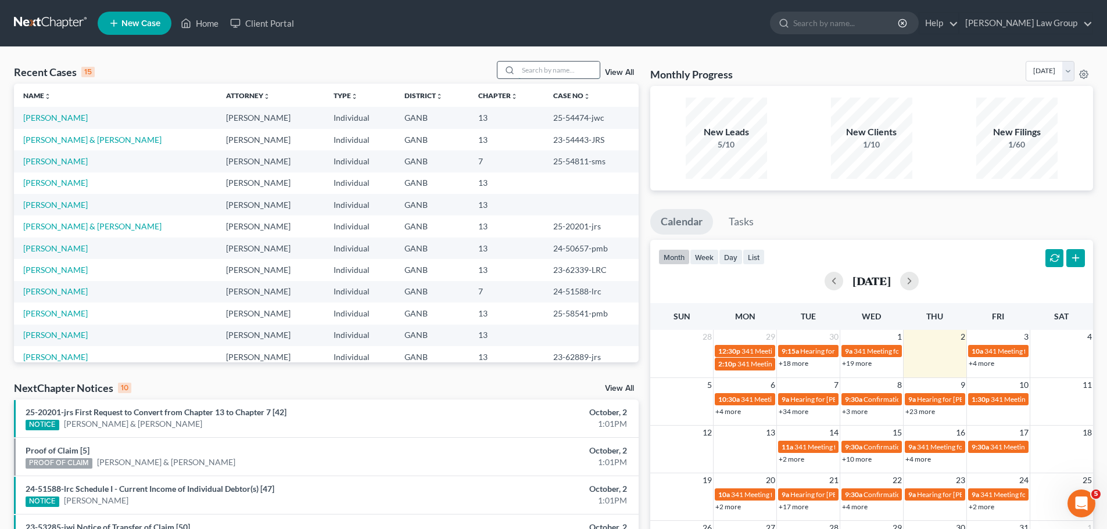
click at [553, 66] on input "search" at bounding box center [558, 70] width 81 height 17
type input "[PERSON_NAME]"
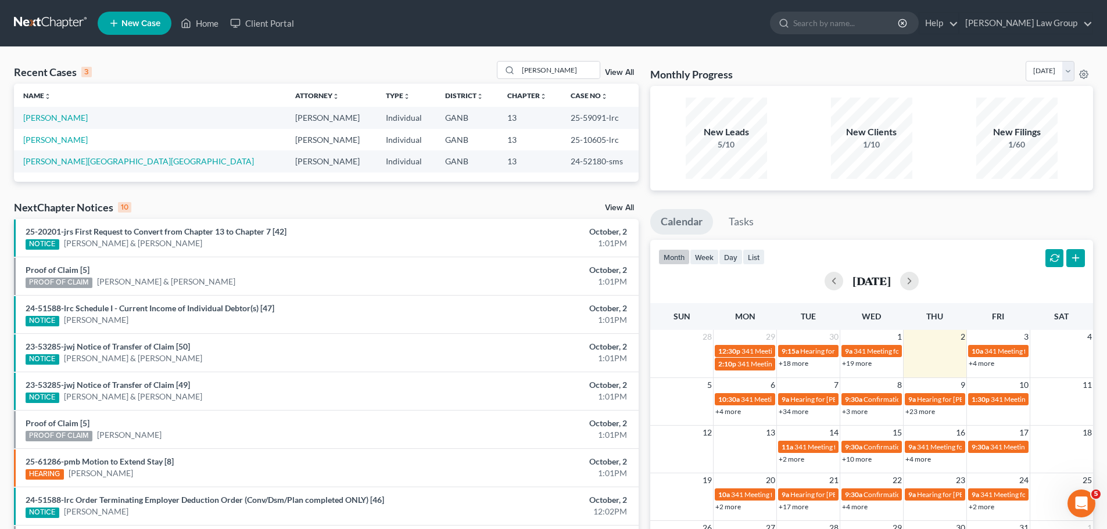
click at [621, 69] on div "[PERSON_NAME] View All" at bounding box center [568, 70] width 142 height 18
click at [627, 73] on link "View All" at bounding box center [619, 73] width 29 height 8
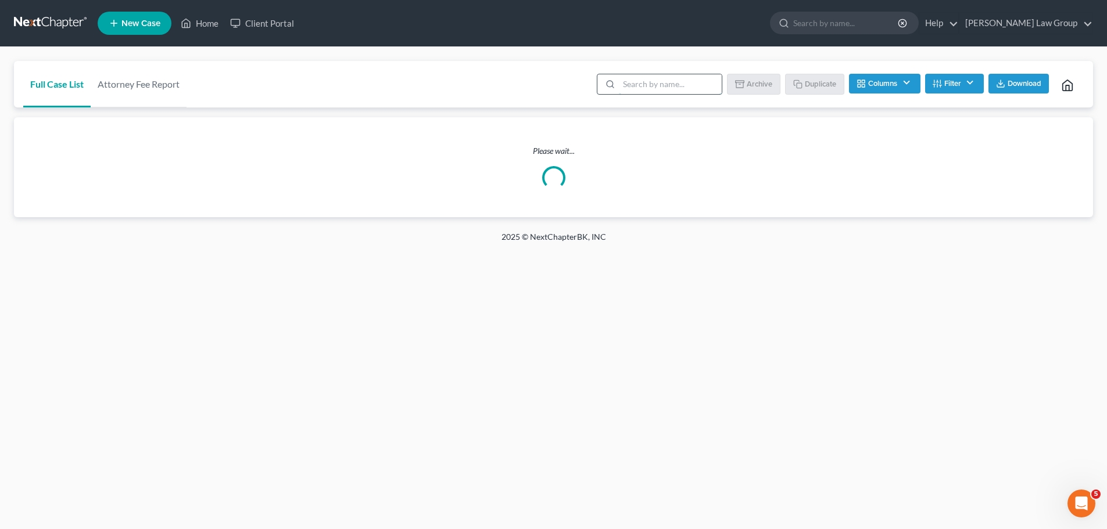
click at [676, 94] on input "search" at bounding box center [670, 84] width 103 height 20
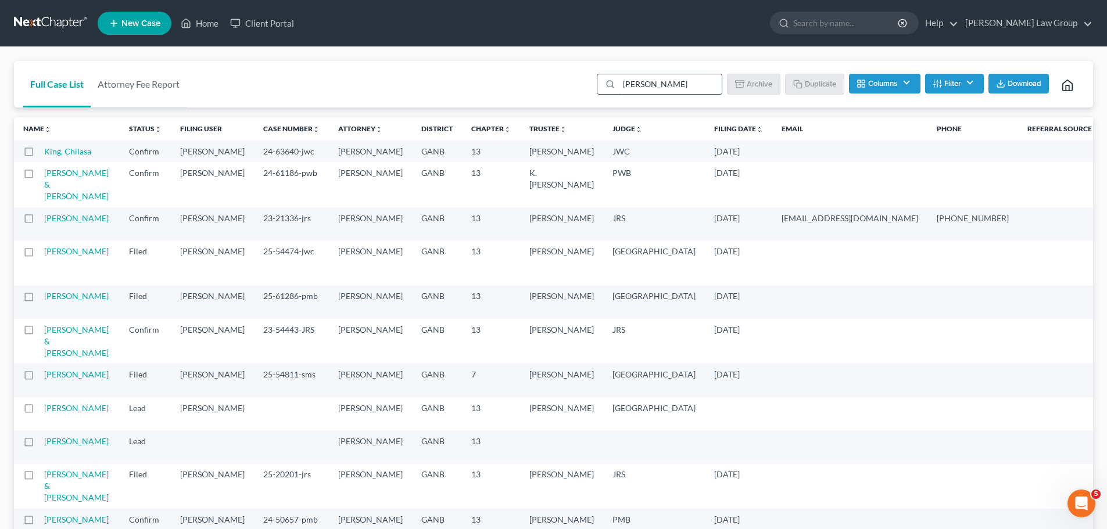
type input "[PERSON_NAME]"
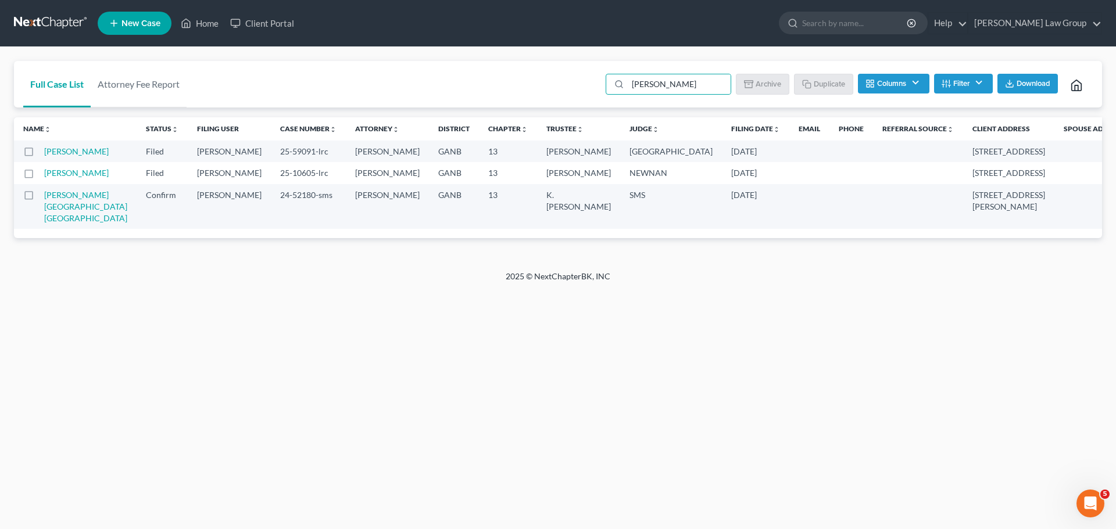
click at [873, 89] on button "Columns" at bounding box center [893, 84] width 71 height 20
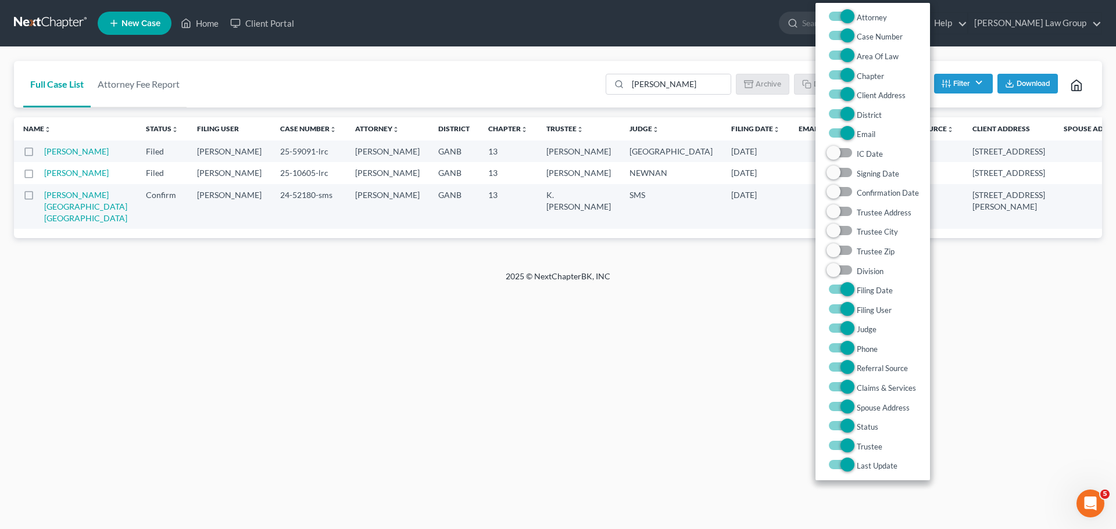
click at [964, 87] on button "Filter" at bounding box center [963, 84] width 59 height 20
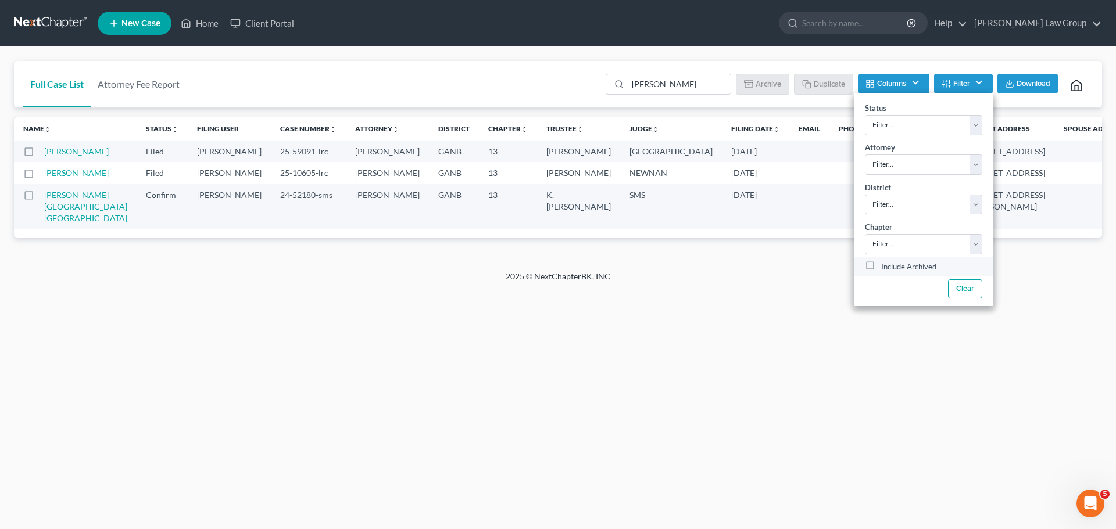
click at [881, 264] on label "Include Archived" at bounding box center [908, 267] width 55 height 14
click at [886, 264] on input "Include Archived" at bounding box center [890, 264] width 8 height 8
checkbox input "true"
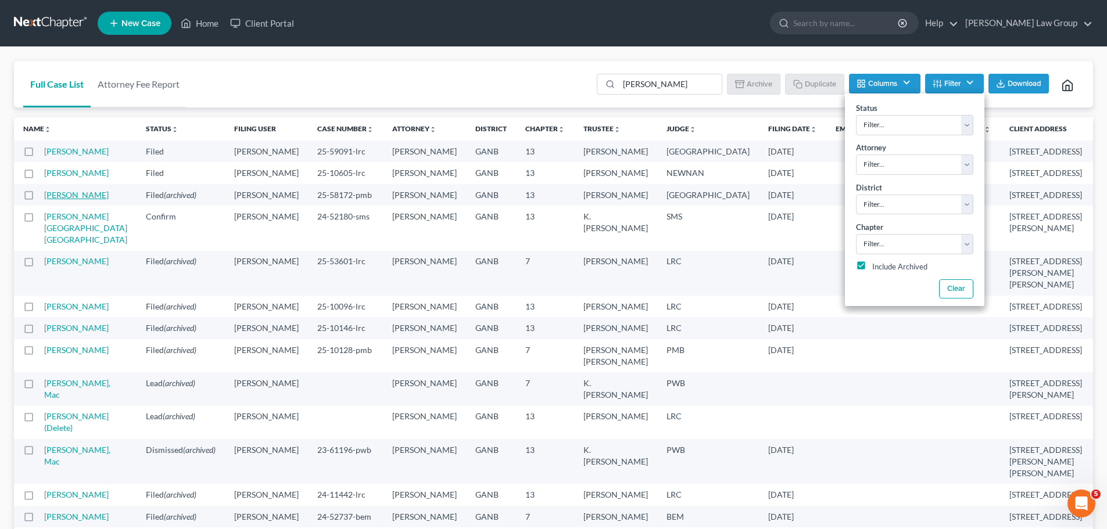
click at [56, 200] on link "[PERSON_NAME]" at bounding box center [76, 195] width 65 height 10
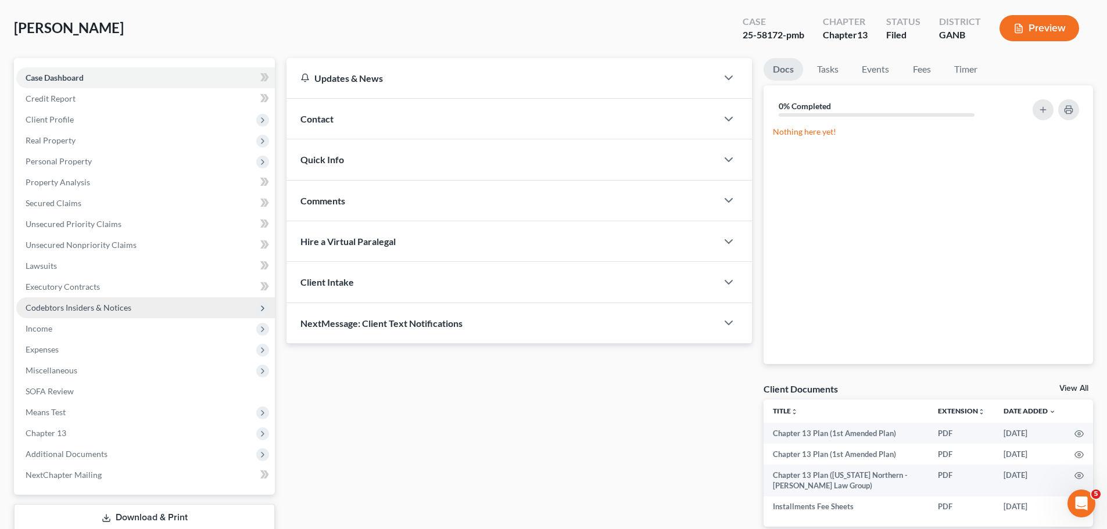
scroll to position [116, 0]
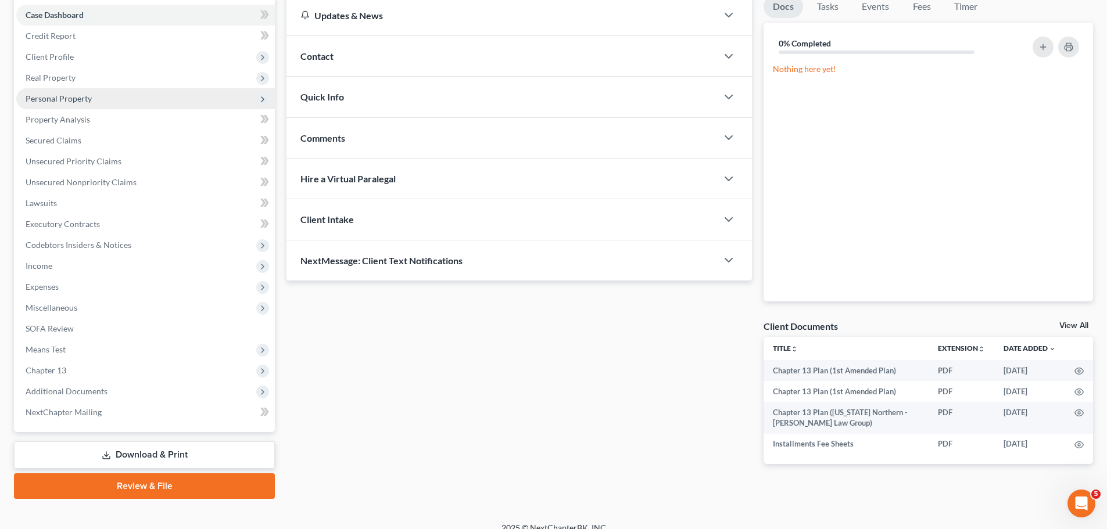
drag, startPoint x: 72, startPoint y: 85, endPoint x: 77, endPoint y: 90, distance: 6.6
click at [72, 85] on span "Real Property" at bounding box center [145, 77] width 259 height 21
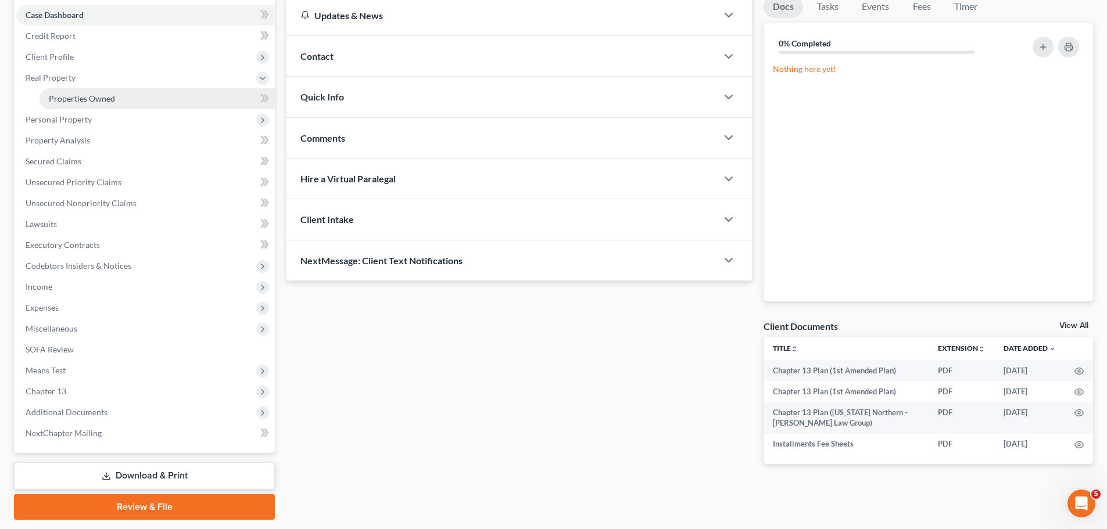
click at [112, 96] on span "Properties Owned" at bounding box center [82, 99] width 66 height 10
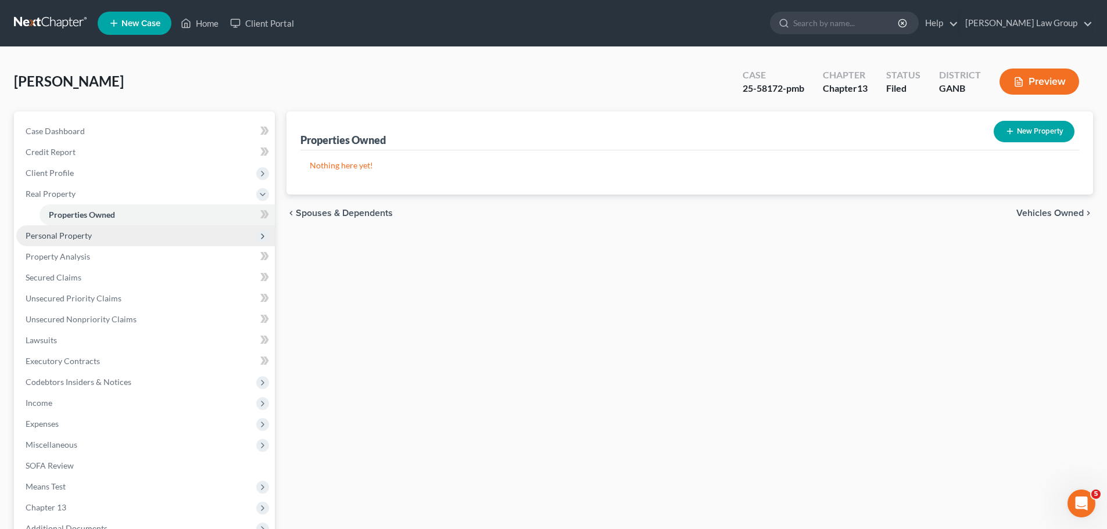
click at [107, 229] on span "Personal Property" at bounding box center [145, 235] width 259 height 21
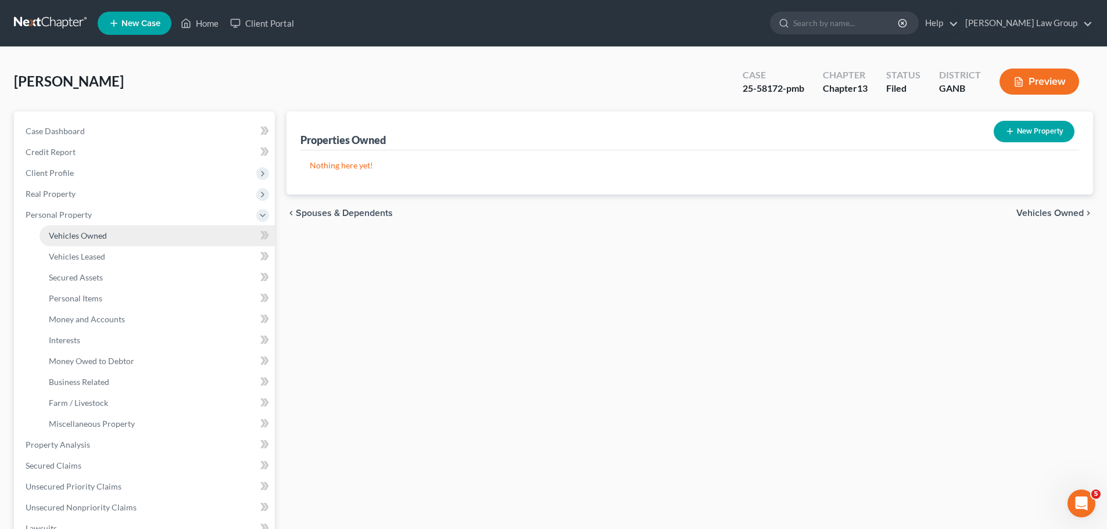
click at [111, 244] on link "Vehicles Owned" at bounding box center [157, 235] width 235 height 21
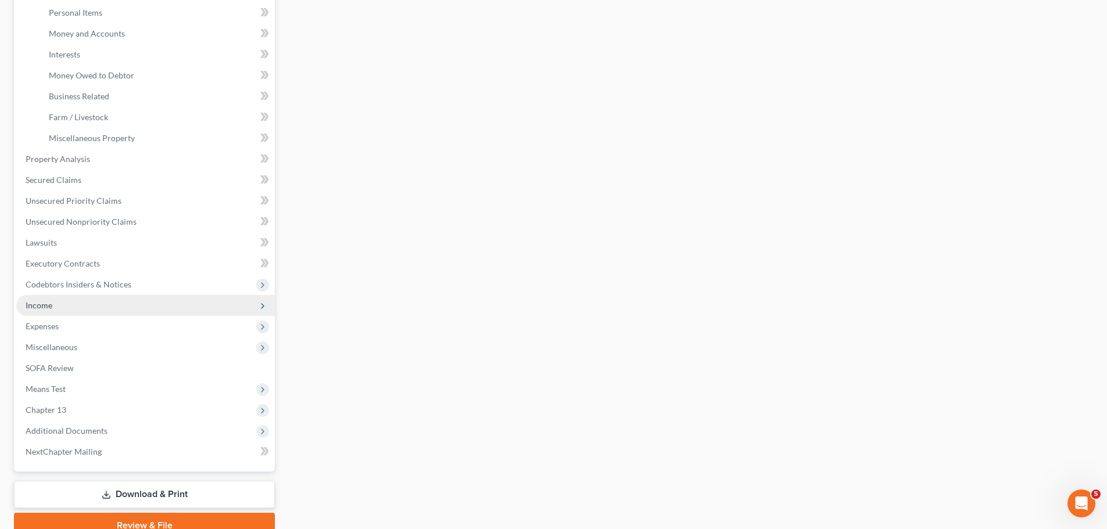
scroll to position [339, 0]
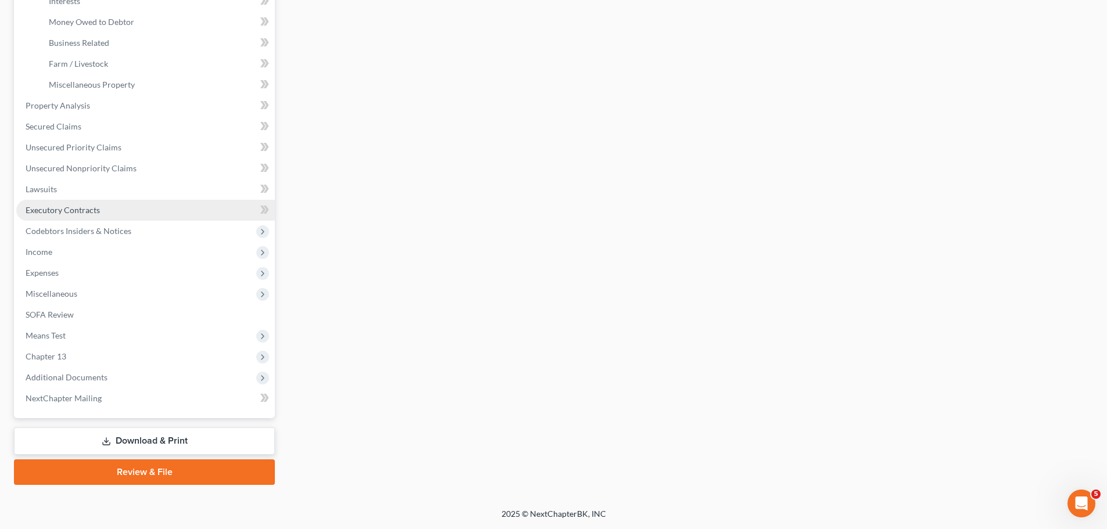
click at [133, 214] on link "Executory Contracts" at bounding box center [145, 210] width 259 height 21
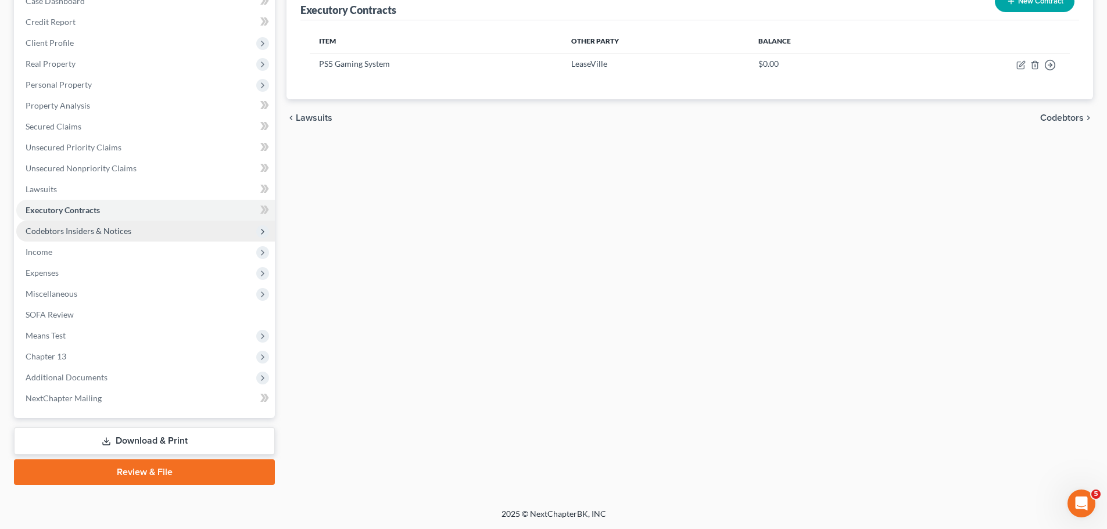
scroll to position [72, 0]
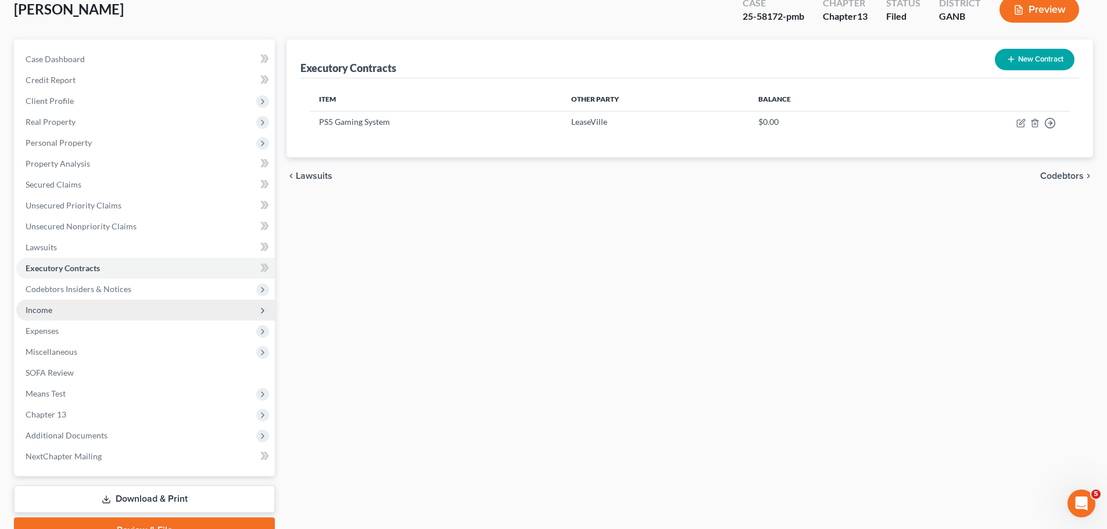
click at [84, 309] on span "Income" at bounding box center [145, 310] width 259 height 21
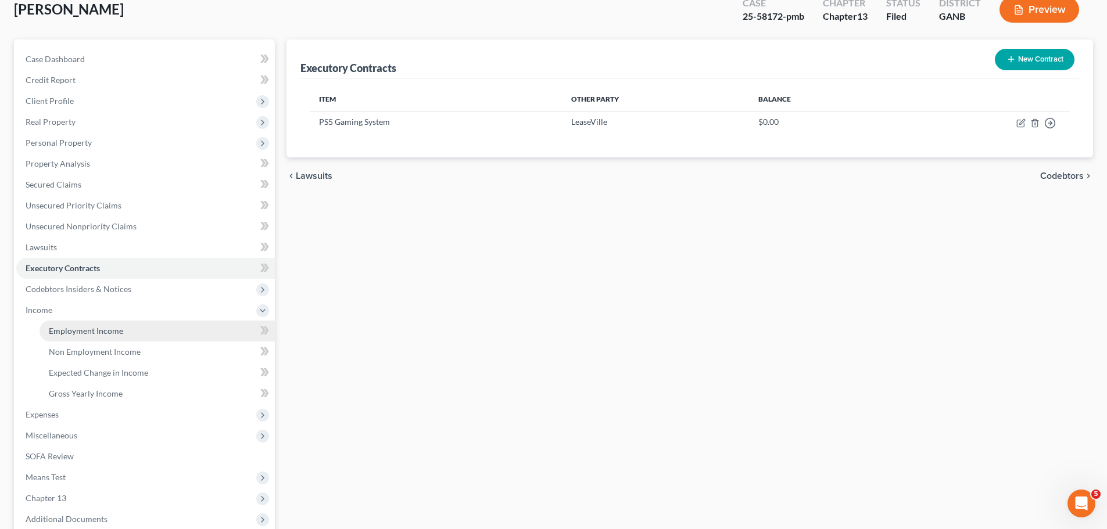
click at [145, 336] on link "Employment Income" at bounding box center [157, 331] width 235 height 21
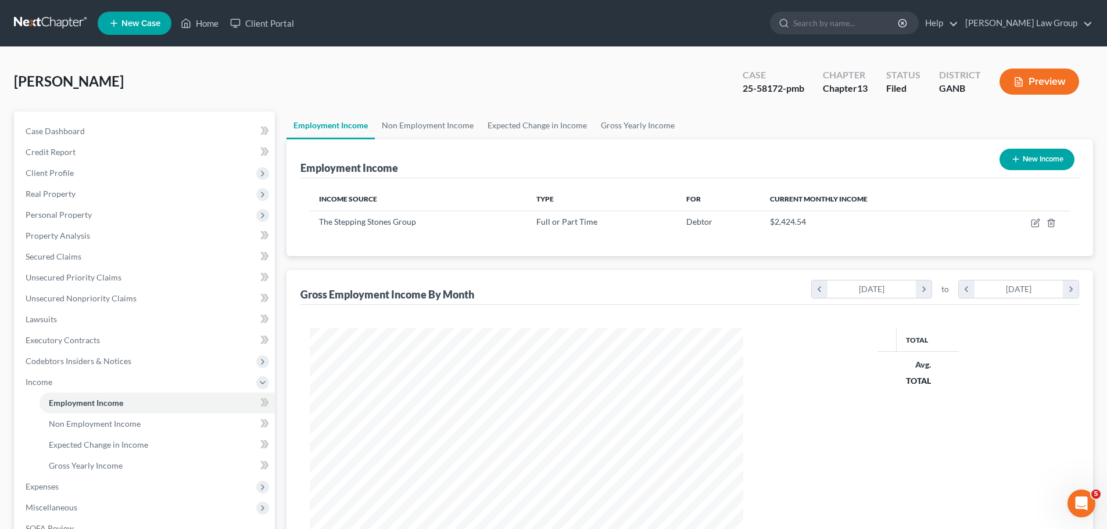
scroll to position [217, 457]
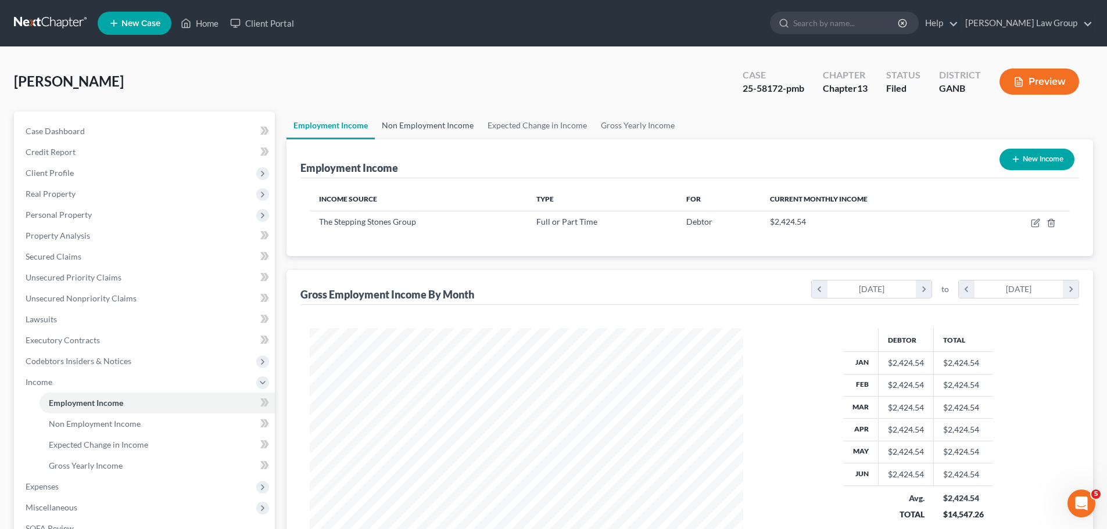
click at [419, 127] on link "Non Employment Income" at bounding box center [428, 126] width 106 height 28
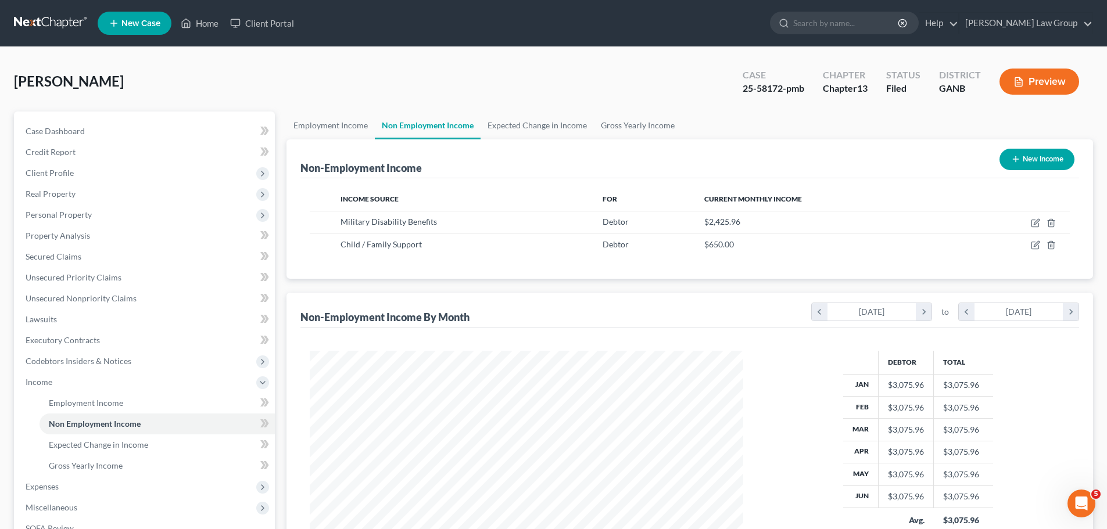
scroll to position [217, 457]
click at [324, 123] on link "Employment Income" at bounding box center [331, 126] width 88 height 28
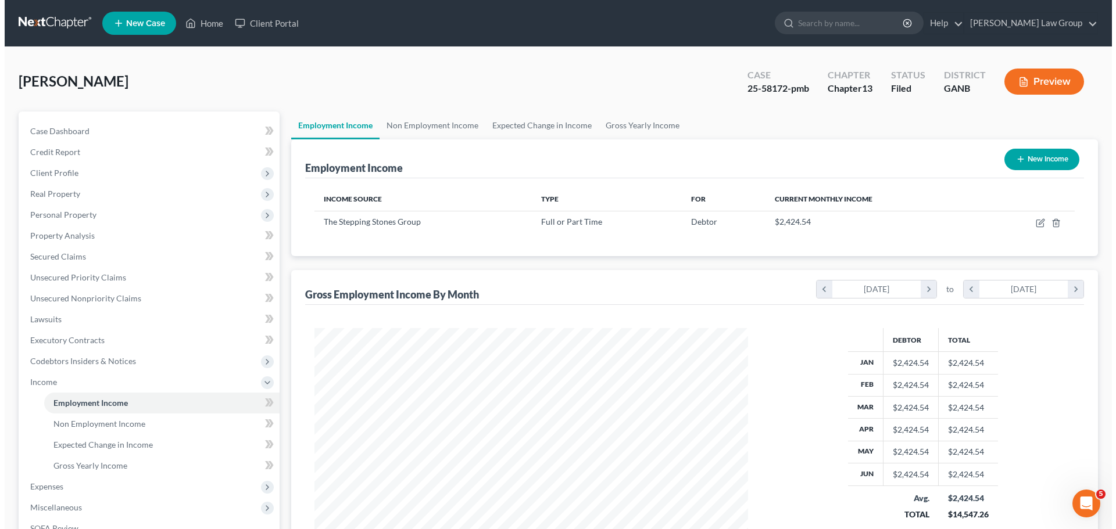
scroll to position [217, 457]
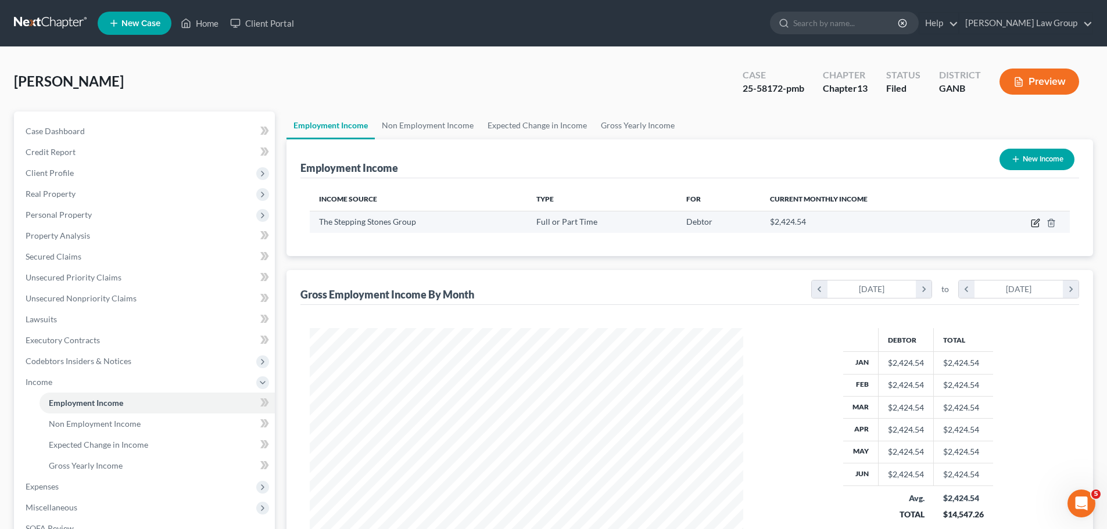
click at [1036, 219] on icon "button" at bounding box center [1035, 223] width 9 height 9
select select "0"
select select "10"
select select "2"
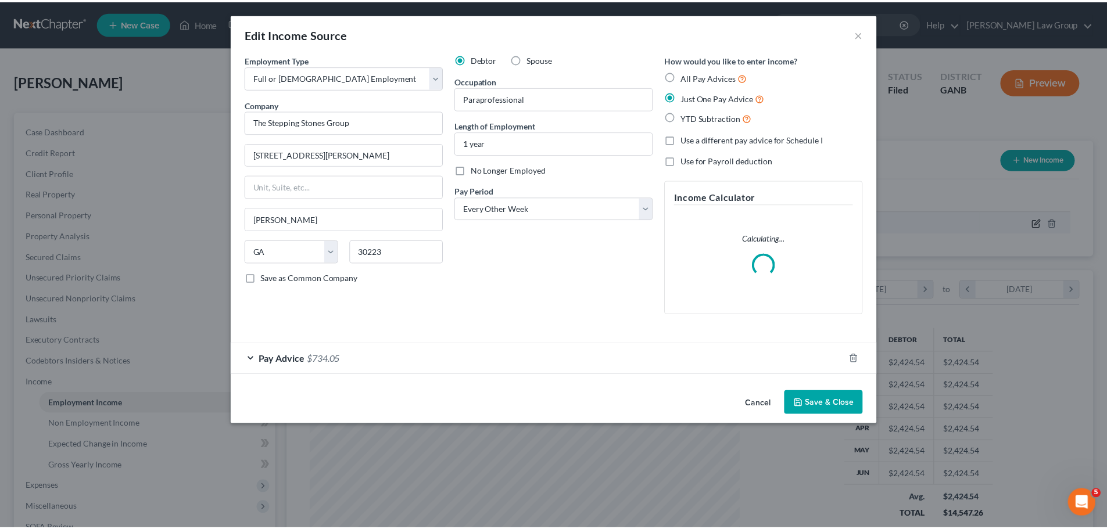
scroll to position [219, 461]
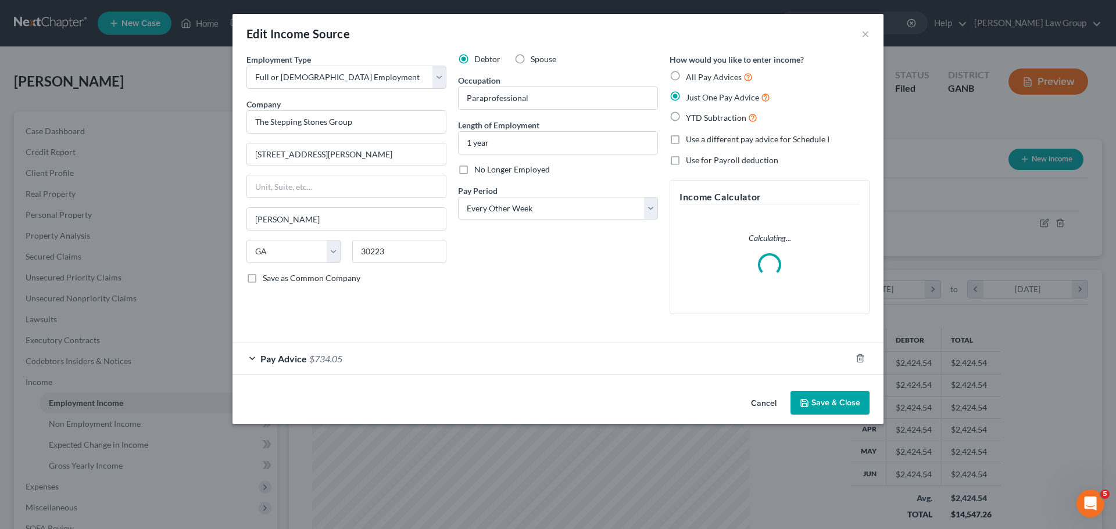
click at [828, 403] on button "Save & Close" at bounding box center [829, 403] width 79 height 24
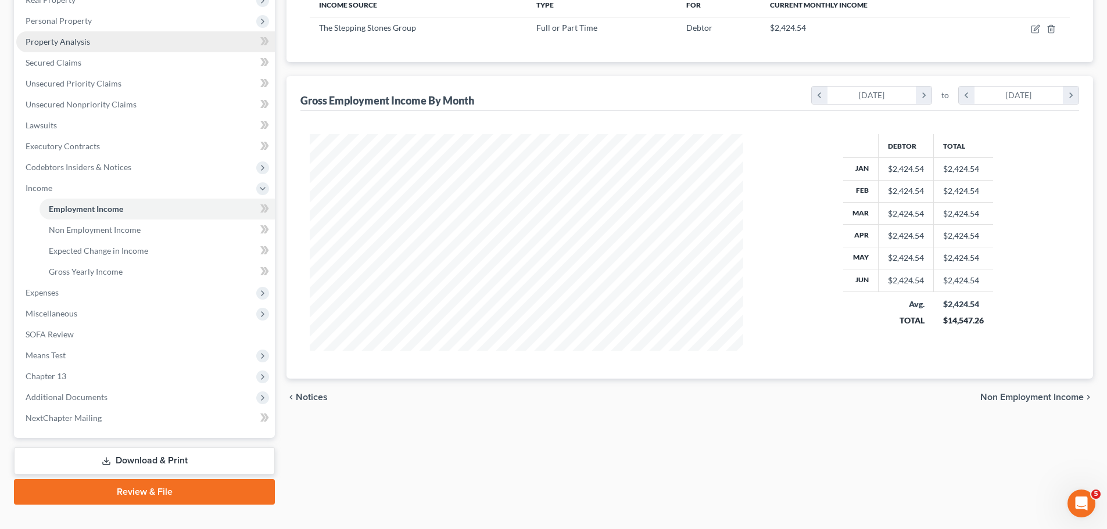
scroll to position [214, 0]
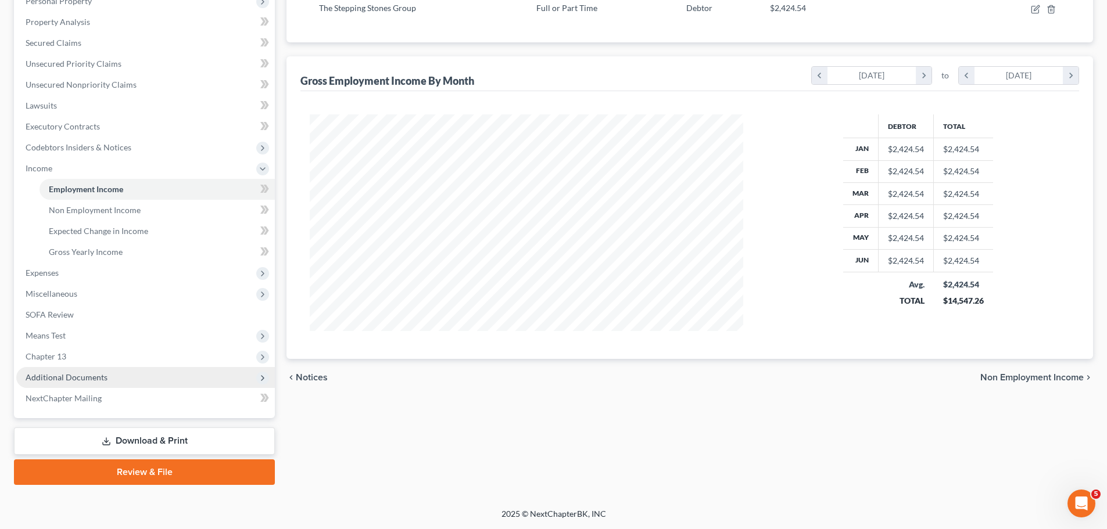
drag, startPoint x: 85, startPoint y: 381, endPoint x: 106, endPoint y: 372, distance: 23.4
click at [81, 382] on span "Additional Documents" at bounding box center [145, 377] width 259 height 21
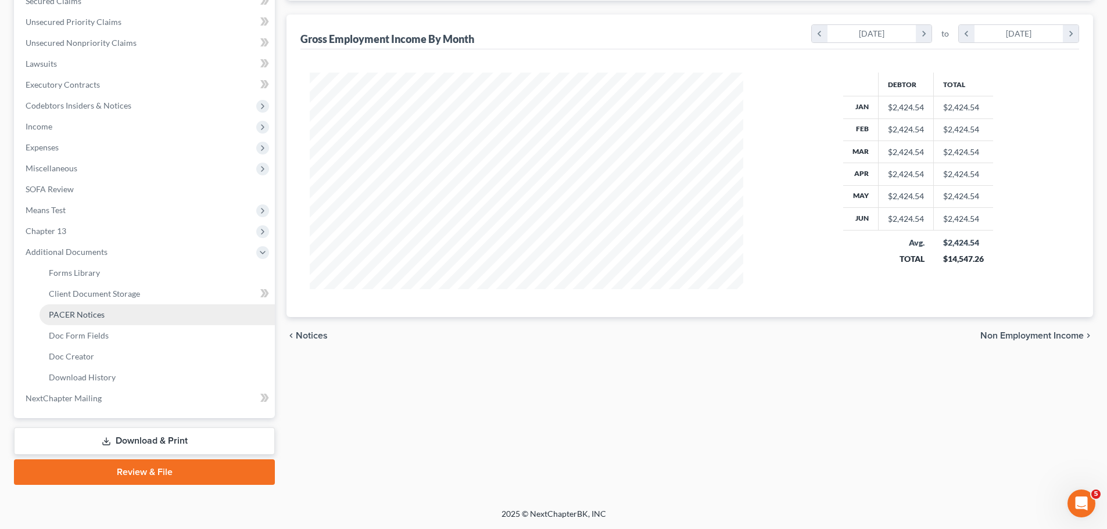
click at [110, 314] on link "PACER Notices" at bounding box center [157, 315] width 235 height 21
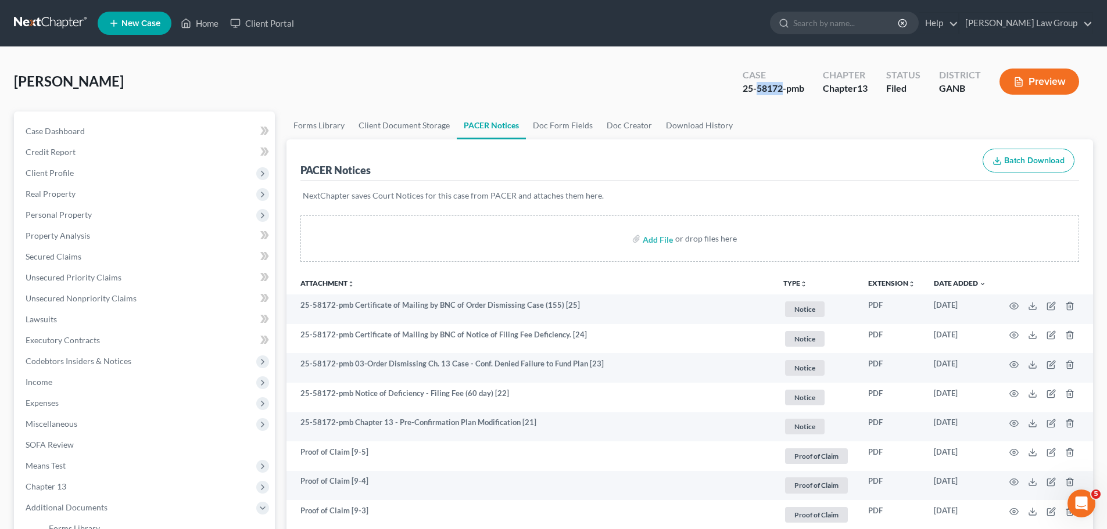
drag, startPoint x: 783, startPoint y: 87, endPoint x: 758, endPoint y: 89, distance: 25.1
click at [758, 89] on div "25-58172-pmb" at bounding box center [774, 88] width 62 height 13
copy div "58172"
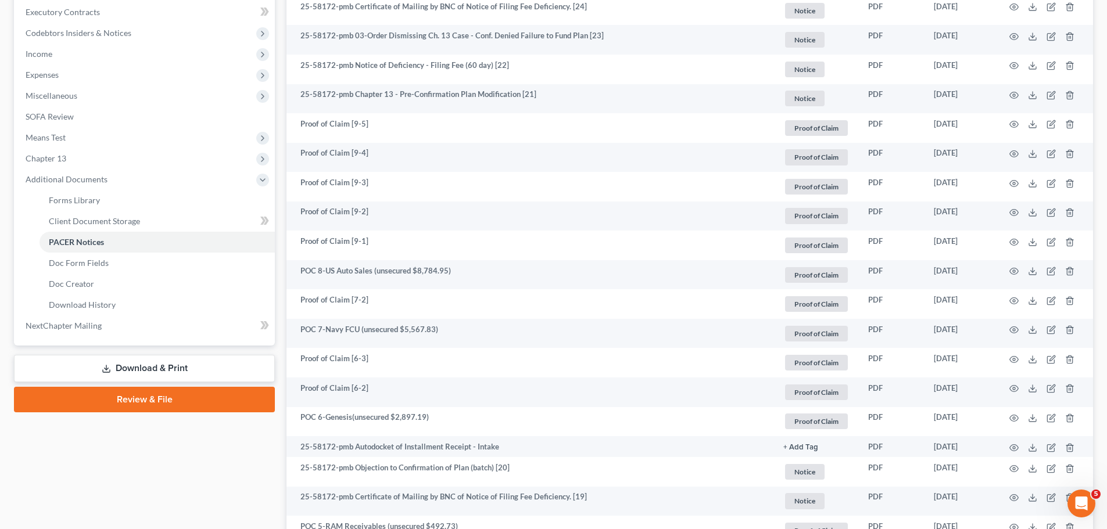
scroll to position [349, 0]
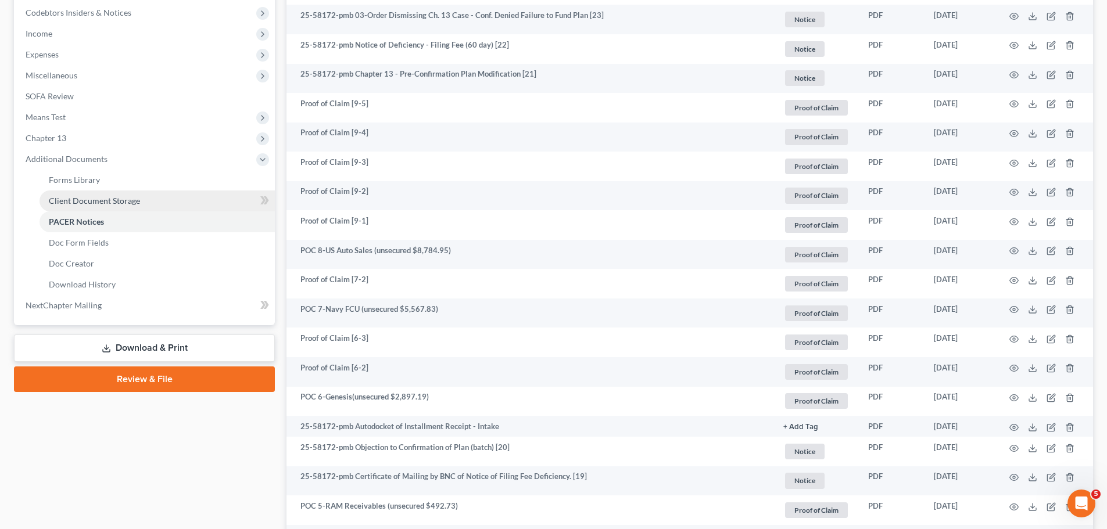
click at [194, 205] on link "Client Document Storage" at bounding box center [157, 201] width 235 height 21
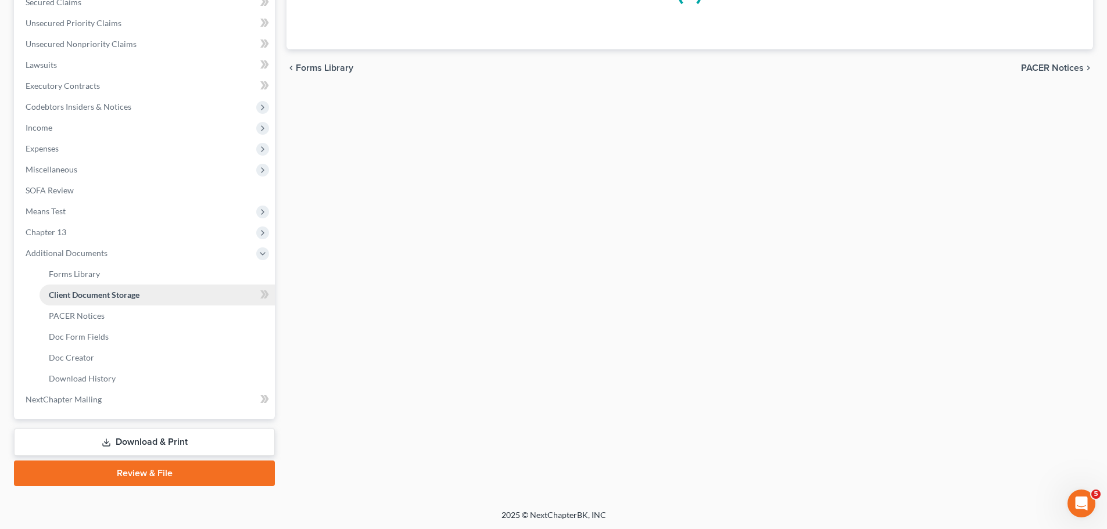
scroll to position [119, 0]
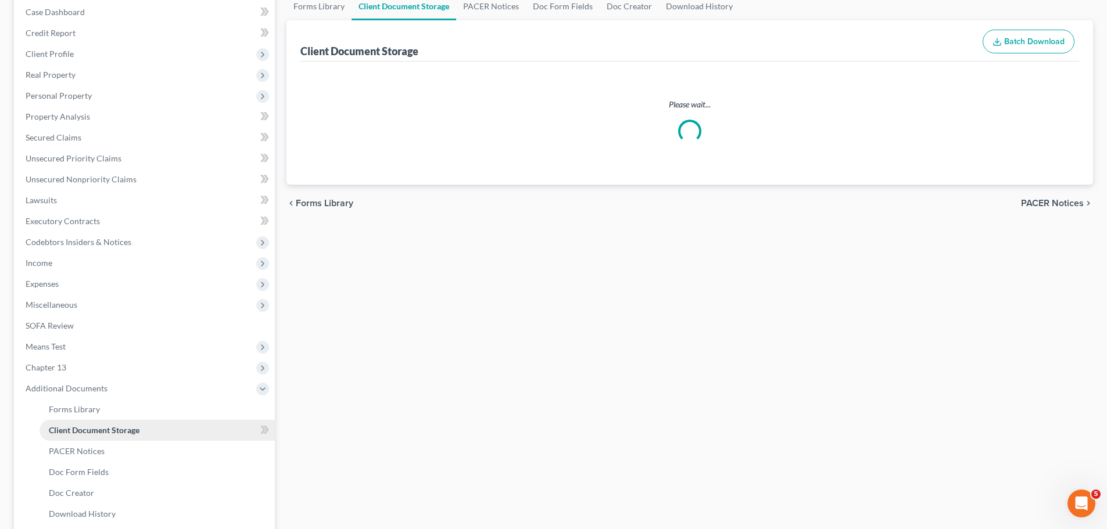
select select "1"
select select "0"
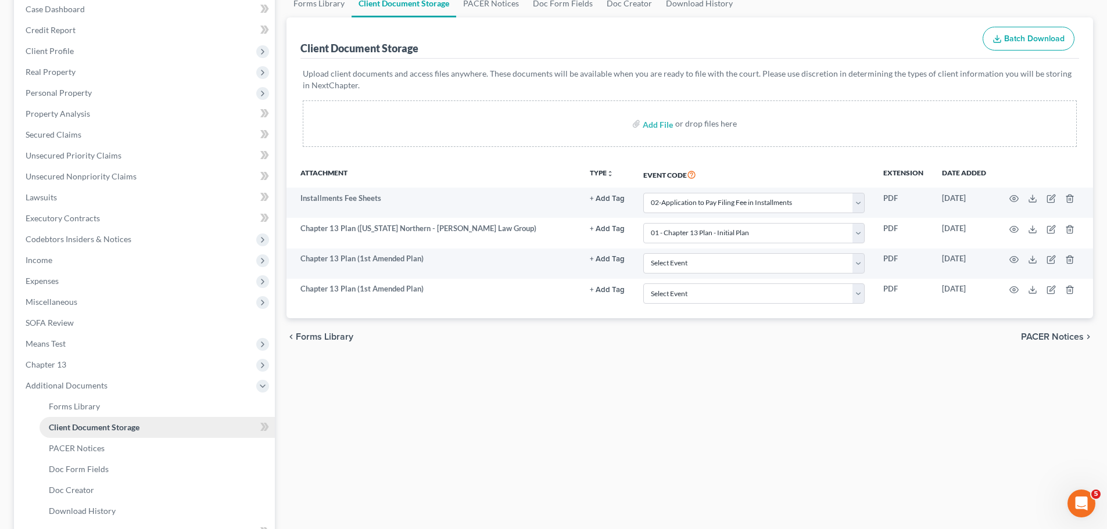
scroll to position [256, 0]
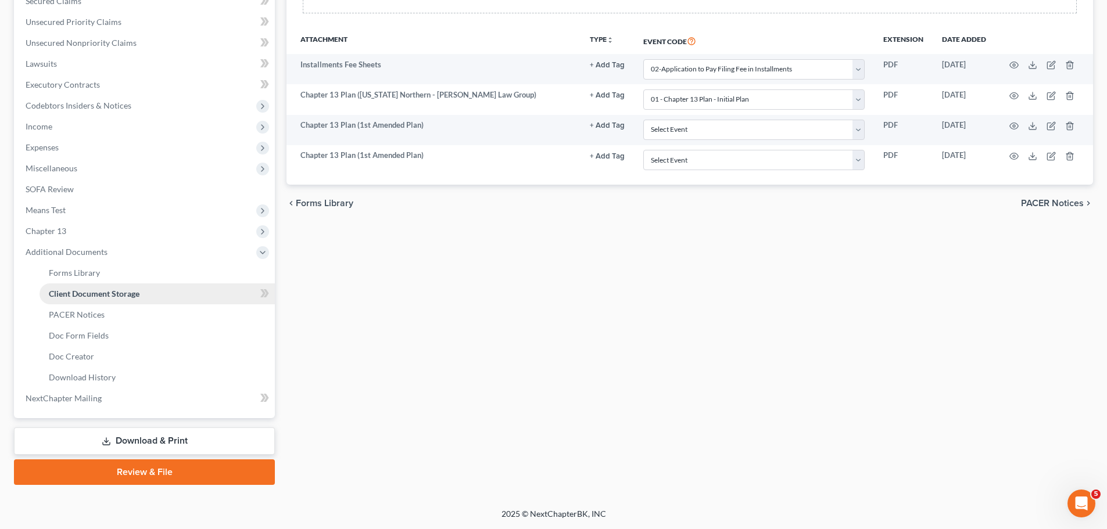
click at [108, 303] on link "Client Document Storage" at bounding box center [157, 294] width 235 height 21
click at [105, 310] on link "PACER Notices" at bounding box center [157, 315] width 235 height 21
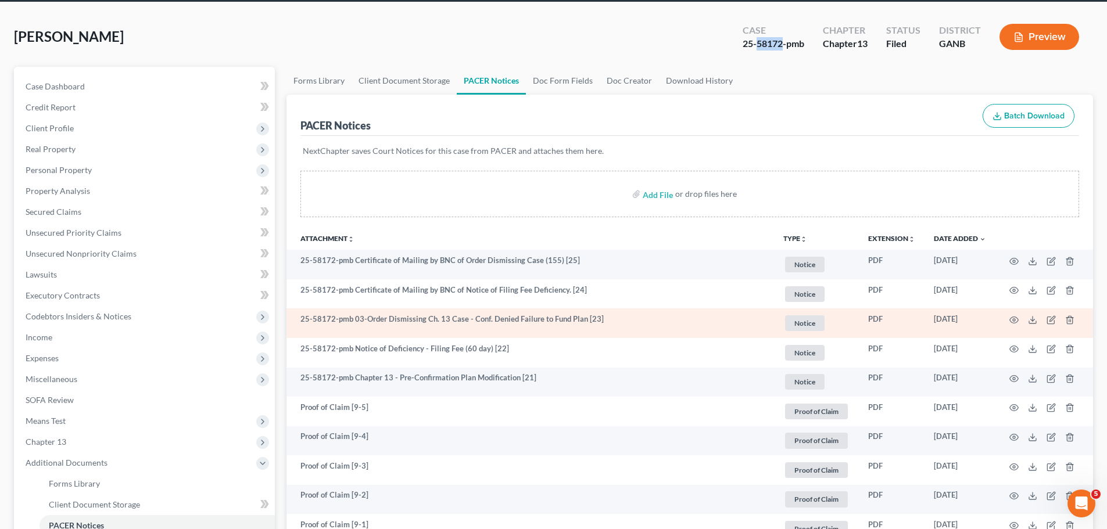
scroll to position [58, 0]
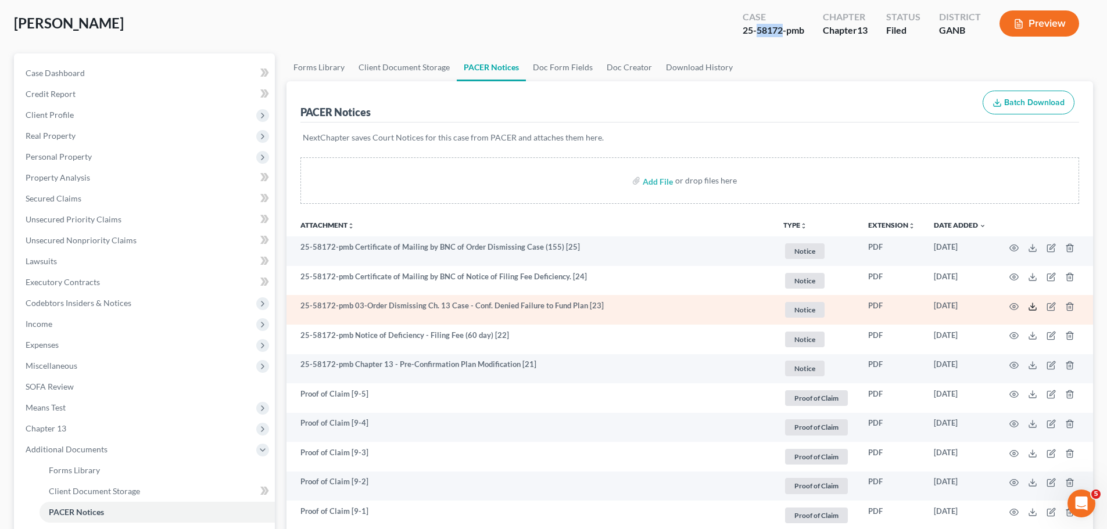
click at [1032, 307] on icon at bounding box center [1032, 306] width 9 height 9
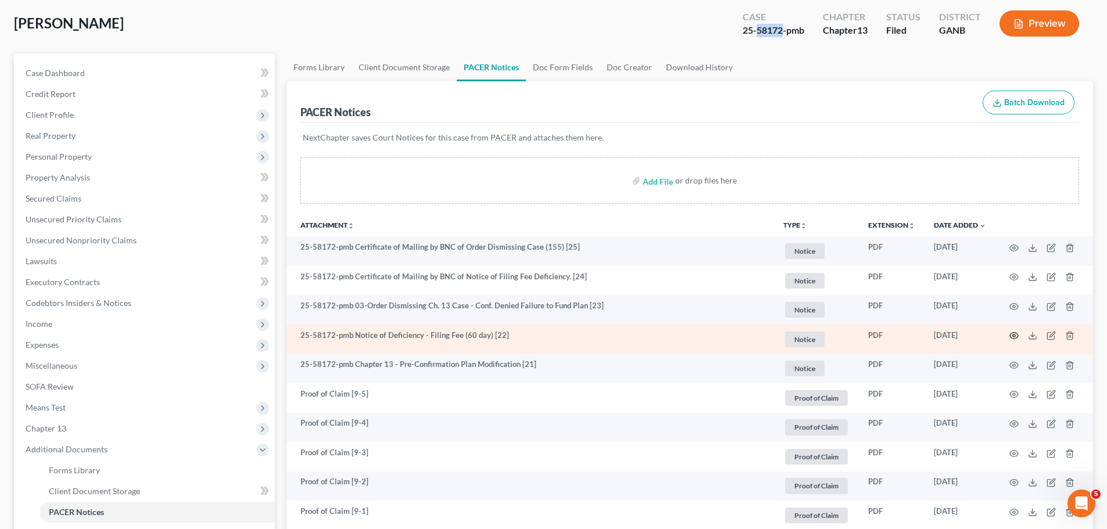
click at [1011, 334] on icon "button" at bounding box center [1014, 336] width 9 height 6
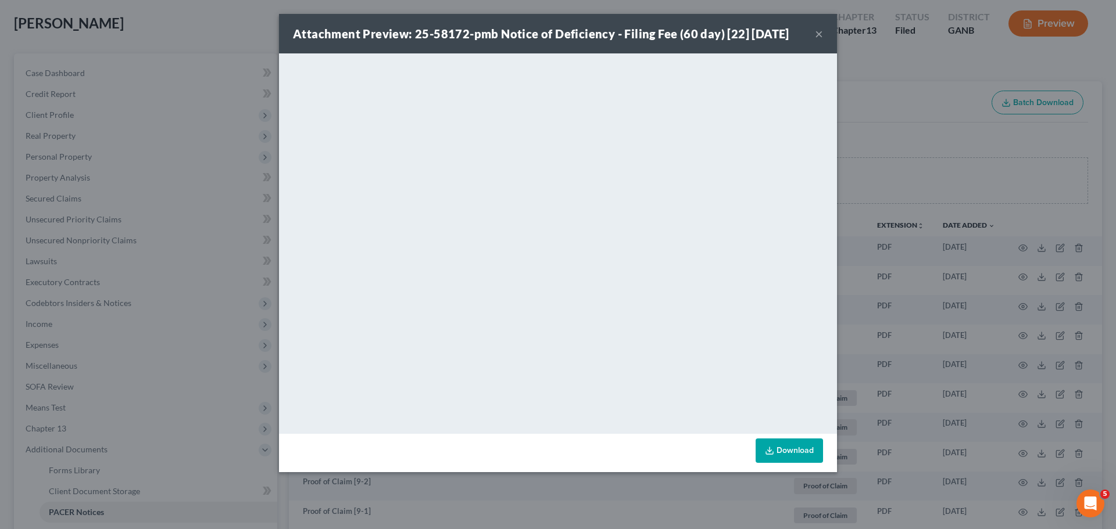
click at [821, 35] on button "×" at bounding box center [819, 34] width 8 height 14
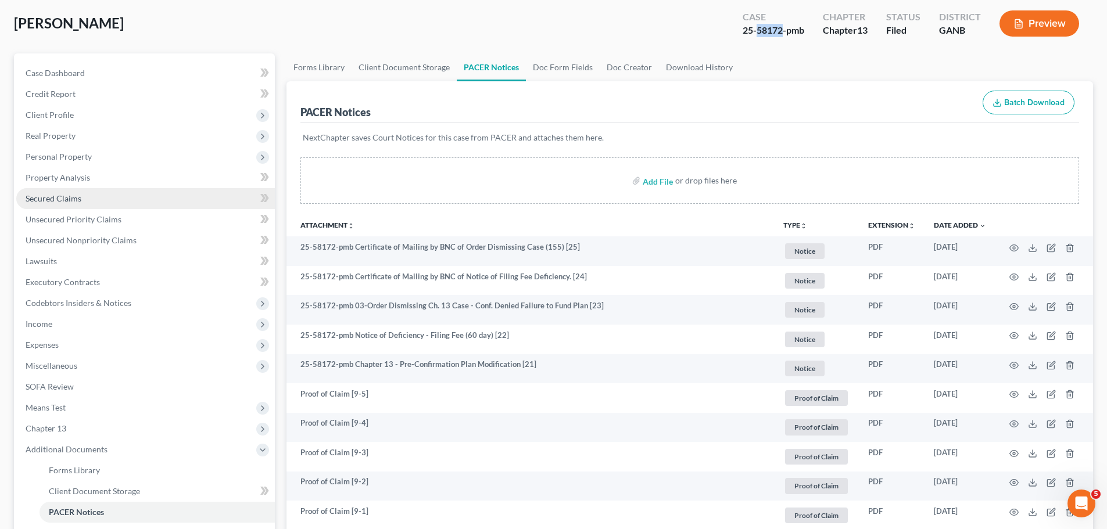
click at [89, 194] on link "Secured Claims" at bounding box center [145, 198] width 259 height 21
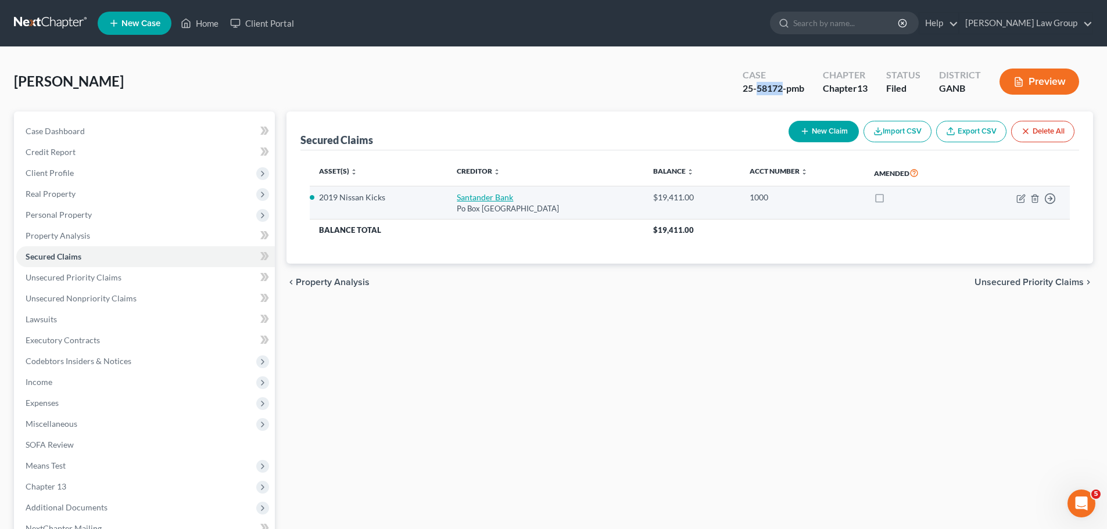
click at [478, 194] on link "Santander Bank" at bounding box center [485, 197] width 56 height 10
select select "45"
select select "9"
select select "2"
select select "0"
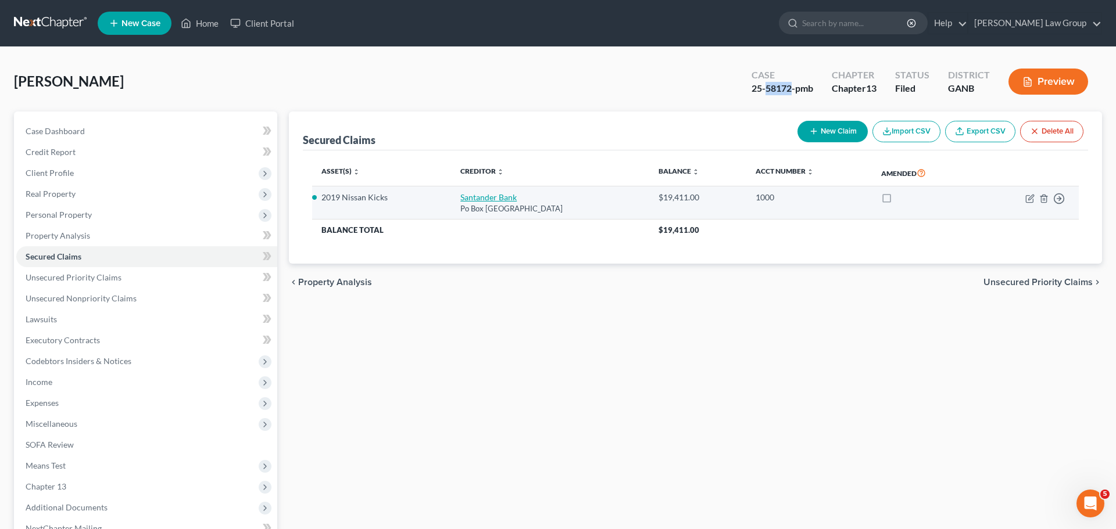
select select "0"
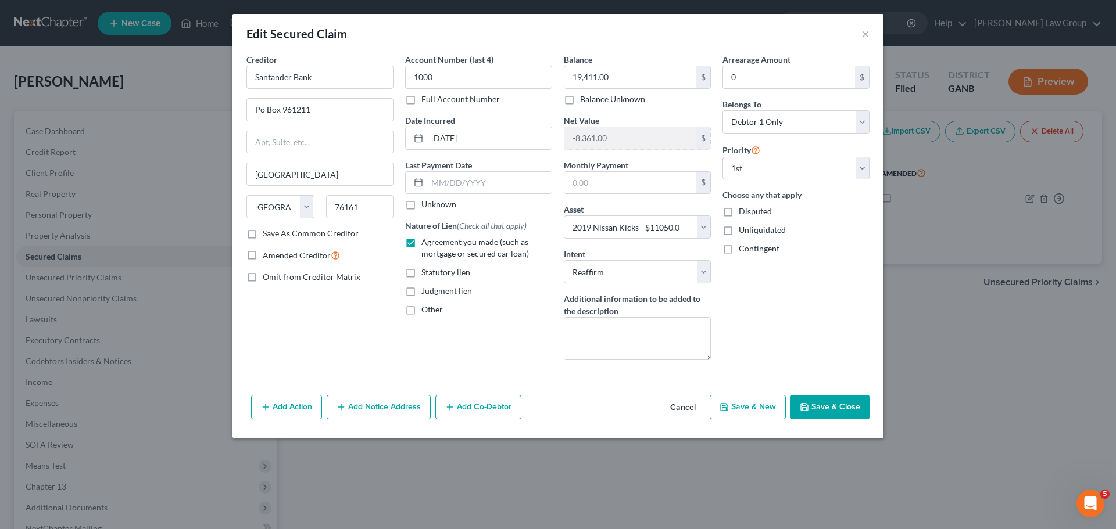
click at [826, 400] on button "Save & Close" at bounding box center [829, 407] width 79 height 24
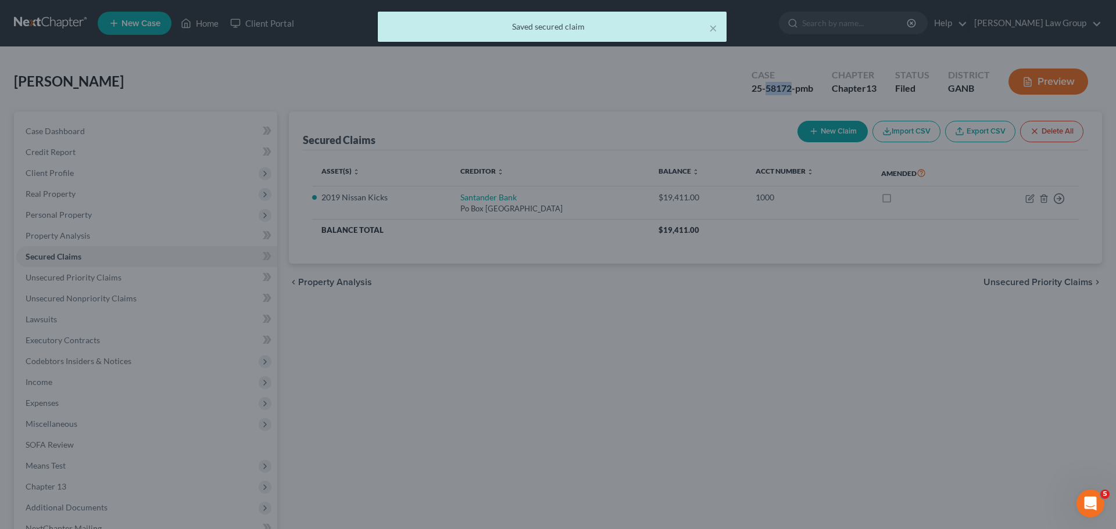
select select "9"
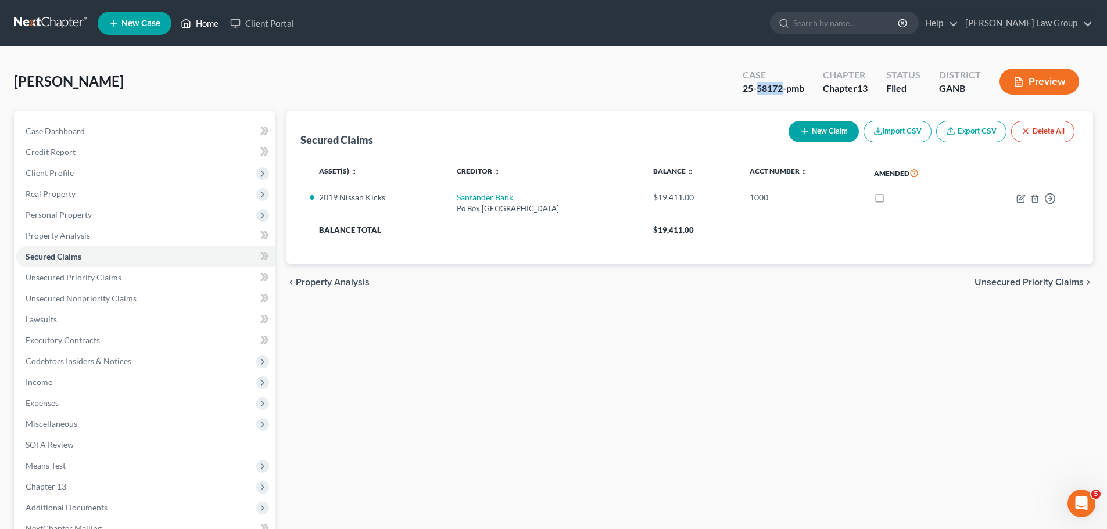
click at [201, 22] on link "Home" at bounding box center [199, 23] width 49 height 21
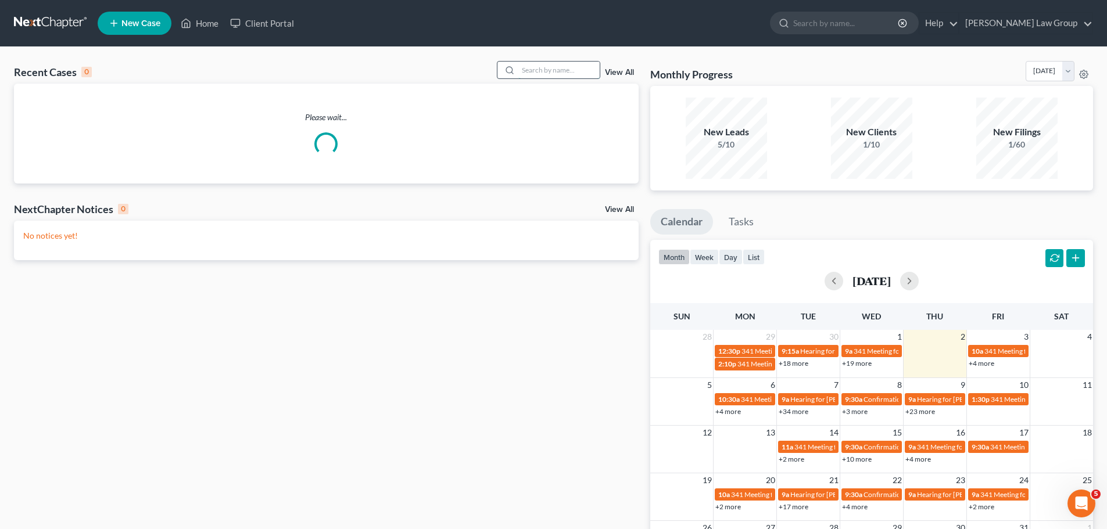
click at [550, 71] on input "search" at bounding box center [558, 70] width 81 height 17
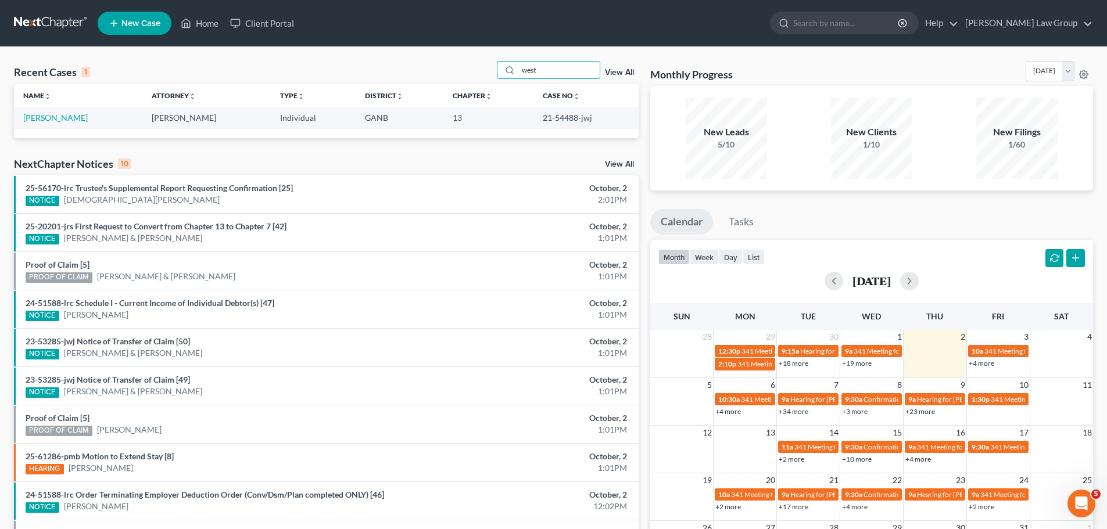
type input "west"
click at [625, 74] on link "View All" at bounding box center [619, 73] width 29 height 8
